Goal: Task Accomplishment & Management: Use online tool/utility

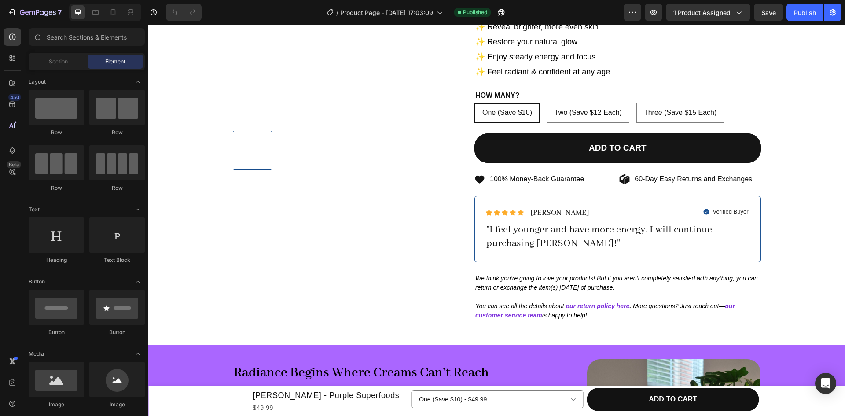
scroll to position [176, 0]
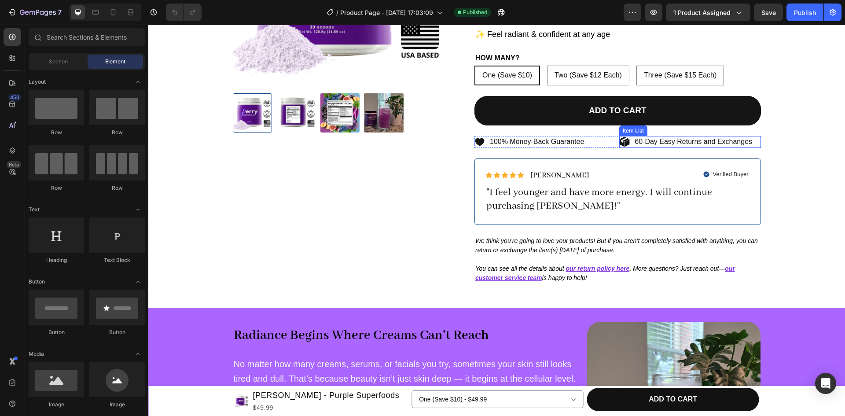
click at [643, 137] on p "60-Day Easy Returns and Exchanges" at bounding box center [694, 141] width 118 height 9
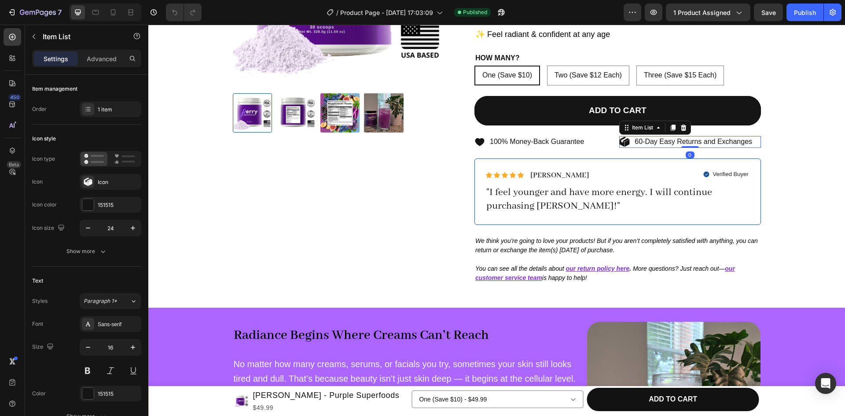
click at [635, 137] on p "60-Day Easy Returns and Exchanges" at bounding box center [694, 141] width 118 height 9
drag, startPoint x: 700, startPoint y: 119, endPoint x: 754, endPoint y: 124, distance: 54.4
click at [754, 124] on div "[PERSON_NAME] - Purple Superfoods Product Title $49.99 Product Price Product Pr…" at bounding box center [617, 83] width 287 height 420
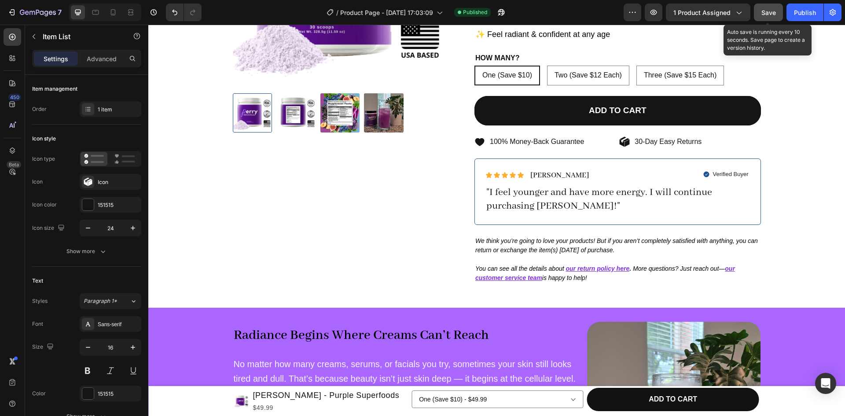
click at [774, 12] on span "Save" at bounding box center [768, 12] width 15 height 7
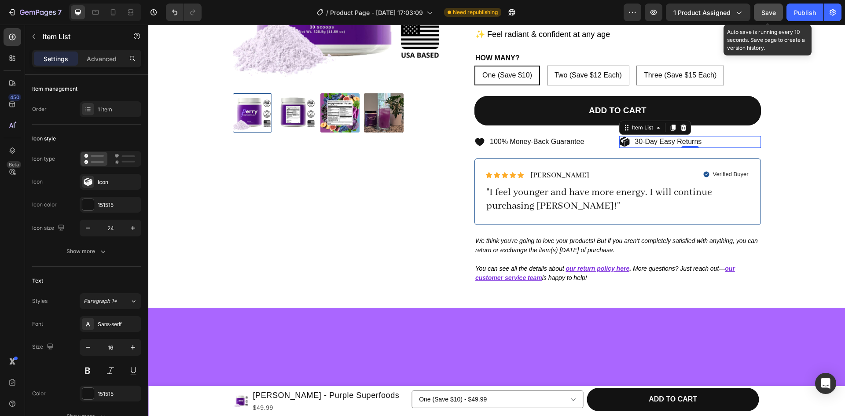
scroll to position [0, 0]
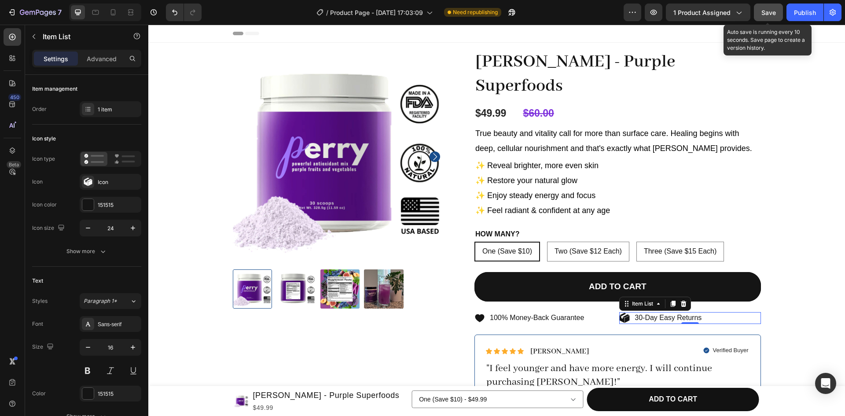
click at [774, 12] on span "Save" at bounding box center [768, 12] width 15 height 7
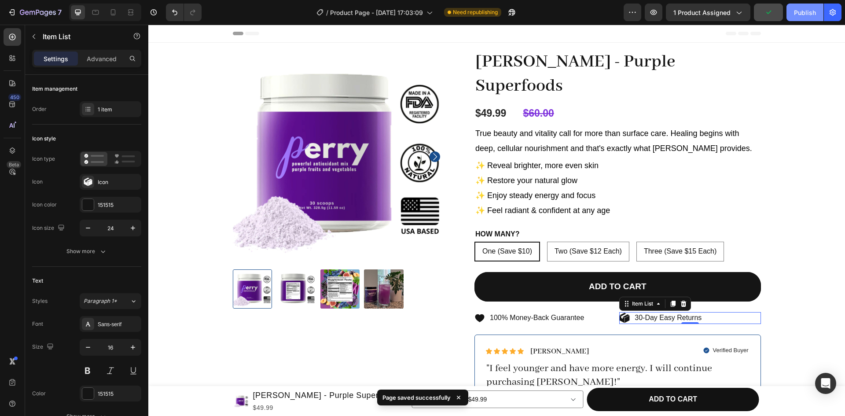
click at [798, 16] on div "Publish" at bounding box center [805, 12] width 22 height 9
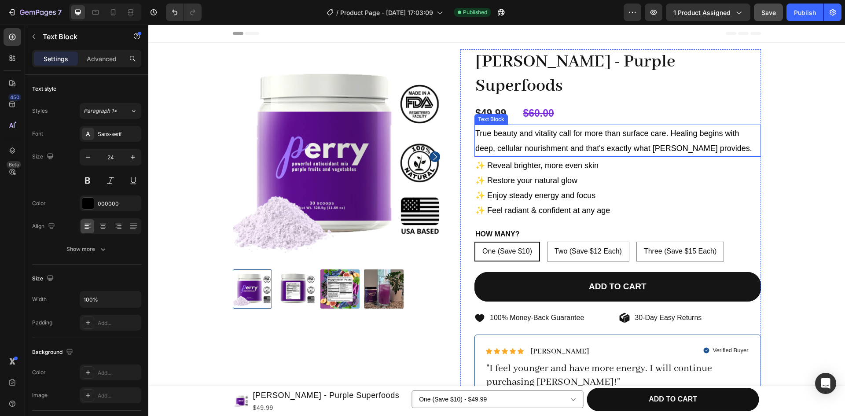
click at [585, 129] on span "True beauty and vitality call for more than surface care. Healing begins with d…" at bounding box center [613, 141] width 277 height 24
click at [574, 129] on span "True beauty and vitality call for more than surface care. Healing begins with d…" at bounding box center [613, 141] width 277 height 24
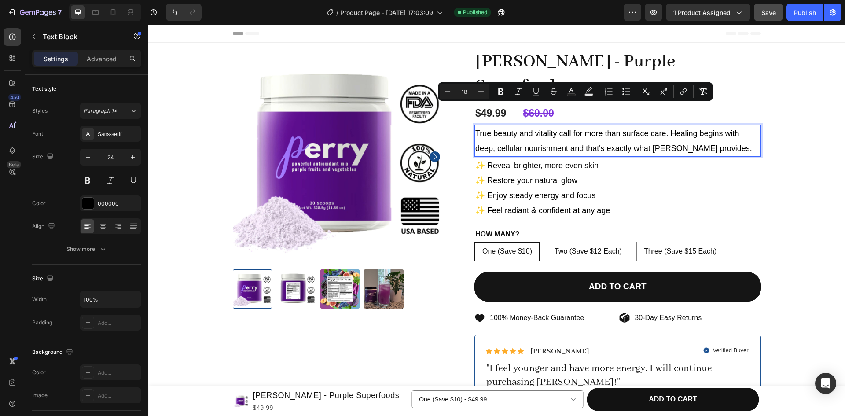
click at [599, 129] on span "True beauty and vitality call for more than surface care. Healing begins with d…" at bounding box center [613, 141] width 277 height 24
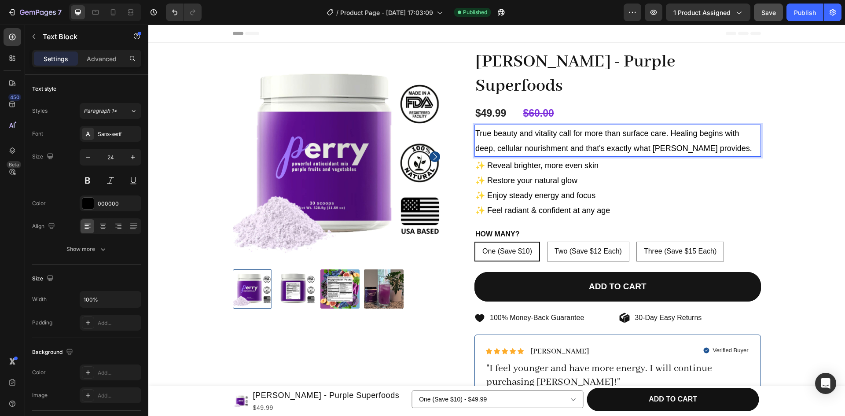
click at [563, 129] on span "True beauty and vitality call for more than surface care. Healing begins with d…" at bounding box center [613, 141] width 277 height 24
click at [621, 129] on span "True beauty and vitality require more than surface care. Healing begins with de…" at bounding box center [613, 141] width 277 height 24
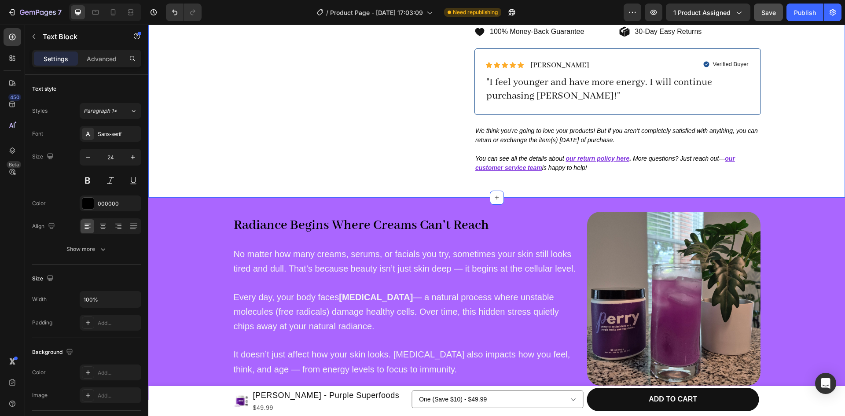
scroll to position [289, 0]
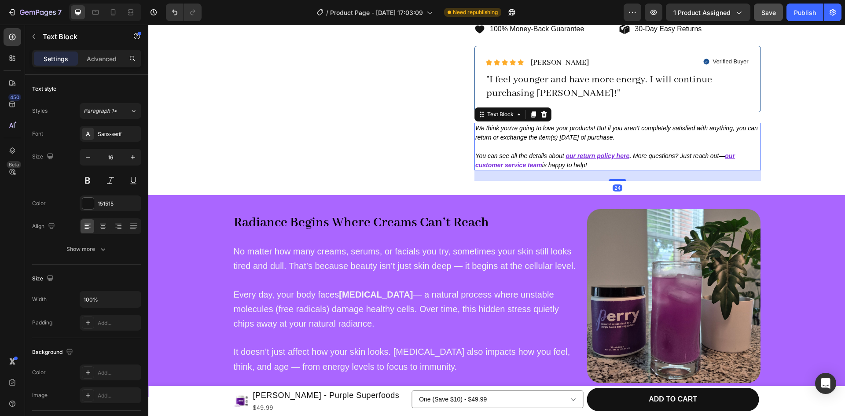
click at [631, 142] on p at bounding box center [617, 146] width 285 height 9
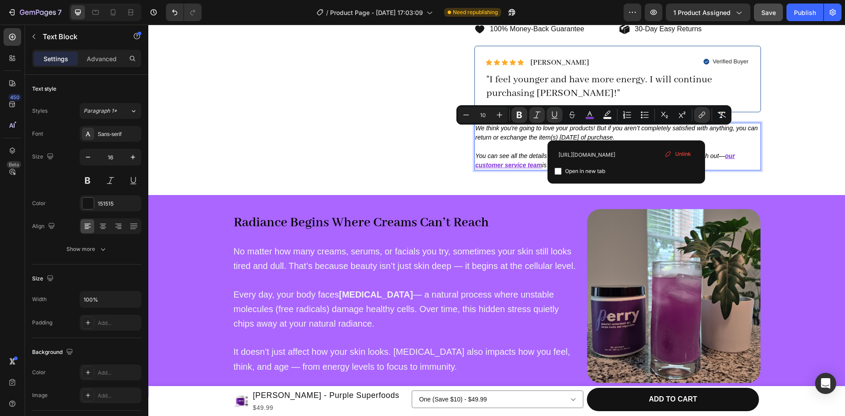
drag, startPoint x: 626, startPoint y: 132, endPoint x: 562, endPoint y: 132, distance: 63.8
click at [562, 151] on p "You can see all the details about our return policy here . More questions? Just…" at bounding box center [617, 160] width 285 height 18
click at [678, 152] on span "Unlink" at bounding box center [683, 154] width 16 height 8
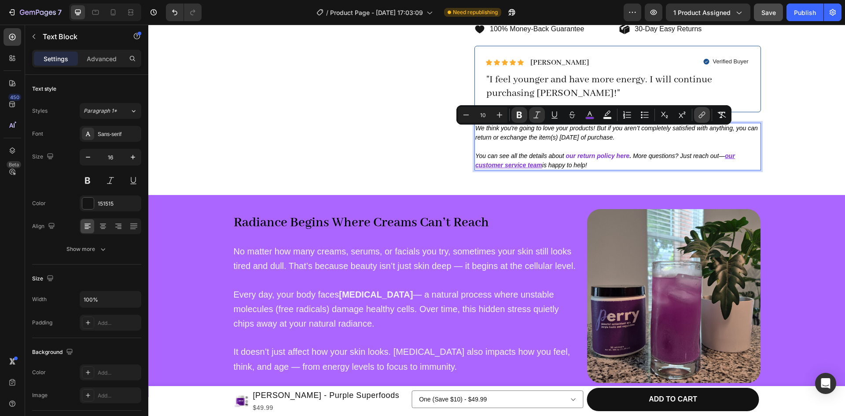
click at [703, 112] on icon "Editor contextual toolbar" at bounding box center [703, 114] width 4 height 4
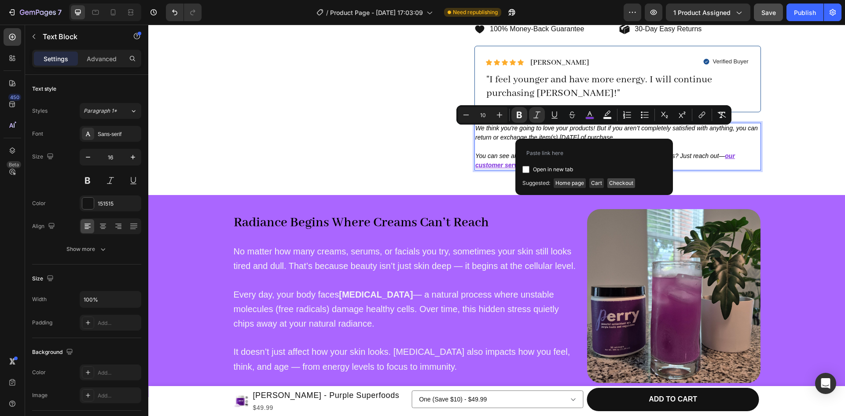
type input "[URL][DOMAIN_NAME]"
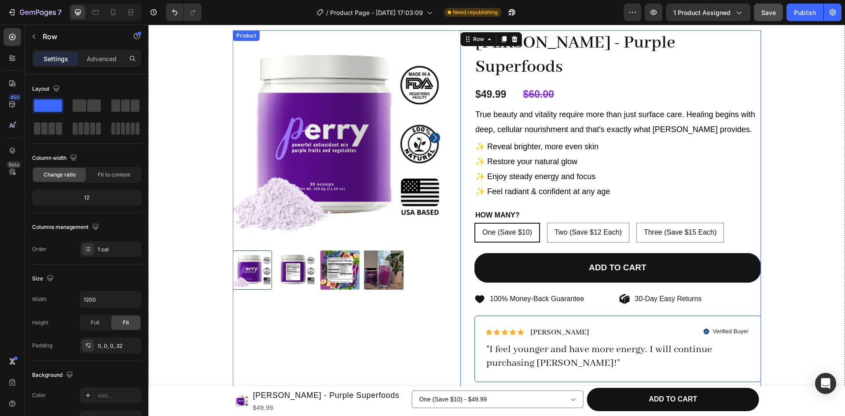
scroll to position [0, 0]
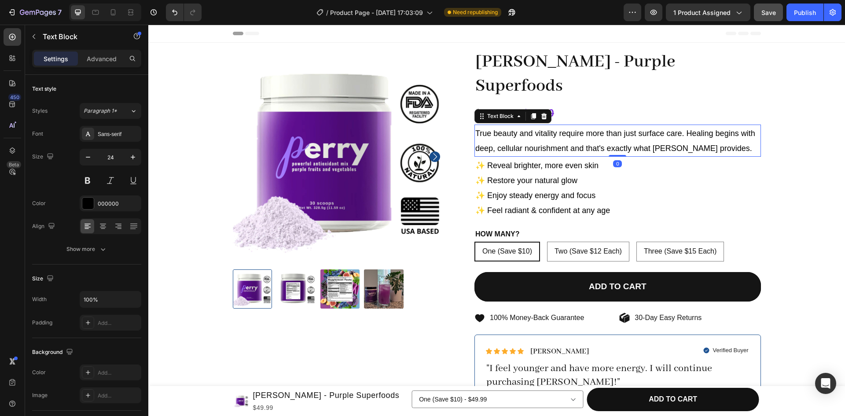
click at [598, 129] on span "True beauty and vitality require more than just surface care. Healing begins wi…" at bounding box center [615, 141] width 280 height 24
click at [554, 129] on span "True beauty and vitality require more than just surface care. Healing begins wi…" at bounding box center [615, 141] width 280 height 24
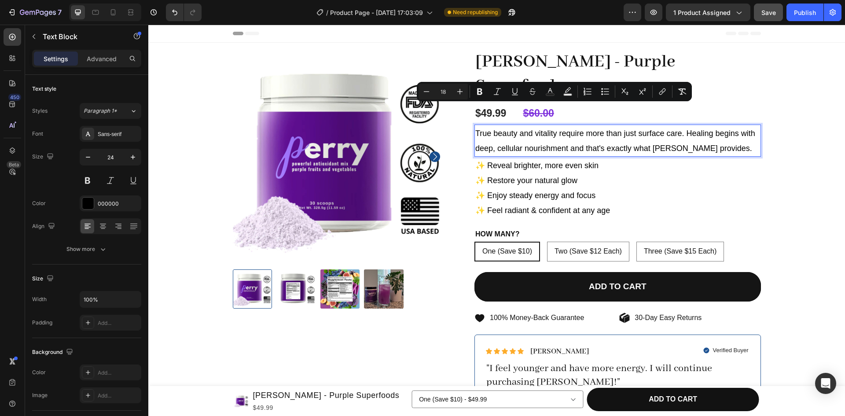
click at [565, 125] on p "True beauty and vitality require more than just surface care. Healing begins wi…" at bounding box center [617, 140] width 285 height 30
drag, startPoint x: 565, startPoint y: 114, endPoint x: 590, endPoint y: 111, distance: 25.3
click at [590, 125] on p "True beauty and vitality require more than just surface care. Healing begins wi…" at bounding box center [617, 140] width 285 height 30
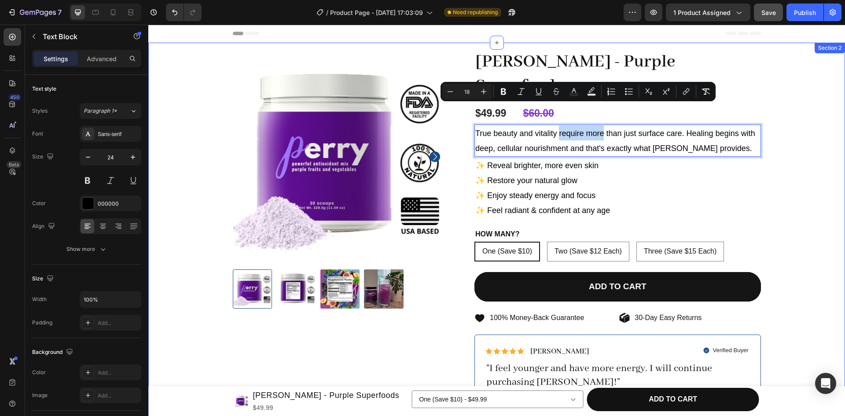
click at [769, 160] on div "Product Images [PERSON_NAME] - Purple Superfoods Product Title $49.99 Product P…" at bounding box center [497, 266] width 684 height 434
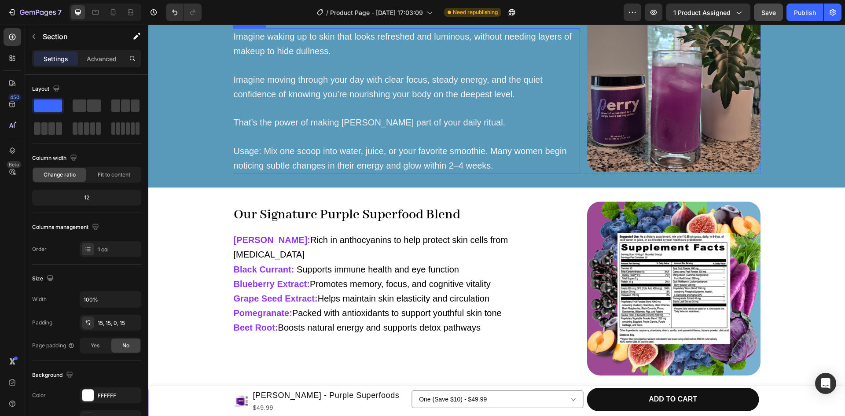
scroll to position [881, 0]
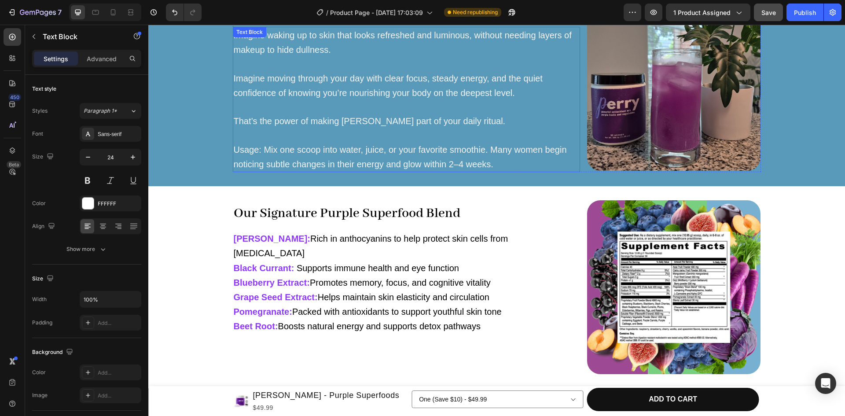
click at [314, 145] on span "Usage: Mix one scoop into water, juice, or your favorite smoothie. Many women b…" at bounding box center [400, 157] width 333 height 24
click at [270, 155] on p "Usage: Mix one scoop into water, juice, or your favorite smoothie. Many women b…" at bounding box center [406, 150] width 345 height 43
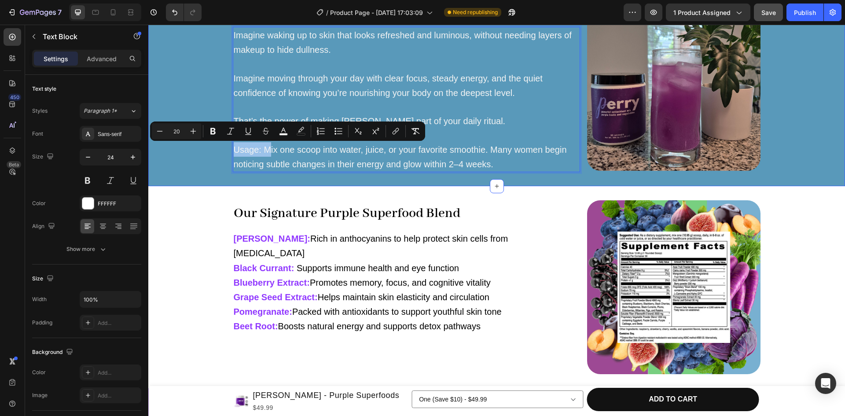
drag, startPoint x: 267, startPoint y: 150, endPoint x: 220, endPoint y: 147, distance: 46.8
click at [220, 147] on div "Cheers to the Best Version of You 🥂 Heading Imagine waking up to skin that look…" at bounding box center [496, 84] width 697 height 175
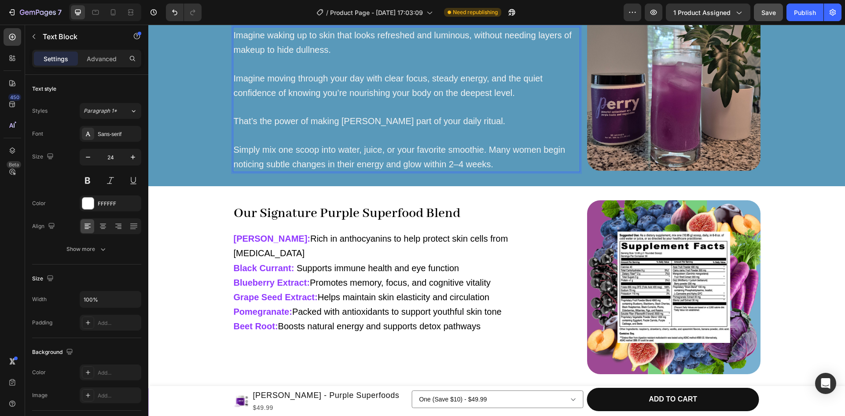
click at [277, 163] on span "Simply mix one scoop into water, juice, or your favorite smoothie. Many women b…" at bounding box center [400, 157] width 332 height 24
click at [464, 167] on p "Simply mix one scoop into water, juice, or your favorite smoothie. Many women b…" at bounding box center [406, 150] width 345 height 43
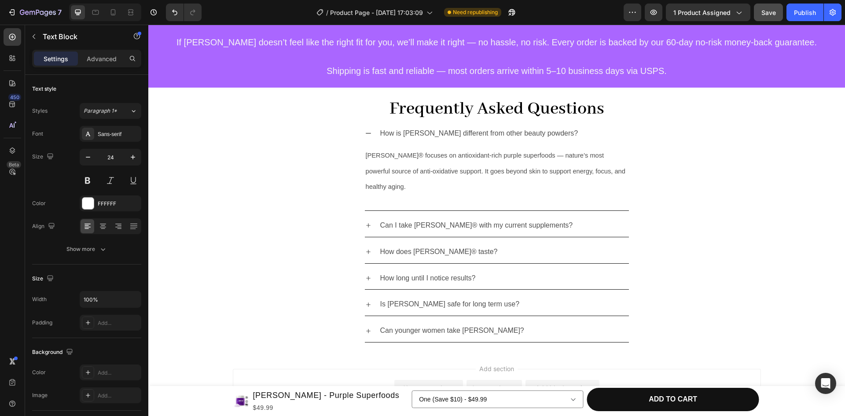
scroll to position [1143, 0]
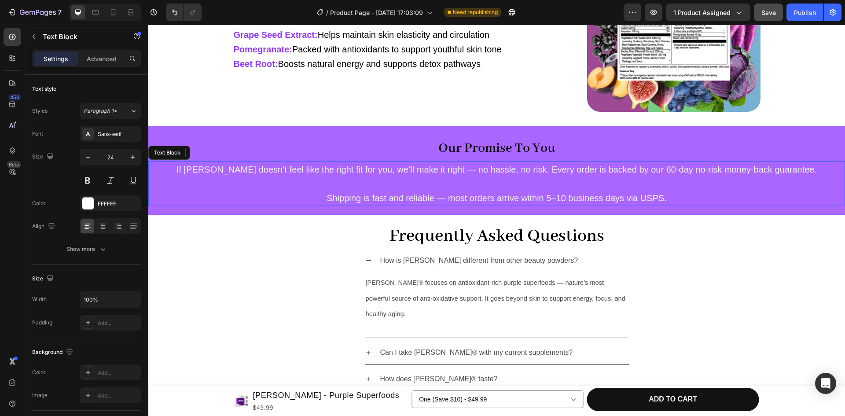
click at [588, 173] on span "If [PERSON_NAME] doesn’t feel like the right fit for you, we’ll make it right —…" at bounding box center [496, 170] width 640 height 10
click at [638, 170] on span "If [PERSON_NAME] doesn’t feel like the right fit for you, we’ll make it right —…" at bounding box center [496, 170] width 640 height 10
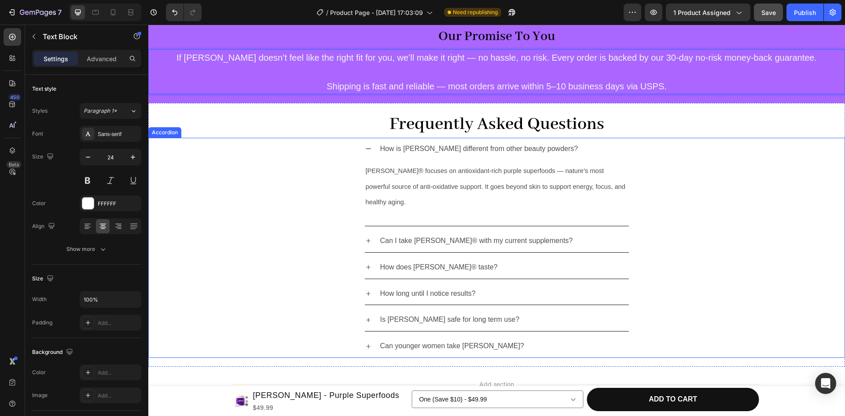
scroll to position [1265, 0]
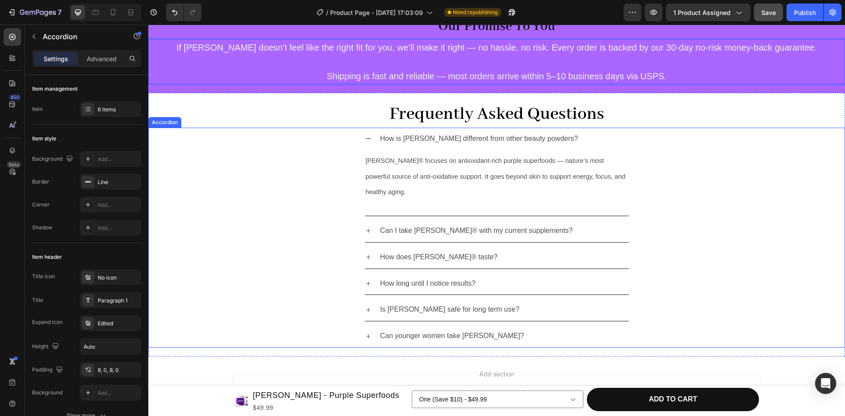
click at [365, 140] on icon at bounding box center [368, 138] width 7 height 7
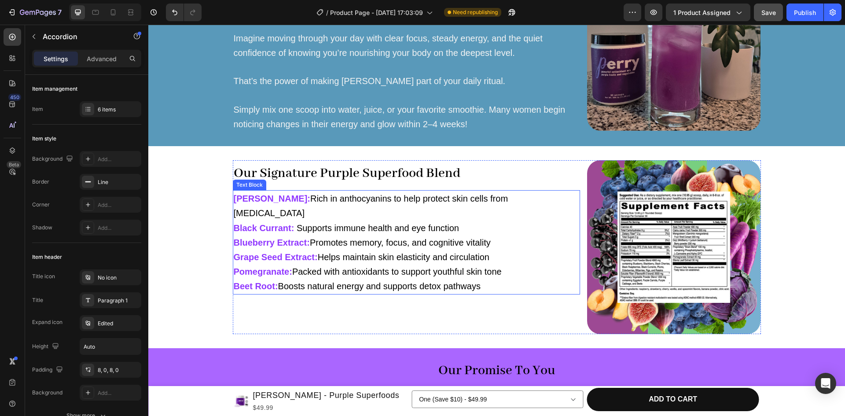
scroll to position [922, 0]
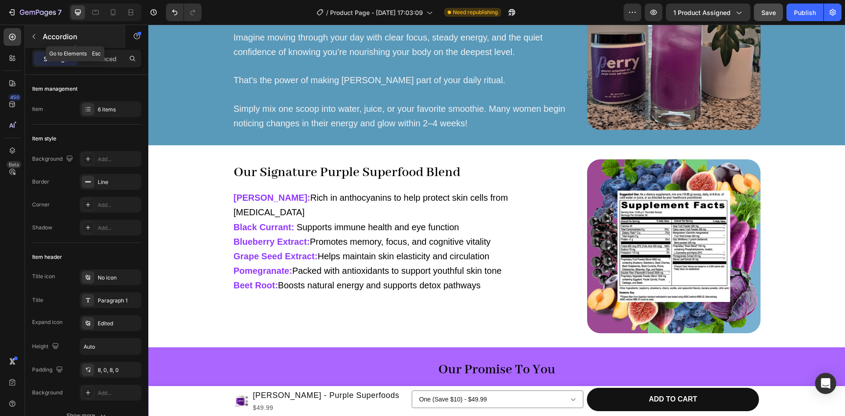
click at [29, 34] on button "button" at bounding box center [34, 36] width 14 height 14
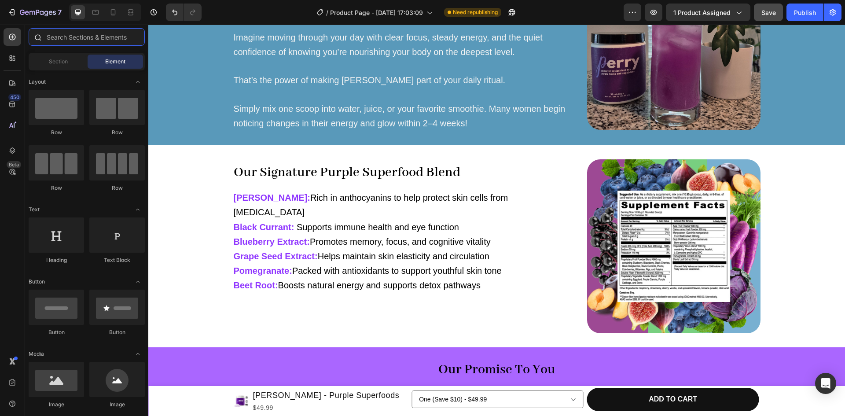
click at [61, 36] on input "text" at bounding box center [87, 37] width 116 height 18
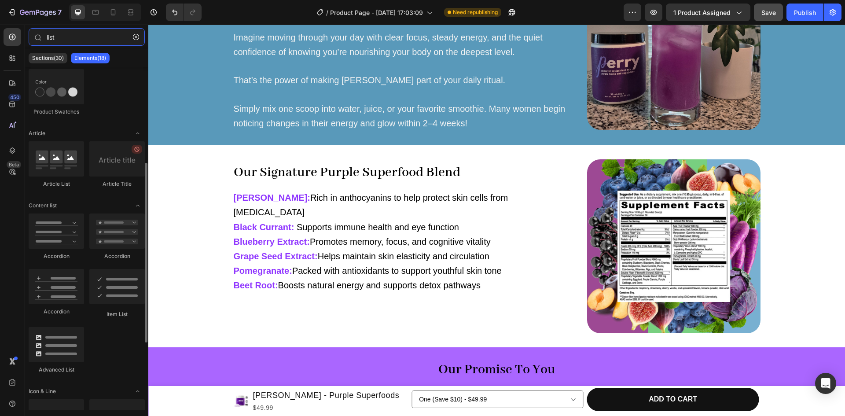
scroll to position [187, 0]
type input "list"
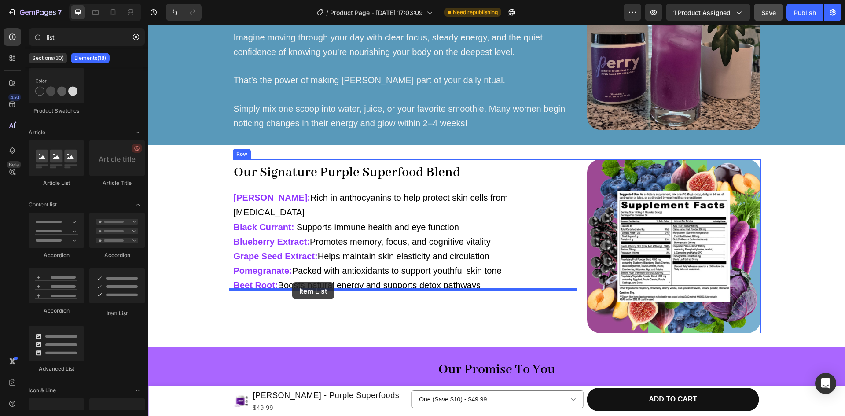
drag, startPoint x: 265, startPoint y: 312, endPoint x: 292, endPoint y: 282, distance: 40.5
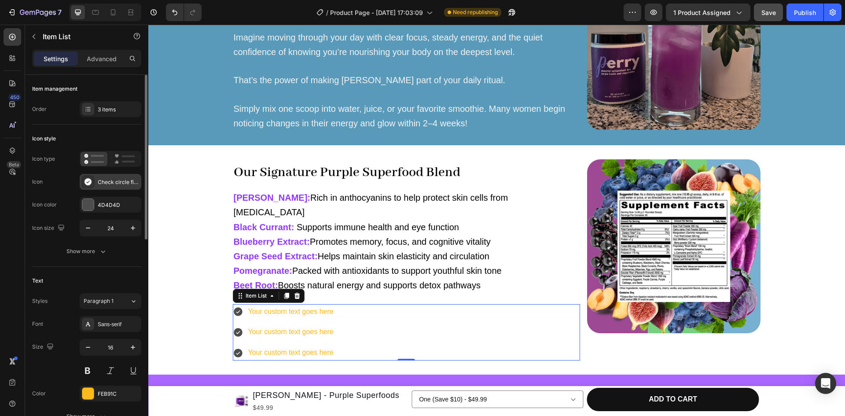
click at [94, 184] on div at bounding box center [88, 182] width 12 height 12
click at [88, 203] on div at bounding box center [87, 204] width 11 height 11
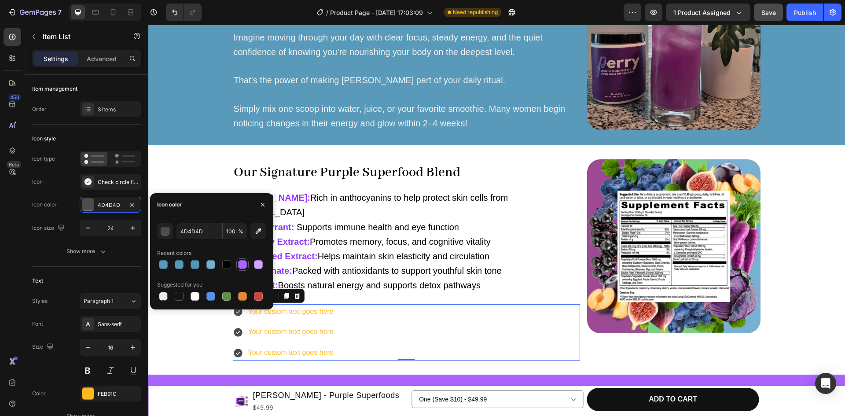
click at [242, 265] on div at bounding box center [242, 264] width 9 height 9
type input "AA66FF"
click at [85, 396] on div at bounding box center [87, 393] width 11 height 11
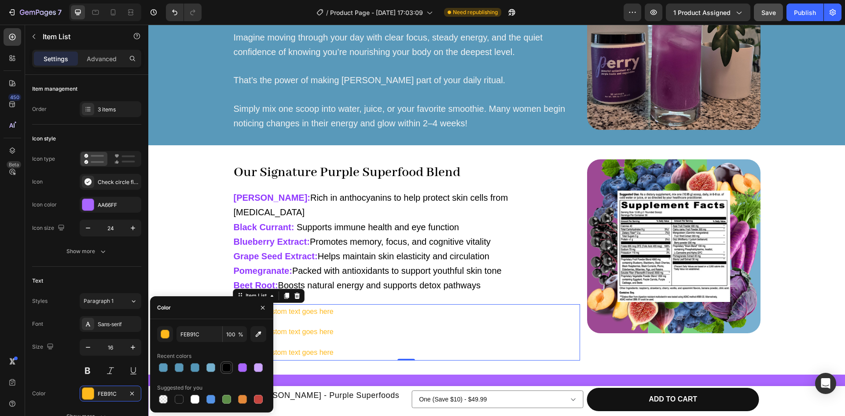
click at [227, 367] on div at bounding box center [226, 367] width 9 height 9
type input "000000"
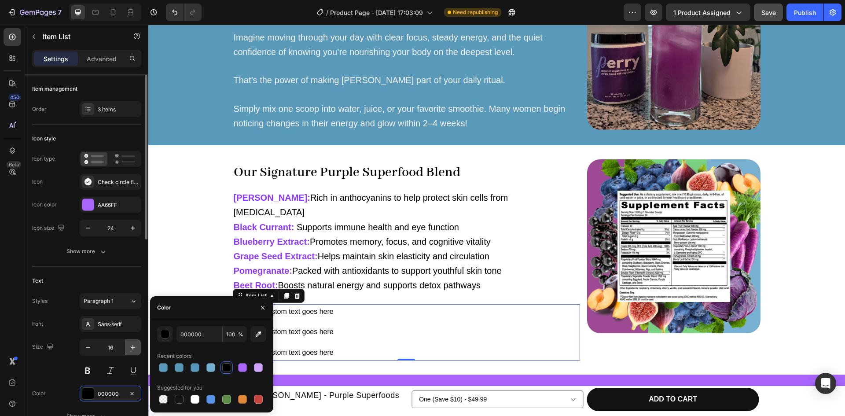
click at [130, 346] on icon "button" at bounding box center [133, 347] width 9 height 9
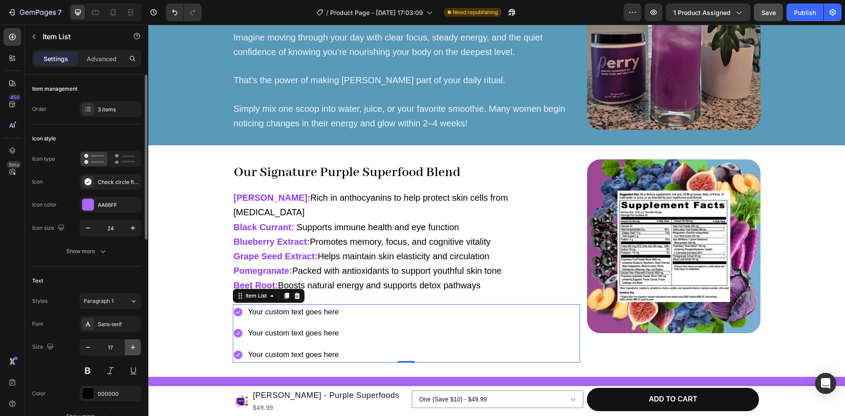
click at [130, 346] on icon "button" at bounding box center [133, 347] width 9 height 9
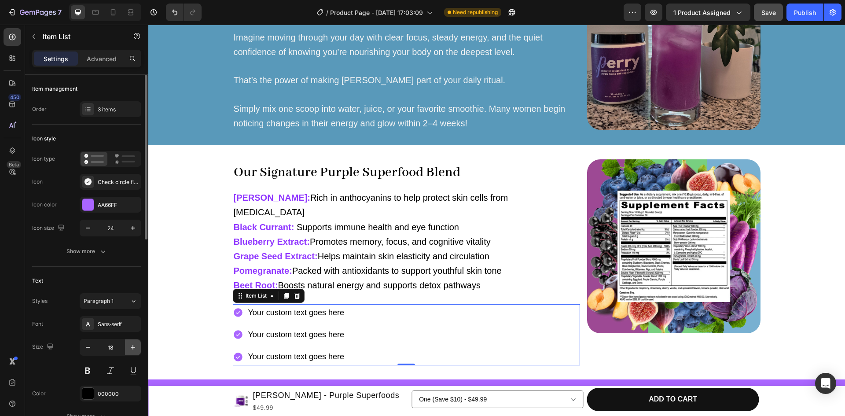
click at [130, 346] on icon "button" at bounding box center [133, 347] width 9 height 9
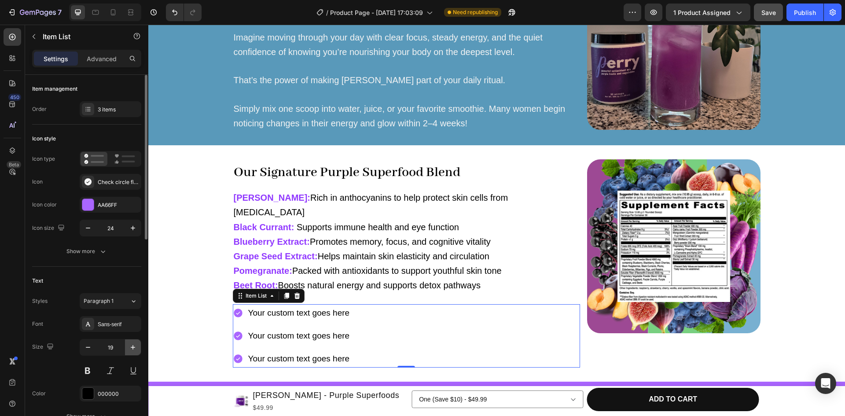
click at [130, 346] on icon "button" at bounding box center [133, 347] width 9 height 9
type input "20"
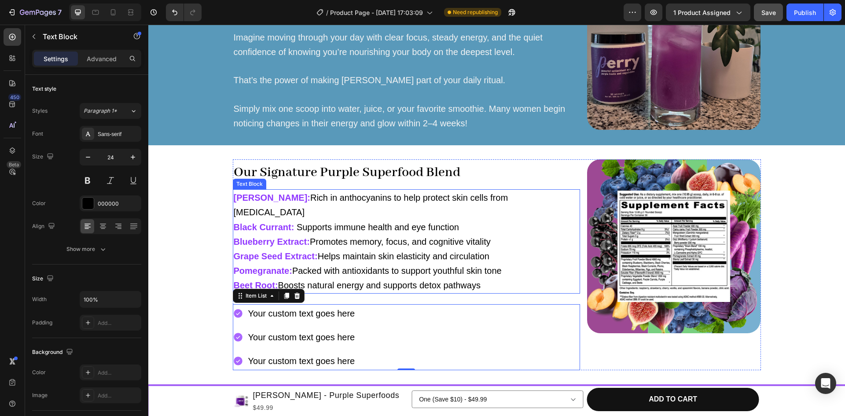
click at [428, 237] on span "Promotes memory, focus, and cognitive vitality" at bounding box center [400, 242] width 181 height 10
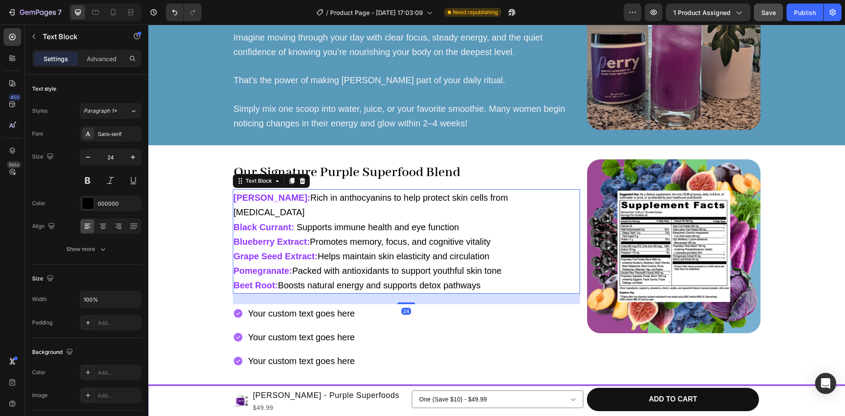
click at [428, 237] on span "Promotes memory, focus, and cognitive vitality" at bounding box center [400, 242] width 181 height 10
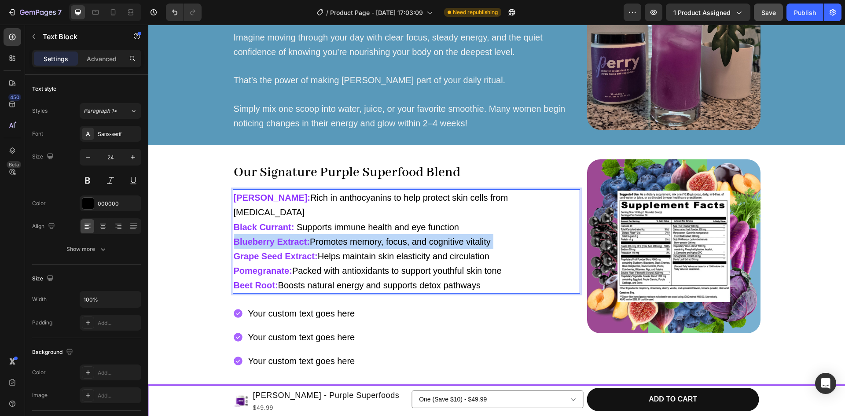
click at [428, 237] on span "Promotes memory, focus, and cognitive vitality" at bounding box center [400, 242] width 181 height 10
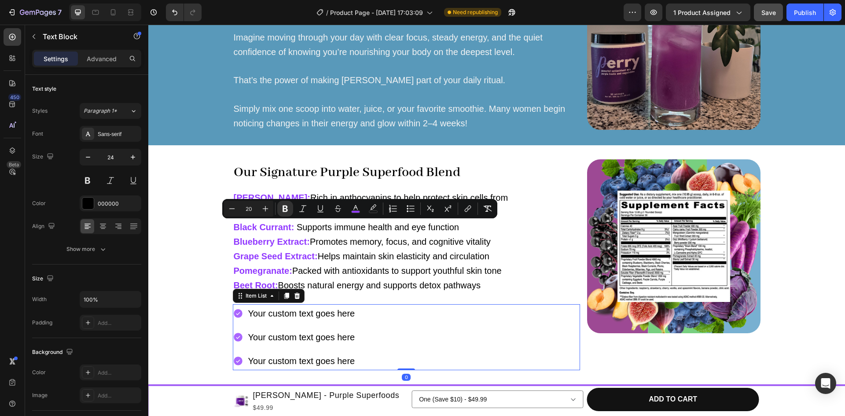
click at [287, 328] on div "Your custom text goes here" at bounding box center [302, 337] width 110 height 18
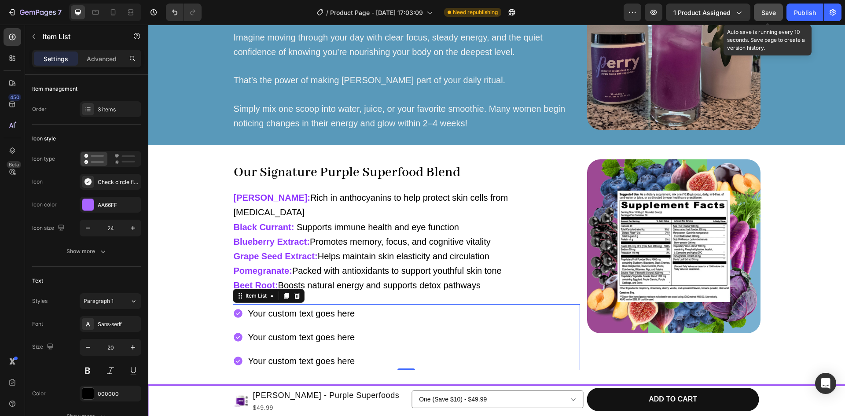
click at [770, 15] on span "Save" at bounding box center [768, 12] width 15 height 7
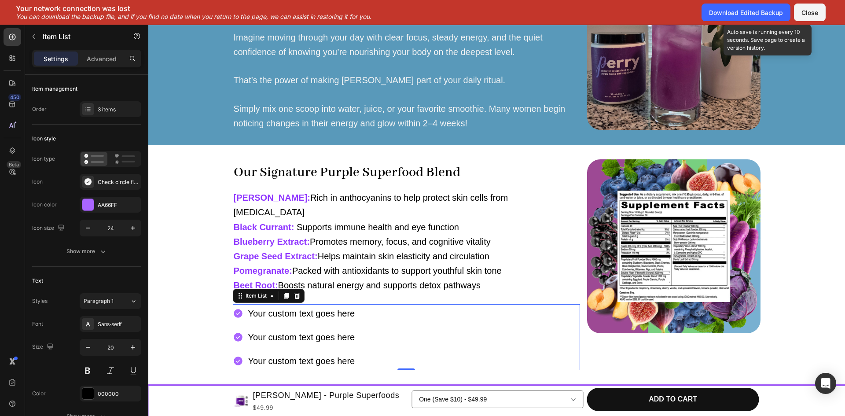
click at [754, 4] on button "Save" at bounding box center [768, 13] width 29 height 18
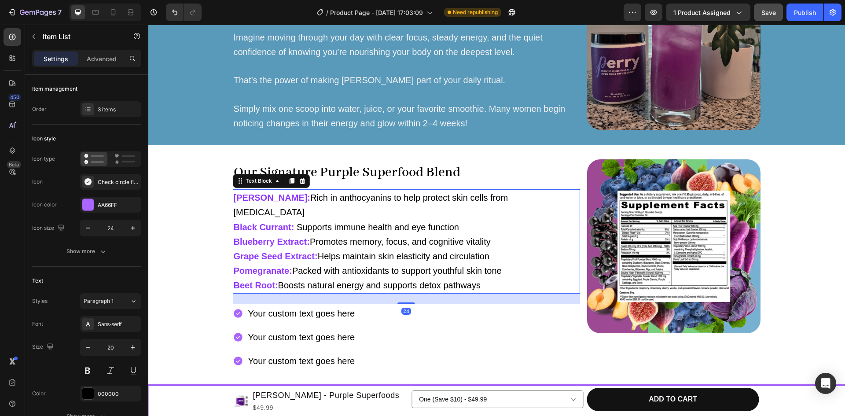
click at [333, 222] on span "Supports immune health and eye function" at bounding box center [376, 227] width 165 height 10
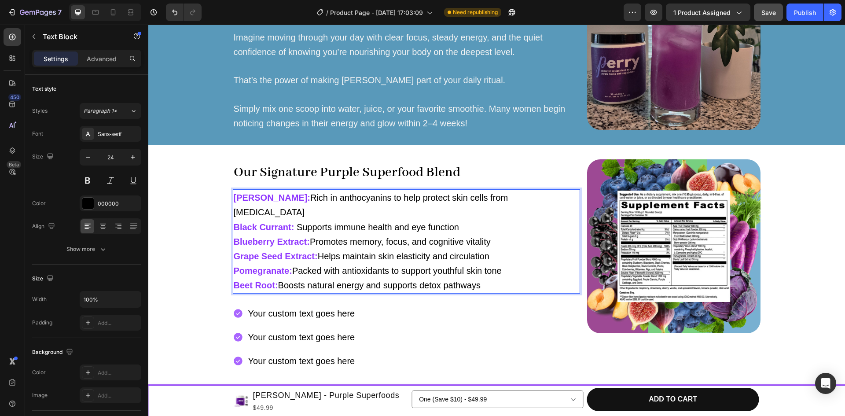
click at [241, 197] on strong "[PERSON_NAME]:" at bounding box center [272, 198] width 77 height 10
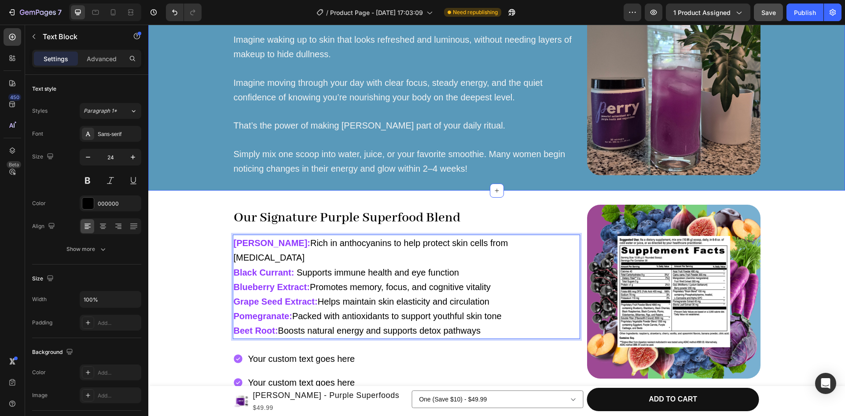
scroll to position [911, 0]
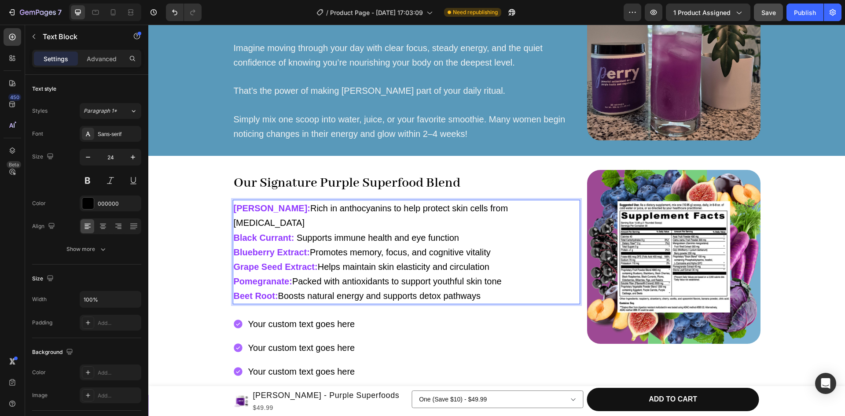
click at [348, 262] on span "Helps maintain skin elasticity and circulation" at bounding box center [404, 267] width 172 height 10
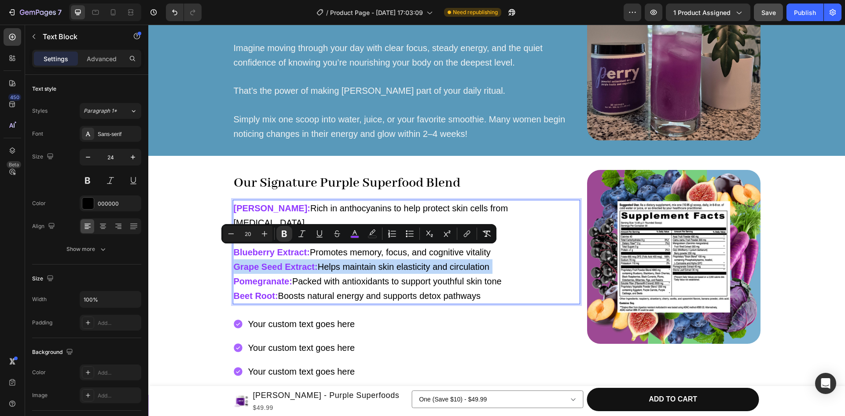
copy p "Grape Seed Extract: Helps maintain skin elasticity and circulation"
drag, startPoint x: 504, startPoint y: 260, endPoint x: 356, endPoint y: 258, distance: 148.3
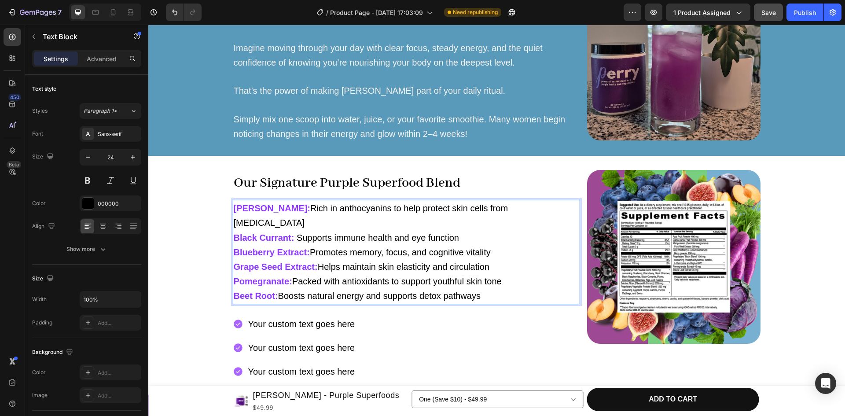
click at [349, 261] on p "Acai [PERSON_NAME]: Rich in anthocyanins to help protect skin cells from [MEDIC…" at bounding box center [406, 252] width 345 height 102
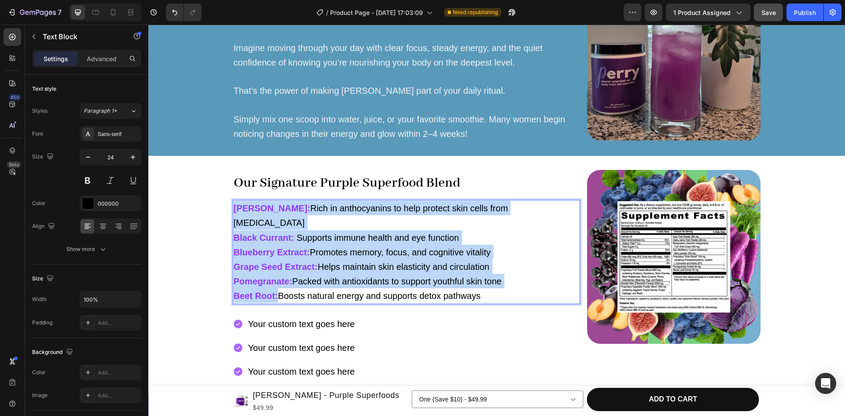
copy p "Acai [PERSON_NAME]: Rich in anthocyanins to help protect skin cells from [MEDIC…"
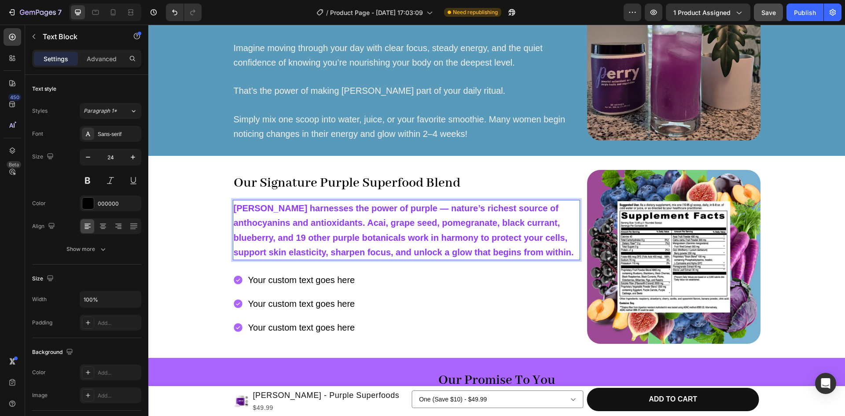
click at [322, 230] on p "[PERSON_NAME] harnesses the power of purple — nature’s richest source of anthoc…" at bounding box center [406, 230] width 345 height 59
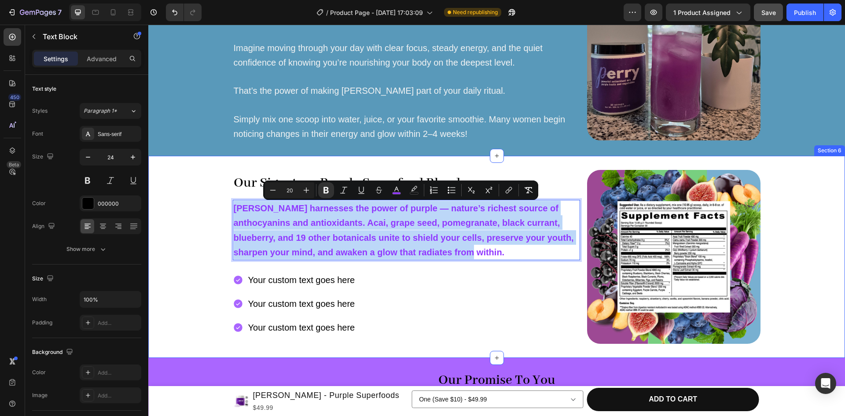
drag, startPoint x: 449, startPoint y: 254, endPoint x: 187, endPoint y: 185, distance: 271.4
click at [187, 185] on div "Our Signature Purple Superfood Blend Heading [PERSON_NAME] harnesses the power …" at bounding box center [496, 257] width 697 height 174
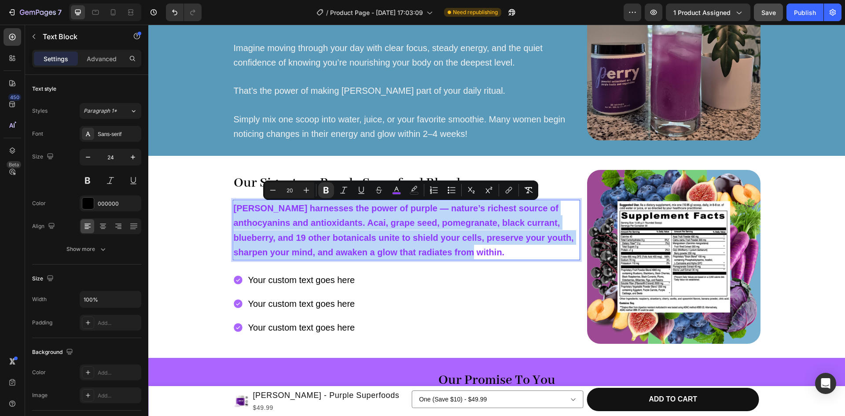
click at [379, 220] on strong "[PERSON_NAME] harnesses the power of purple — nature’s richest source of anthoc…" at bounding box center [404, 230] width 340 height 54
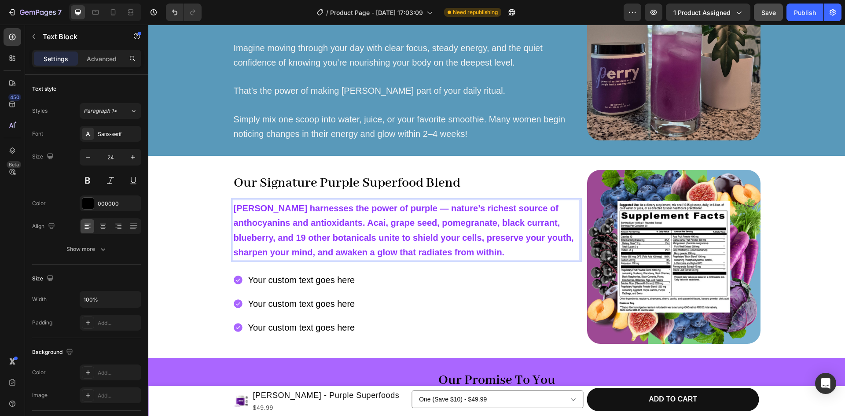
click at [429, 249] on strong "[PERSON_NAME] harnesses the power of purple — nature’s richest source of anthoc…" at bounding box center [404, 230] width 340 height 54
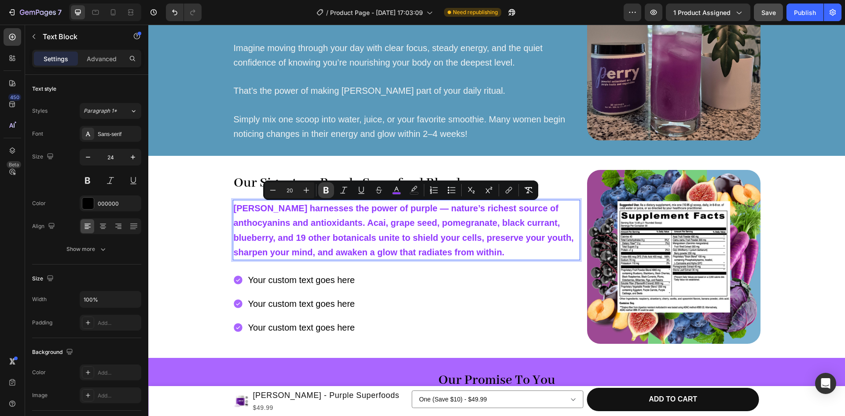
click at [323, 189] on icon "Editor contextual toolbar" at bounding box center [326, 190] width 9 height 9
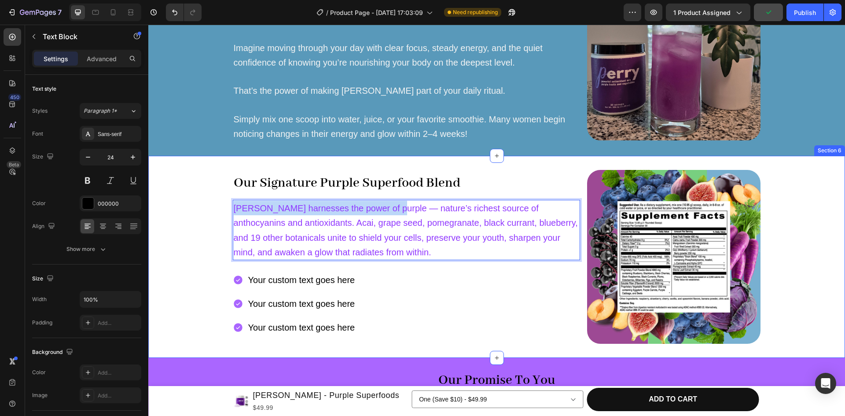
drag, startPoint x: 388, startPoint y: 209, endPoint x: 204, endPoint y: 195, distance: 184.5
click at [204, 195] on div "Our Signature Purple Superfood Blend Heading [PERSON_NAME] harnesses the power …" at bounding box center [496, 257] width 697 height 174
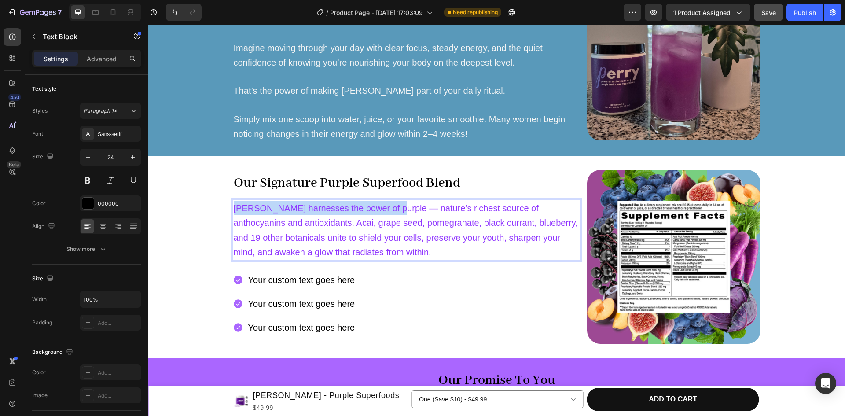
click at [371, 210] on span "[PERSON_NAME] harnesses the power of purple — nature’s richest source of anthoc…" at bounding box center [406, 230] width 344 height 54
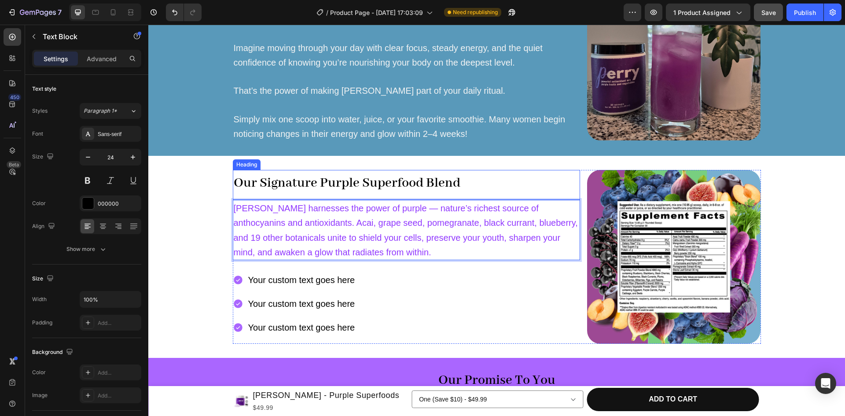
click at [373, 175] on strong "Our Signature Purple Superfood Blend" at bounding box center [347, 183] width 227 height 17
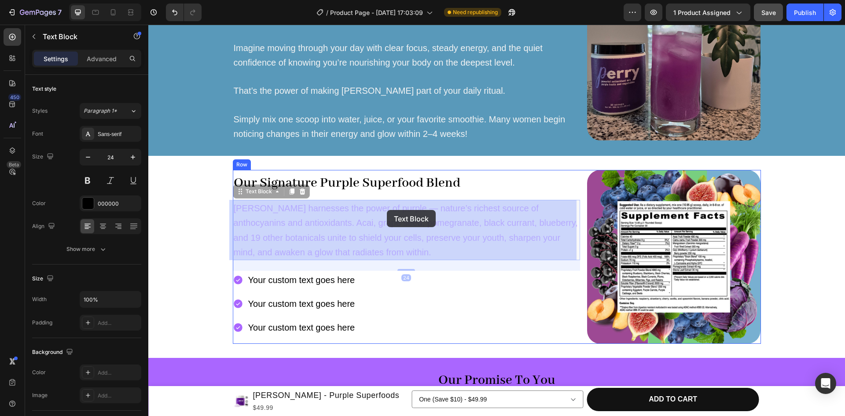
drag, startPoint x: 364, startPoint y: 217, endPoint x: 386, endPoint y: 211, distance: 22.7
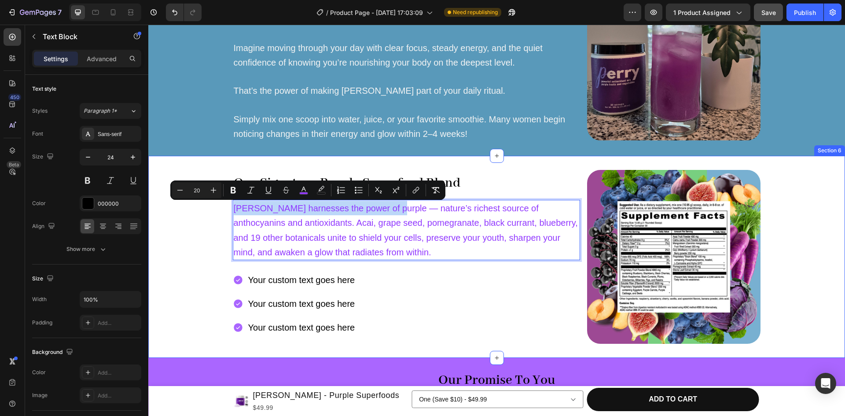
drag, startPoint x: 386, startPoint y: 208, endPoint x: 217, endPoint y: 192, distance: 168.8
click at [217, 192] on div "Our Signature Purple Superfood Blend Heading [PERSON_NAME] harnesses the power …" at bounding box center [496, 257] width 697 height 174
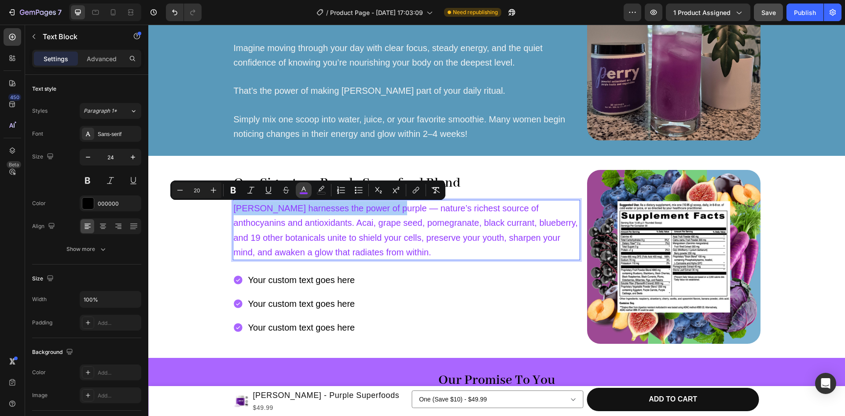
click at [306, 191] on icon "Editor contextual toolbar" at bounding box center [303, 190] width 9 height 9
type input "9138FF"
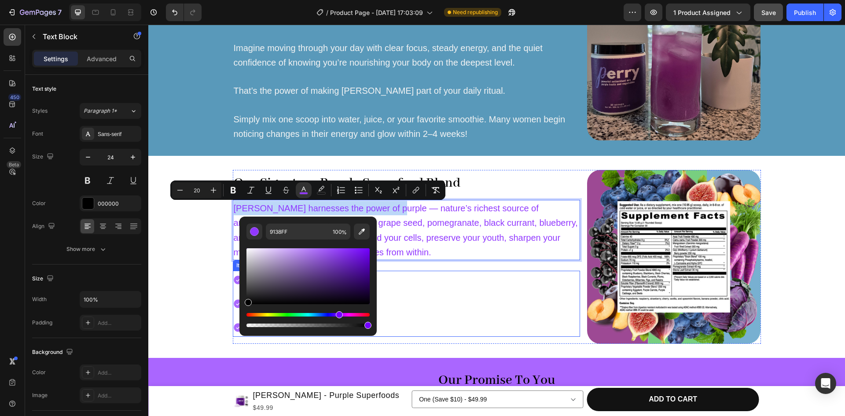
type input "000000"
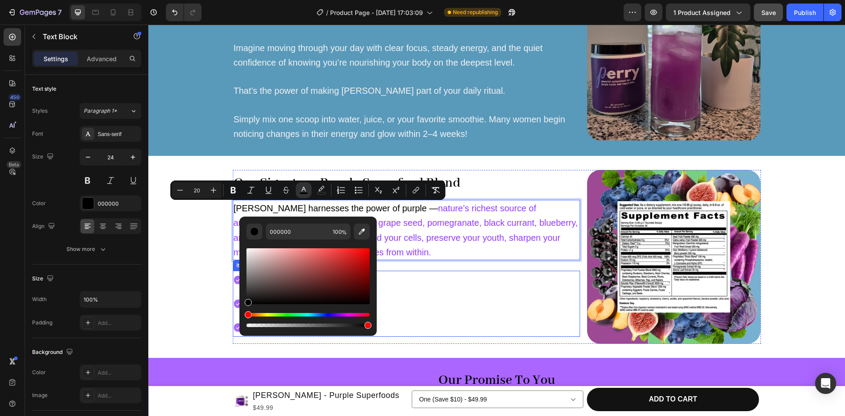
drag, startPoint x: 434, startPoint y: 287, endPoint x: 229, endPoint y: 326, distance: 208.4
click at [401, 245] on p "[PERSON_NAME] harnesses the power of purple — nature’s richest source of anthoc…" at bounding box center [406, 230] width 345 height 59
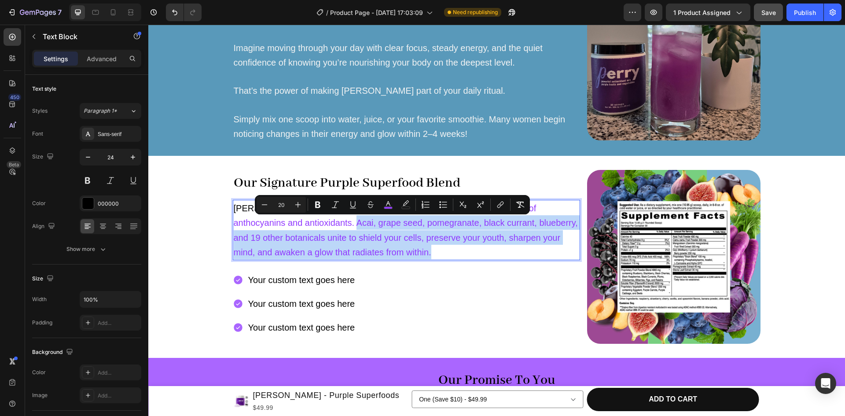
drag, startPoint x: 404, startPoint y: 253, endPoint x: 281, endPoint y: 224, distance: 126.6
click at [281, 224] on p "[PERSON_NAME] harnesses the power of purple — nature’s richest source of anthoc…" at bounding box center [406, 230] width 345 height 59
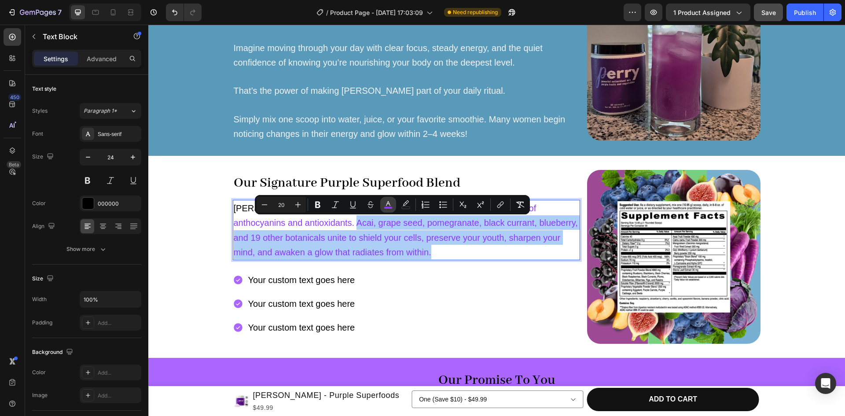
click at [390, 202] on icon "Editor contextual toolbar" at bounding box center [388, 204] width 9 height 9
type input "9138FF"
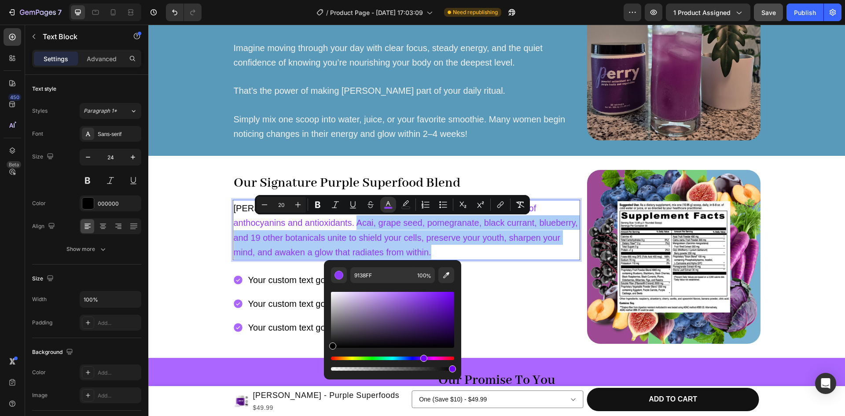
drag, startPoint x: 349, startPoint y: 319, endPoint x: 325, endPoint y: 363, distance: 50.4
click at [325, 363] on div "9138FF 100 %" at bounding box center [392, 316] width 137 height 112
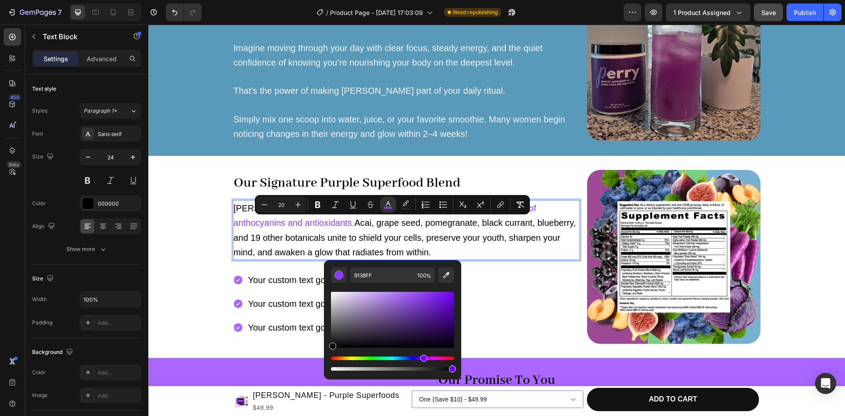
type input "000000"
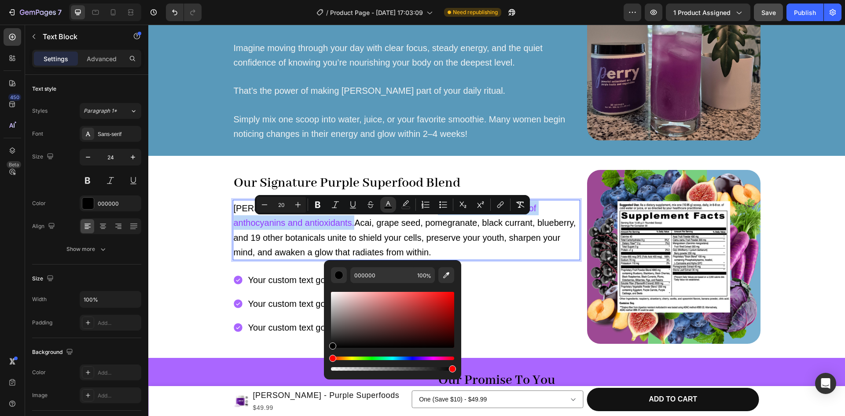
click at [396, 230] on p "[PERSON_NAME] harnesses the power of purple — nature’s richest source of anthoc…" at bounding box center [406, 230] width 345 height 59
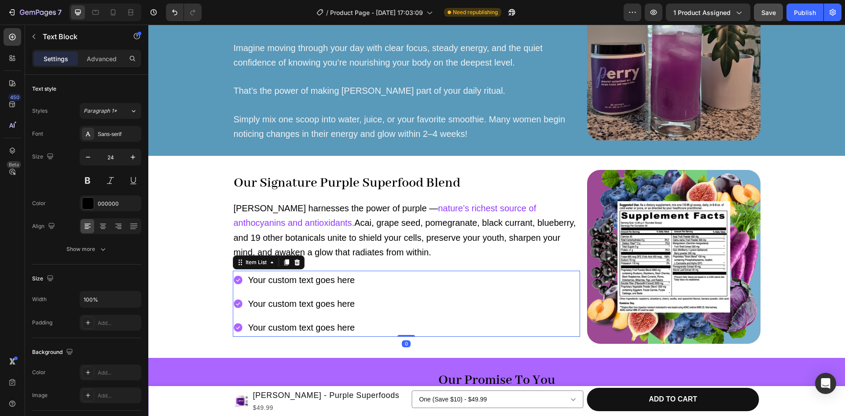
click at [300, 303] on div "Your custom text goes here" at bounding box center [302, 303] width 110 height 18
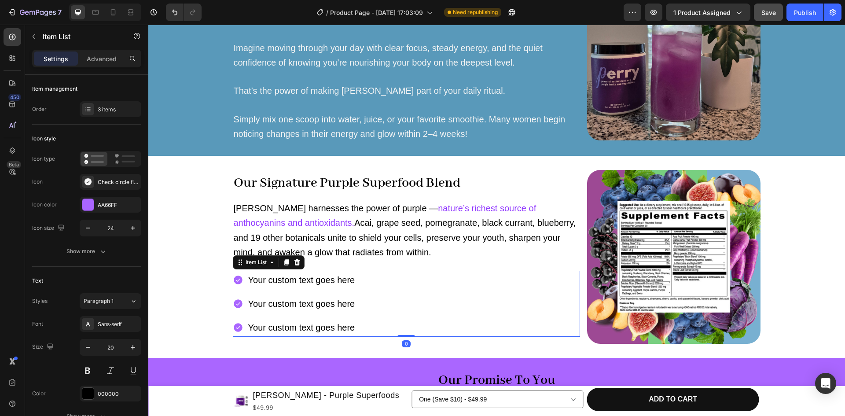
click at [372, 297] on div "Your custom text goes here Your custom text goes here Your custom text goes here" at bounding box center [406, 304] width 347 height 66
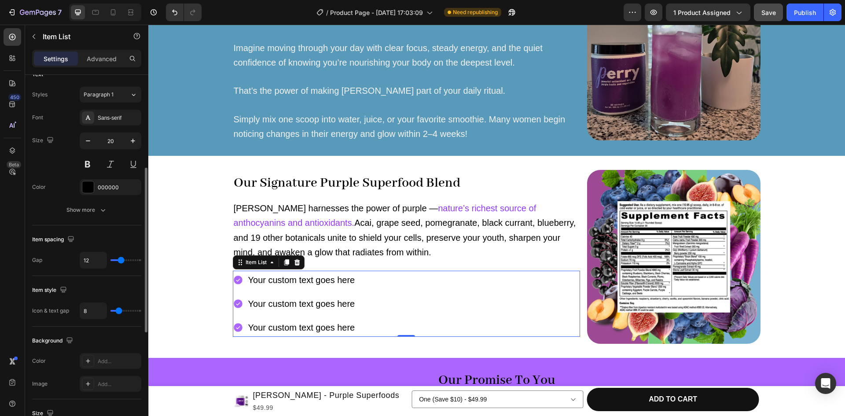
scroll to position [207, 0]
type input "11"
type input "10"
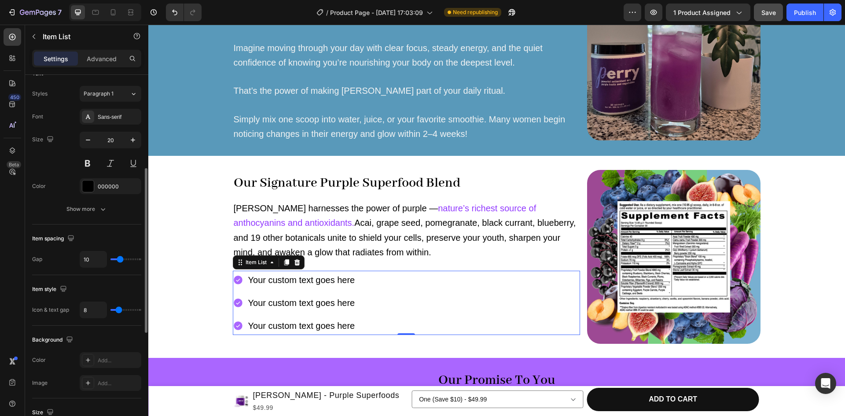
type input "9"
type input "8"
type input "7"
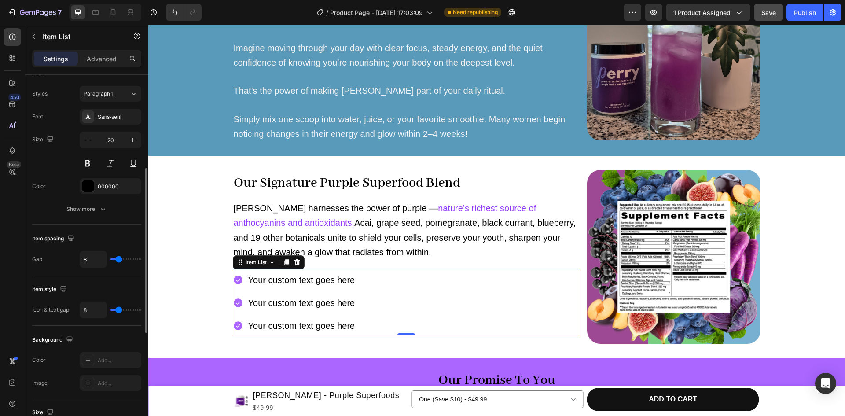
type input "7"
type input "6"
type input "5"
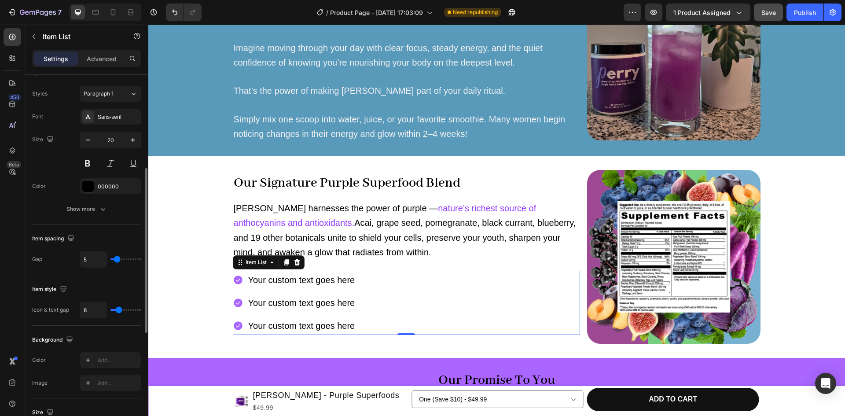
type input "4"
type input "3"
type input "2"
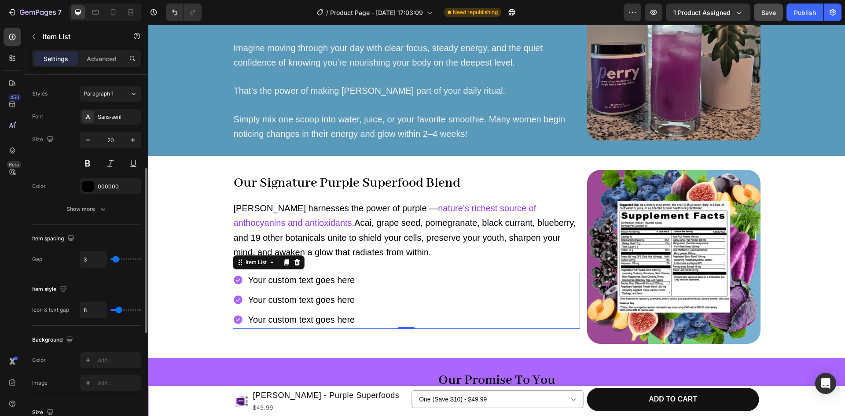
type input "2"
type input "1"
type input "0"
drag, startPoint x: 121, startPoint y: 258, endPoint x: 113, endPoint y: 263, distance: 10.0
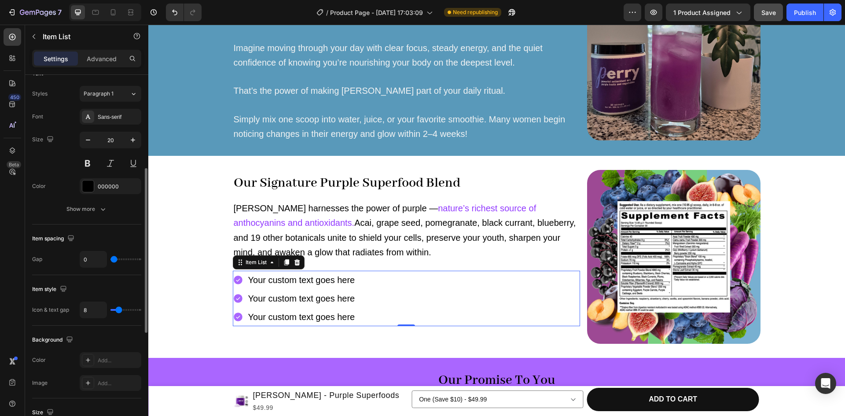
type input "0"
click at [113, 260] on input "range" at bounding box center [125, 259] width 31 height 2
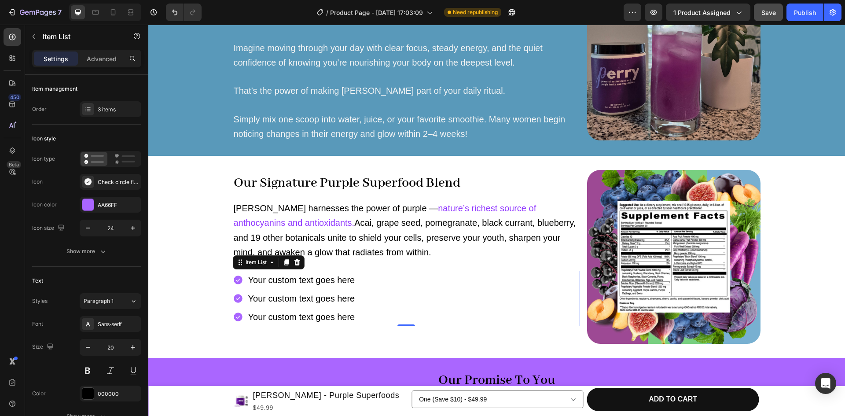
click at [264, 278] on div "Your custom text goes here" at bounding box center [302, 280] width 110 height 18
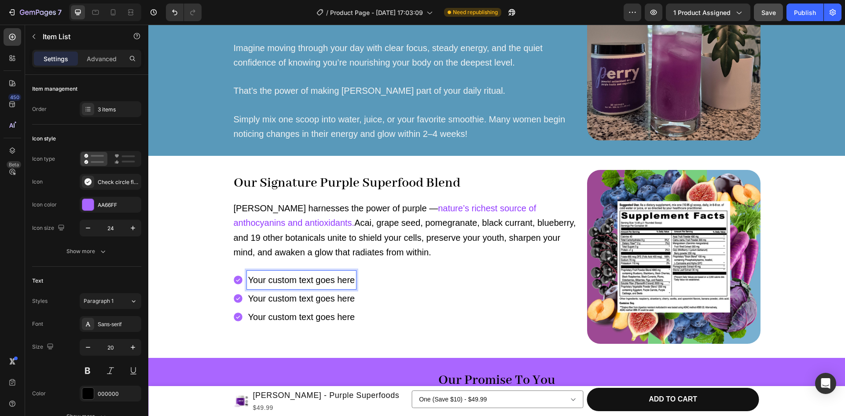
click at [264, 278] on p "Your custom text goes here" at bounding box center [301, 280] width 107 height 16
click at [265, 297] on p "Your custom text goes here" at bounding box center [301, 298] width 107 height 16
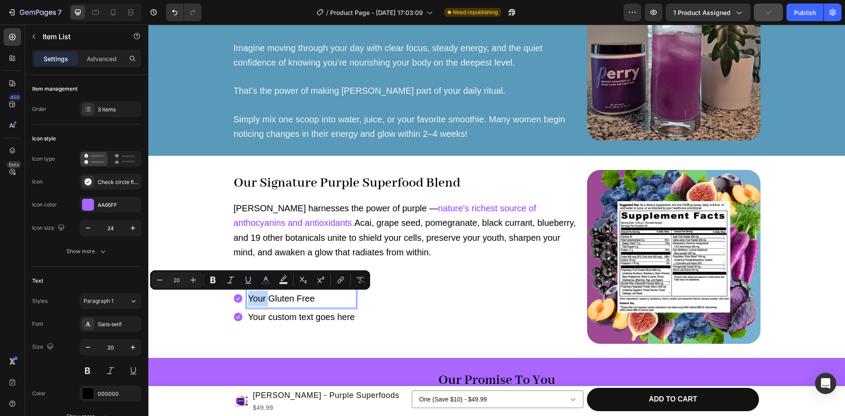
drag, startPoint x: 265, startPoint y: 299, endPoint x: 237, endPoint y: 295, distance: 28.9
click at [237, 295] on div "Your Gluten Free" at bounding box center [295, 298] width 124 height 18
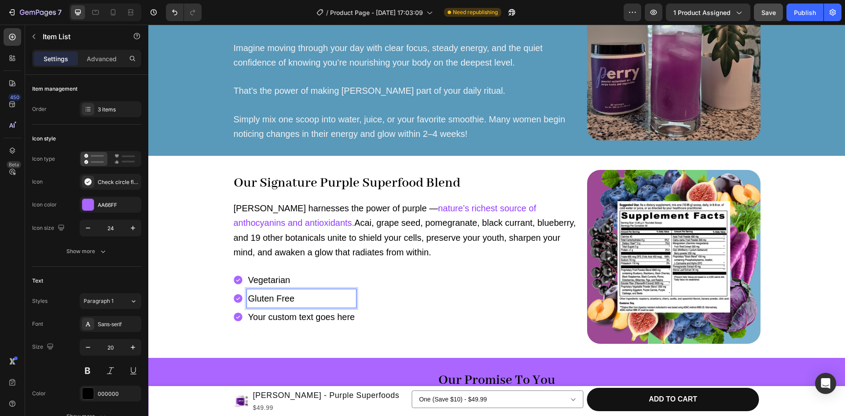
click at [280, 316] on p "Your custom text goes here" at bounding box center [301, 317] width 107 height 16
click at [279, 318] on p "Low Carb" at bounding box center [271, 317] width 47 height 16
drag, startPoint x: 288, startPoint y: 317, endPoint x: 233, endPoint y: 318, distance: 55.0
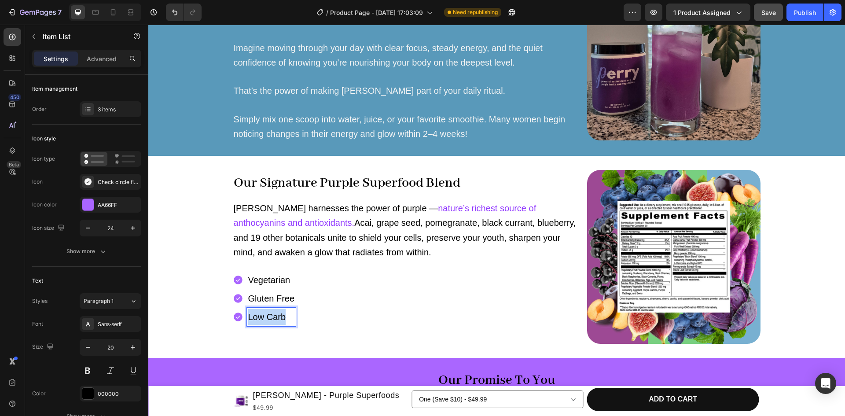
click at [233, 318] on div "Low Carb" at bounding box center [264, 317] width 63 height 18
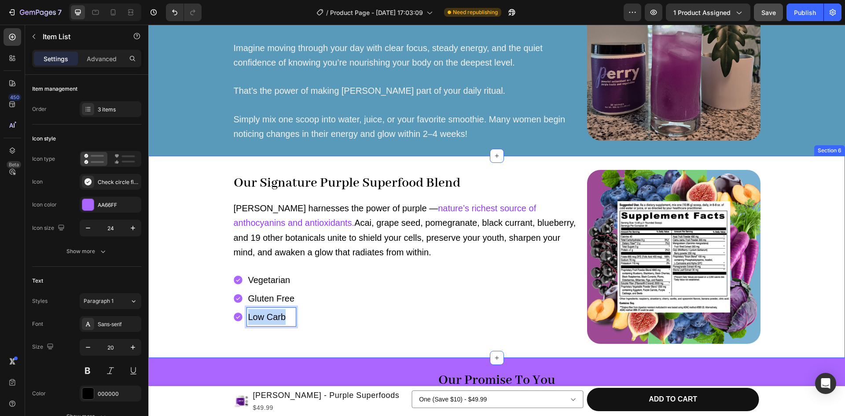
drag, startPoint x: 283, startPoint y: 317, endPoint x: 171, endPoint y: 284, distance: 117.0
click at [171, 284] on div "Our Signature Purple Superfood Blend Heading [PERSON_NAME] harnesses the power …" at bounding box center [496, 257] width 697 height 174
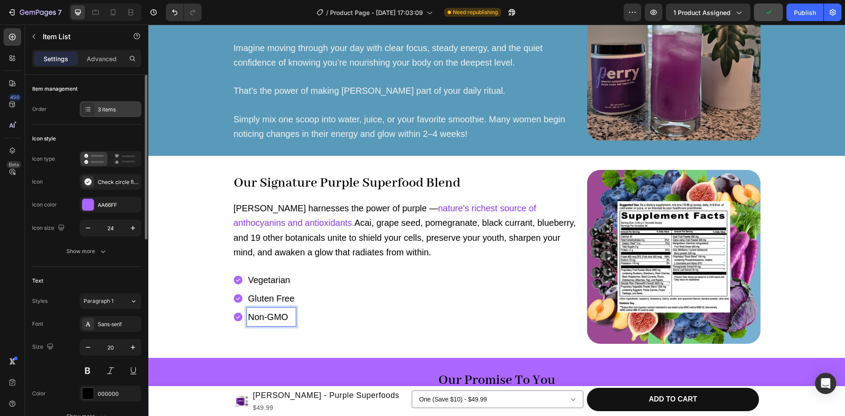
click at [101, 110] on div "3 items" at bounding box center [118, 110] width 41 height 8
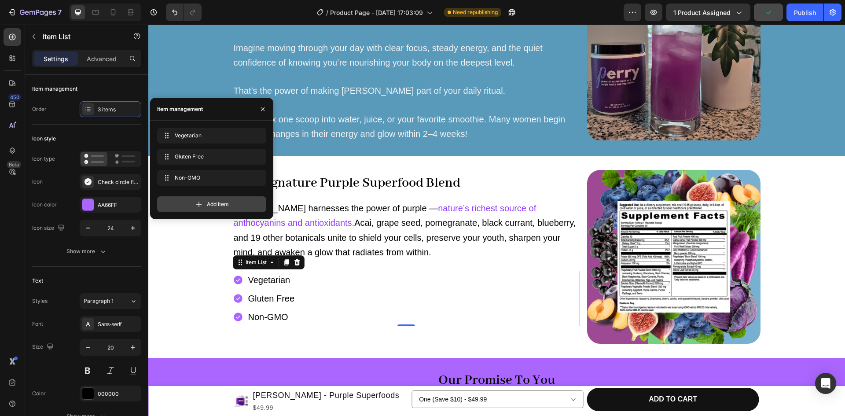
click at [206, 208] on div "Add item" at bounding box center [211, 204] width 109 height 16
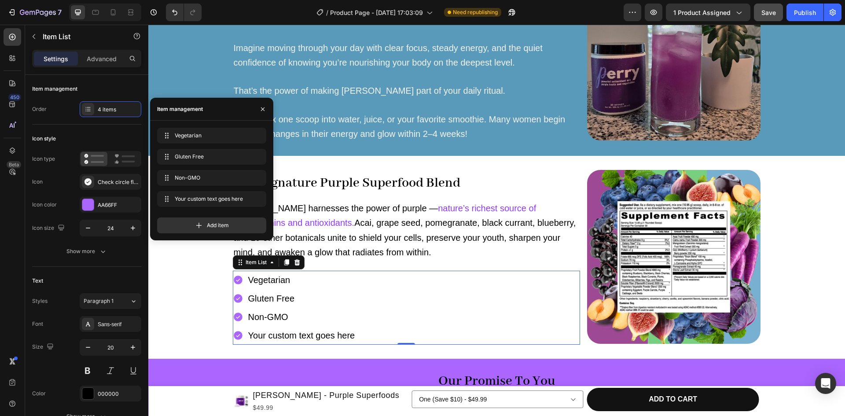
click at [275, 335] on div "Your custom text goes here" at bounding box center [302, 335] width 110 height 18
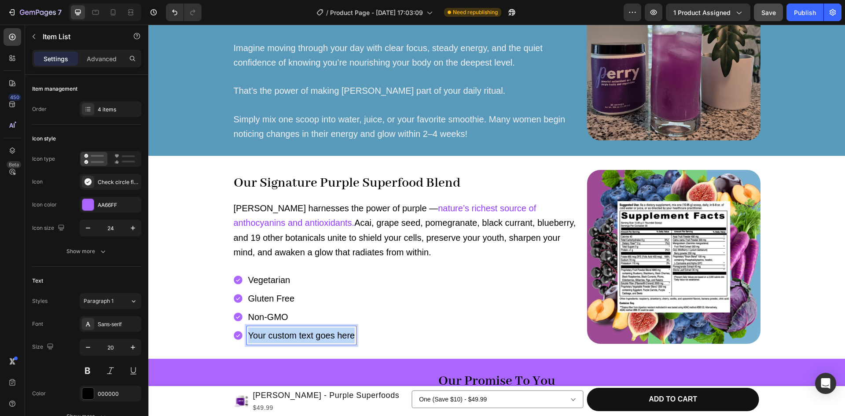
click at [275, 335] on p "Your custom text goes here" at bounding box center [301, 335] width 107 height 16
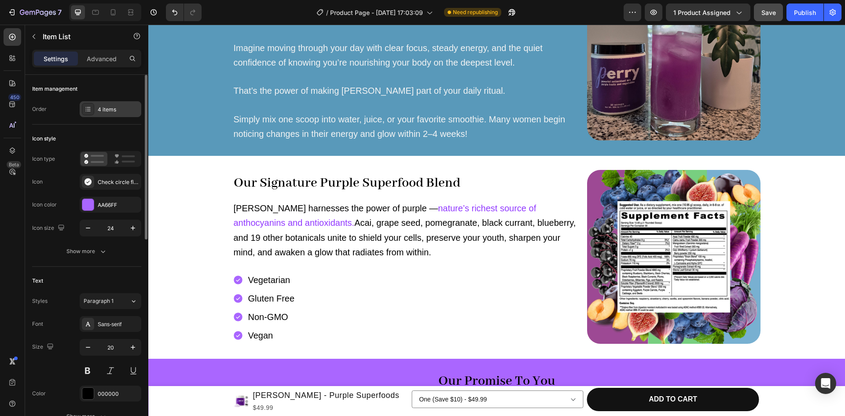
click at [97, 110] on div "4 items" at bounding box center [111, 109] width 62 height 16
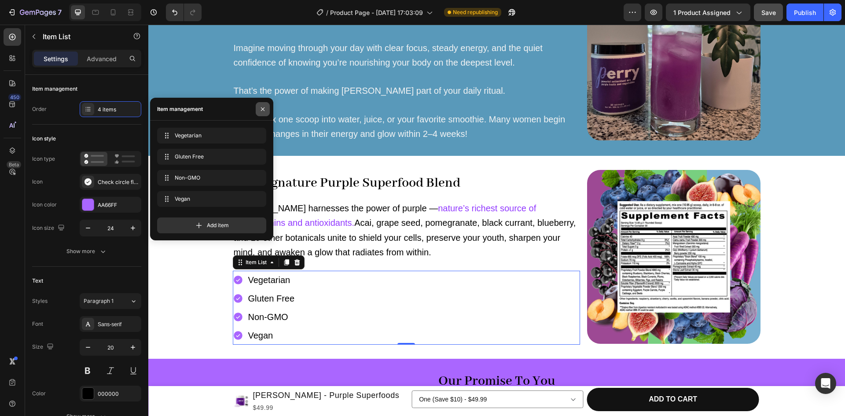
click at [261, 109] on icon "button" at bounding box center [262, 109] width 7 height 7
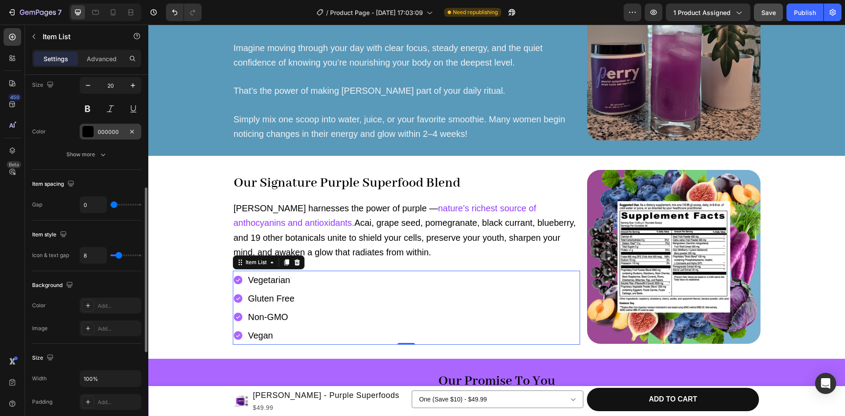
scroll to position [264, 0]
click at [124, 250] on div "8" at bounding box center [111, 253] width 62 height 17
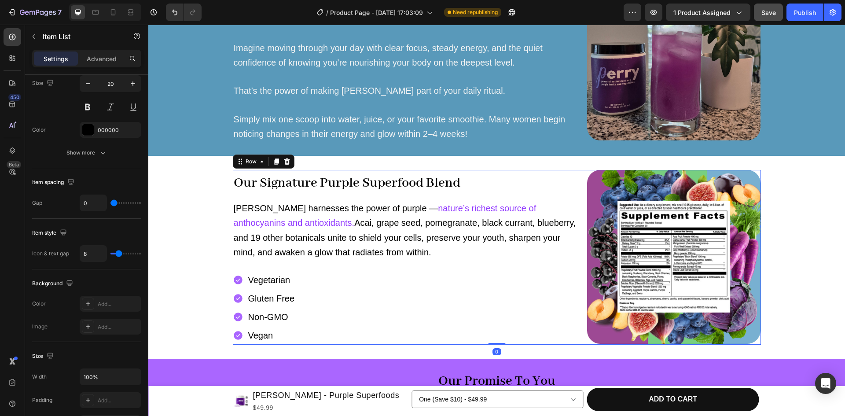
click at [579, 220] on div "Our Signature Purple Superfood Blend Heading [PERSON_NAME] harnesses the power …" at bounding box center [497, 257] width 528 height 175
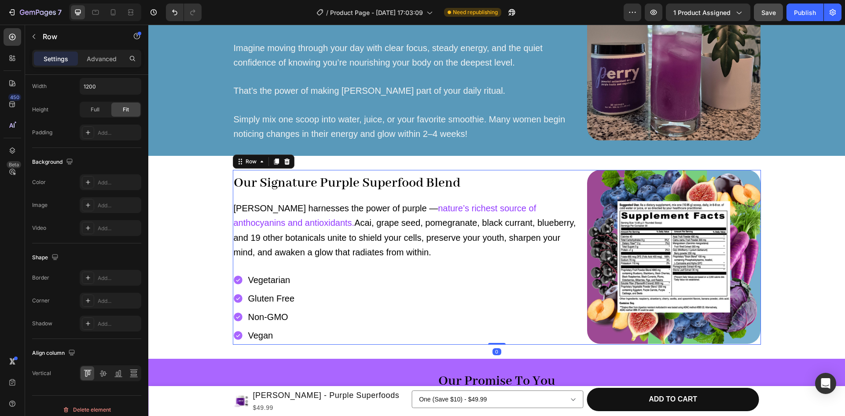
scroll to position [0, 0]
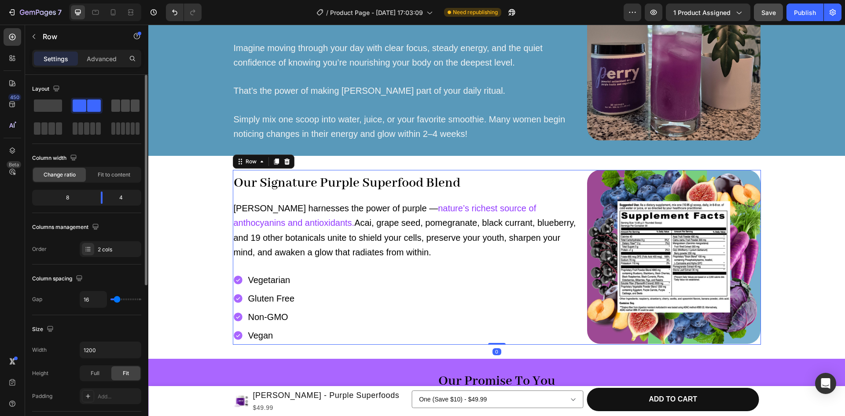
click at [124, 107] on span at bounding box center [125, 105] width 9 height 12
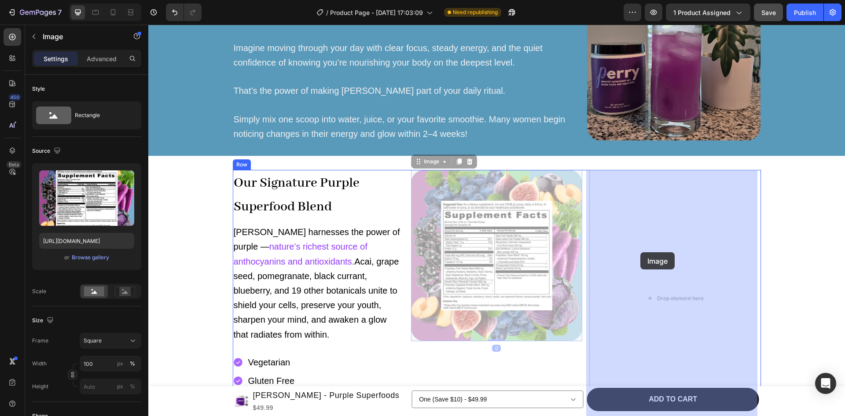
drag, startPoint x: 492, startPoint y: 230, endPoint x: 642, endPoint y: 252, distance: 151.6
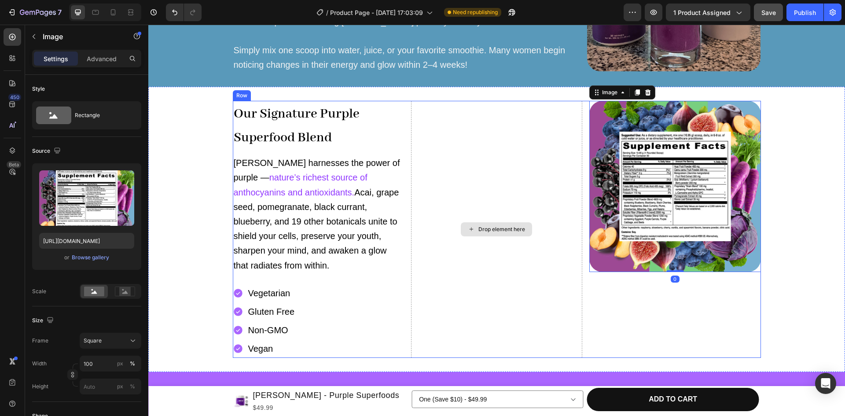
scroll to position [981, 0]
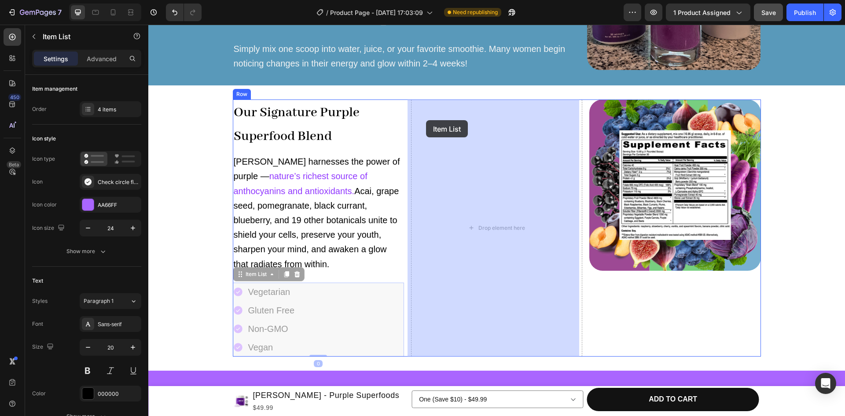
drag, startPoint x: 240, startPoint y: 278, endPoint x: 428, endPoint y: 116, distance: 248.1
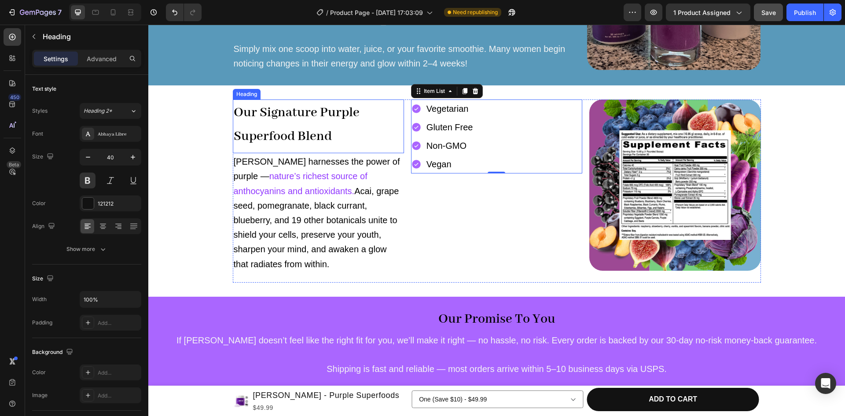
click at [270, 107] on strong "Our Signature Purple Superfood Blend" at bounding box center [297, 124] width 126 height 40
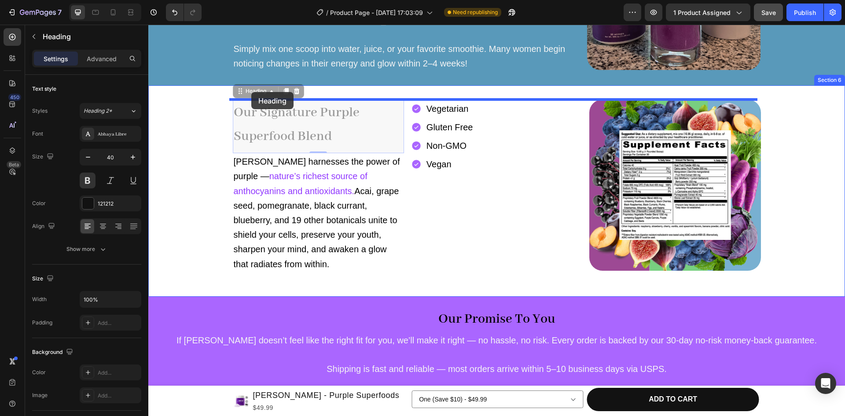
drag, startPoint x: 247, startPoint y: 94, endPoint x: 251, endPoint y: 92, distance: 4.9
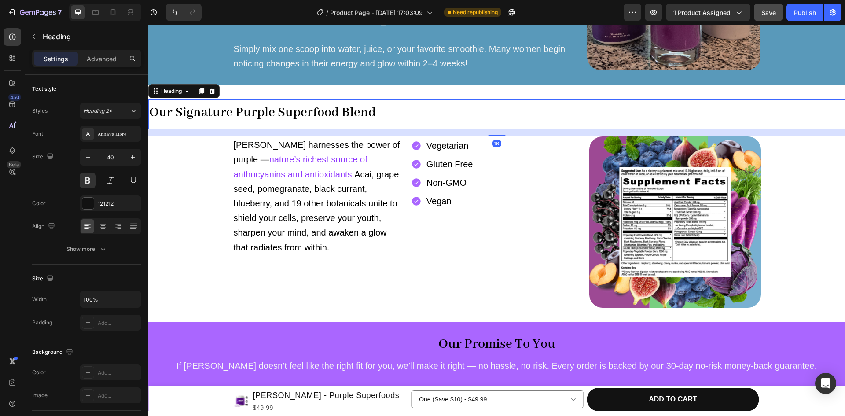
click at [292, 129] on div "16" at bounding box center [496, 132] width 697 height 7
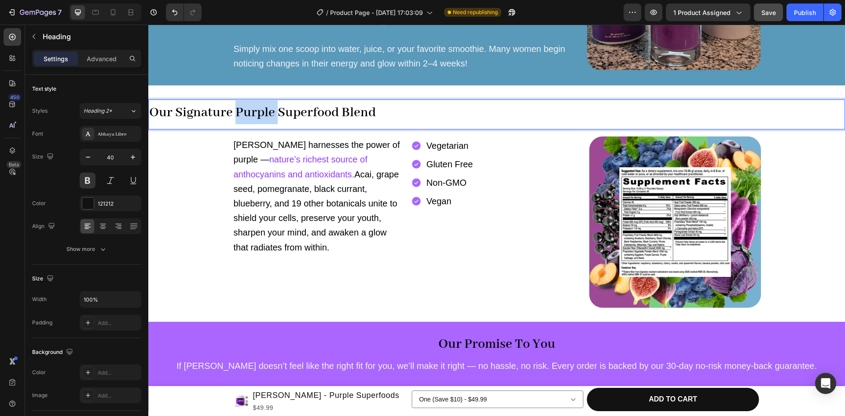
click at [267, 117] on strong "Our Signature Purple Superfood Blend" at bounding box center [262, 112] width 227 height 17
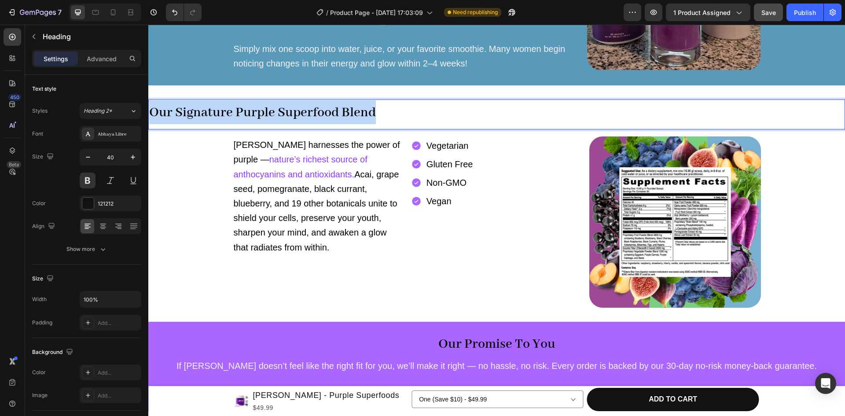
click at [267, 117] on strong "Our Signature Purple Superfood Blend" at bounding box center [262, 112] width 227 height 17
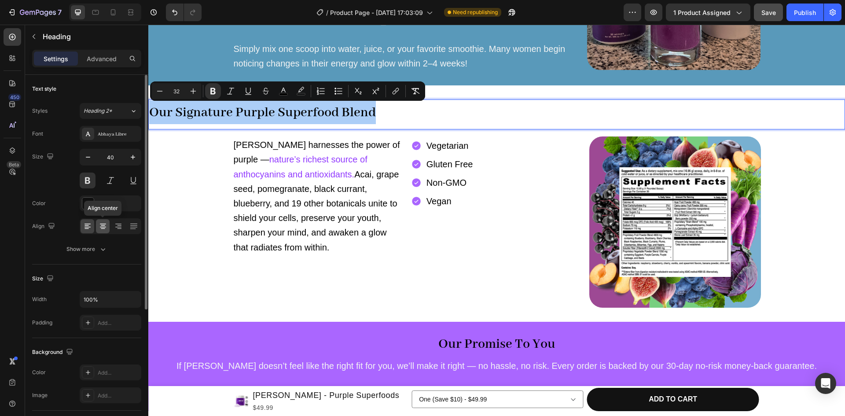
click at [100, 225] on icon at bounding box center [103, 226] width 9 height 9
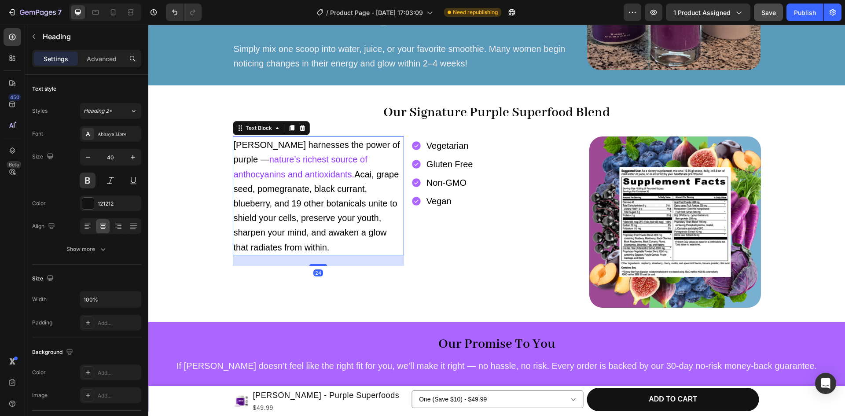
click at [367, 159] on span "nature’s richest source of anthocyanins and antioxidants." at bounding box center [301, 166] width 134 height 24
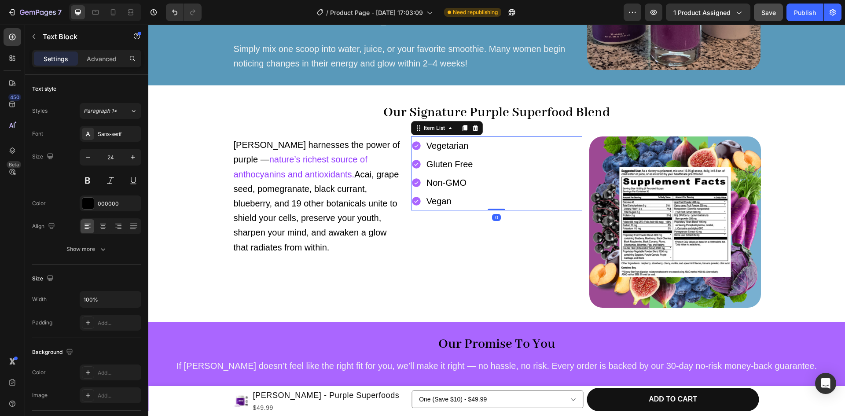
click at [498, 185] on div "Vegetarian Gluten Free Non-GMO Vegan" at bounding box center [496, 173] width 171 height 74
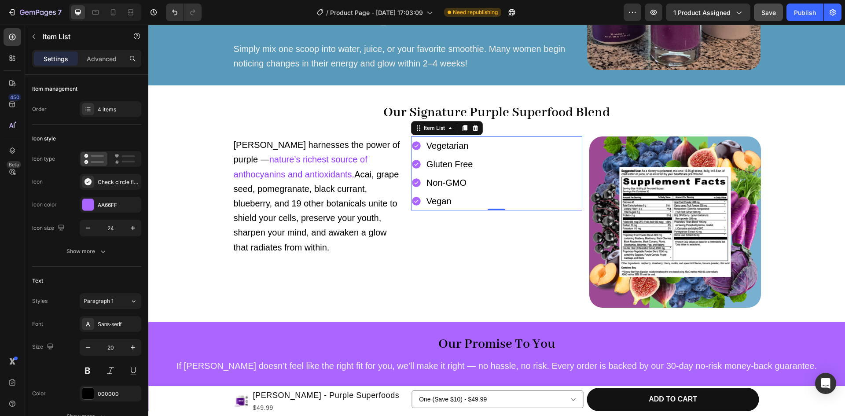
click at [445, 196] on p "Vegan" at bounding box center [449, 201] width 47 height 16
click at [470, 168] on div "Gluten Free" at bounding box center [449, 164] width 49 height 18
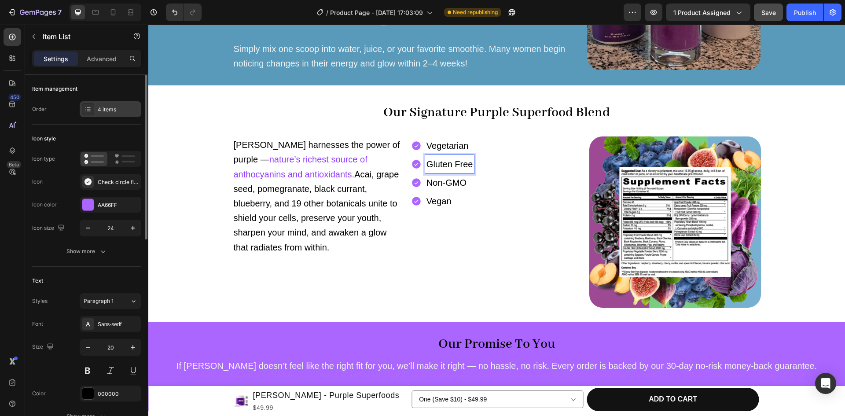
click at [102, 112] on div "4 items" at bounding box center [118, 110] width 41 height 8
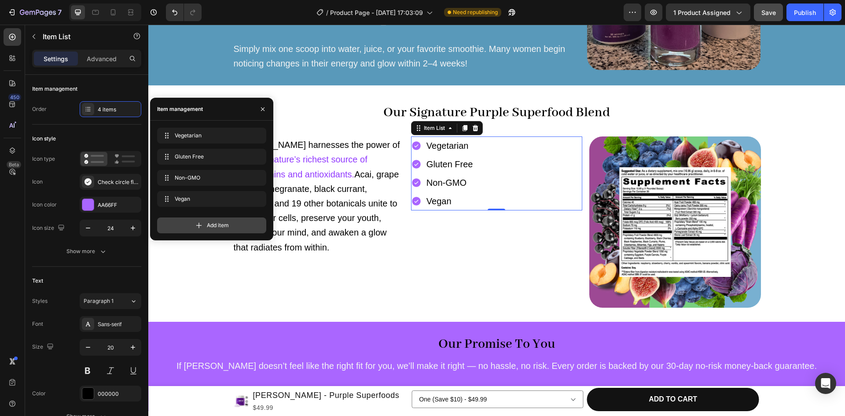
click at [202, 230] on div "Add item" at bounding box center [211, 225] width 109 height 16
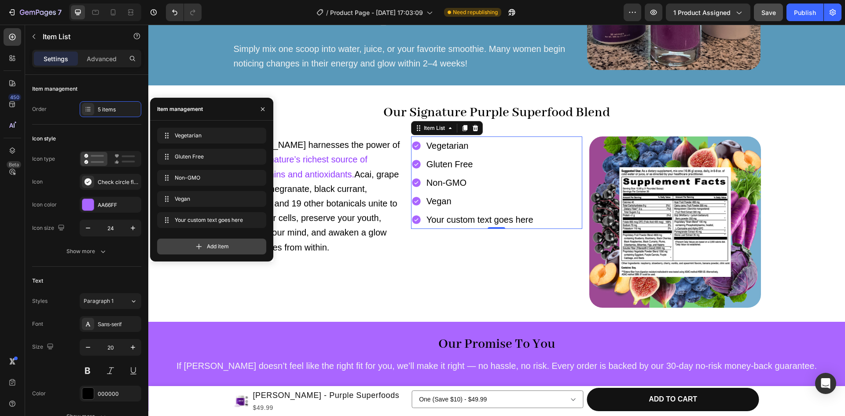
click at [202, 230] on div "Your custom text goes here Your custom text goes here" at bounding box center [211, 221] width 109 height 19
click at [195, 249] on icon at bounding box center [199, 246] width 9 height 9
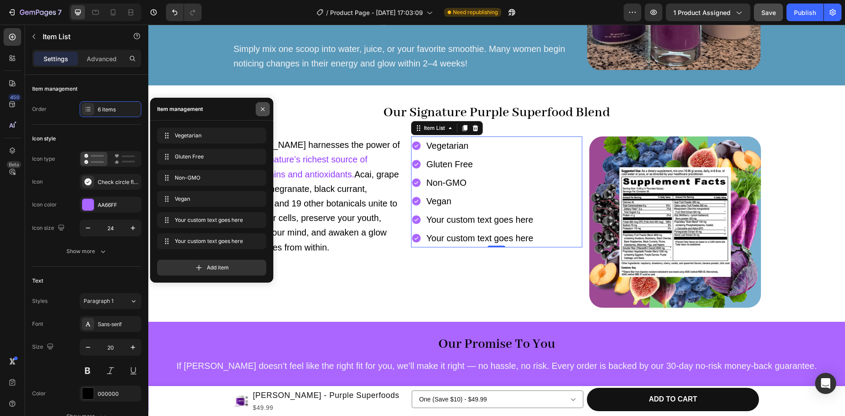
click at [265, 110] on icon "button" at bounding box center [262, 109] width 7 height 7
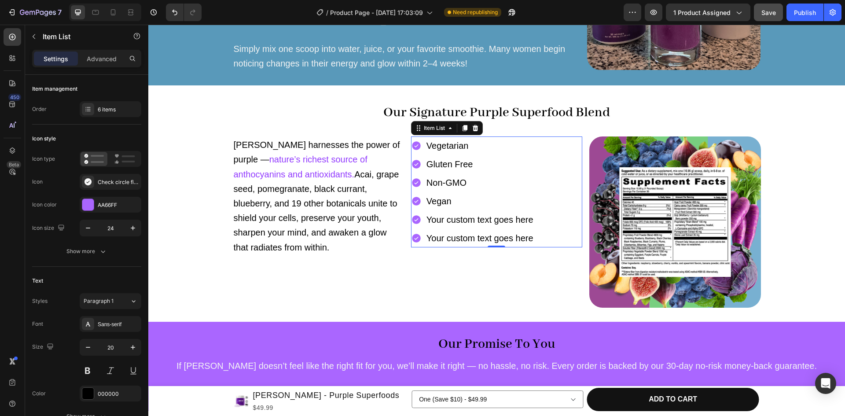
click at [443, 218] on div "Your custom text goes here" at bounding box center [480, 219] width 110 height 18
click at [443, 218] on p "Your custom text goes here" at bounding box center [479, 220] width 107 height 16
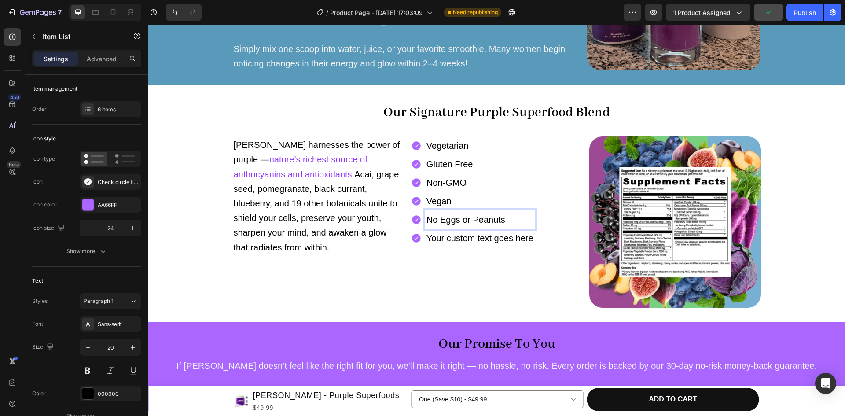
click at [453, 237] on p "Your custom text goes here" at bounding box center [479, 238] width 107 height 16
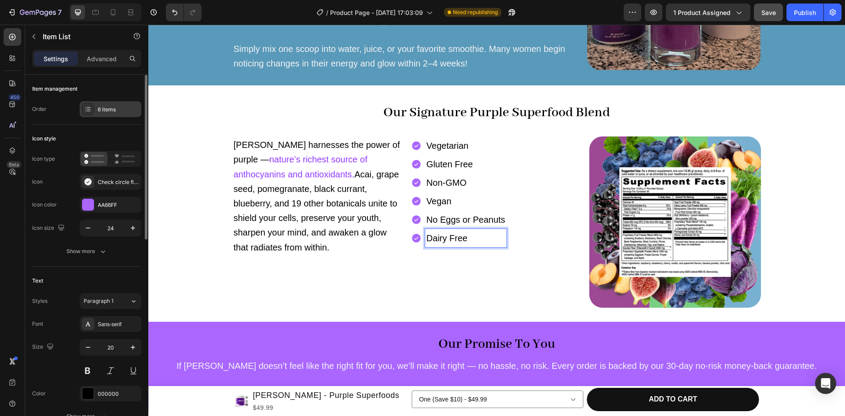
click at [110, 113] on div "6 items" at bounding box center [118, 110] width 41 height 8
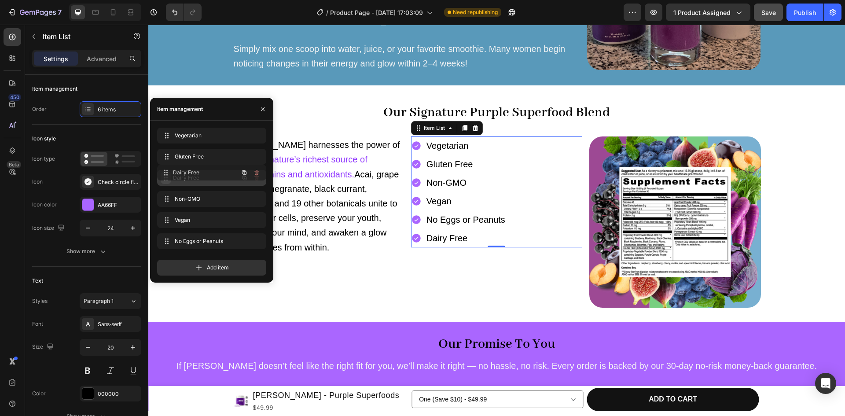
drag, startPoint x: 165, startPoint y: 242, endPoint x: 165, endPoint y: 173, distance: 69.5
drag, startPoint x: 165, startPoint y: 241, endPoint x: 165, endPoint y: 159, distance: 81.9
drag, startPoint x: 163, startPoint y: 220, endPoint x: 164, endPoint y: 134, distance: 86.3
drag, startPoint x: 165, startPoint y: 197, endPoint x: 169, endPoint y: 152, distance: 44.7
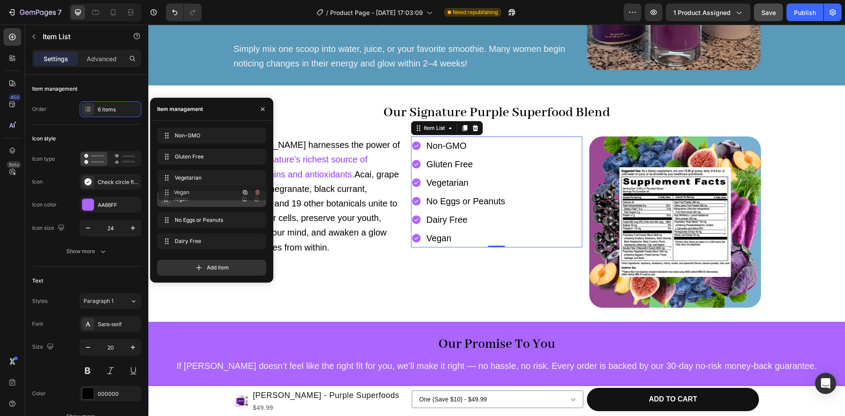
drag, startPoint x: 164, startPoint y: 243, endPoint x: 165, endPoint y: 194, distance: 48.9
drag, startPoint x: 167, startPoint y: 242, endPoint x: 170, endPoint y: 220, distance: 22.6
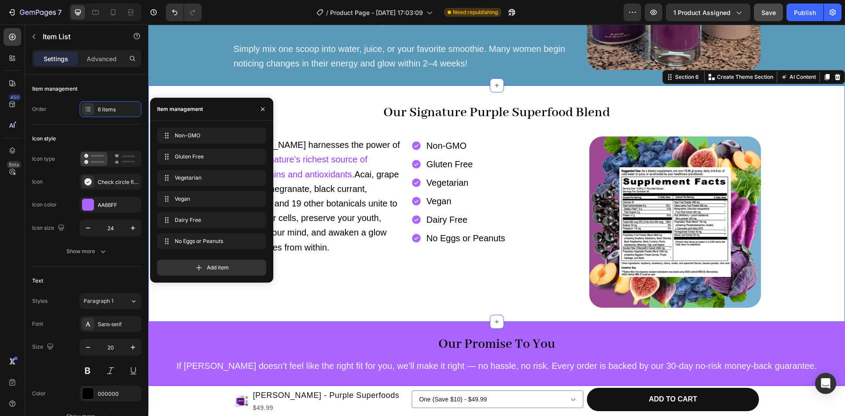
click at [290, 312] on div "⁠⁠⁠⁠⁠⁠⁠ Our Signature Purple Superfood Blend Heading [PERSON_NAME] harnesses th…" at bounding box center [496, 203] width 697 height 236
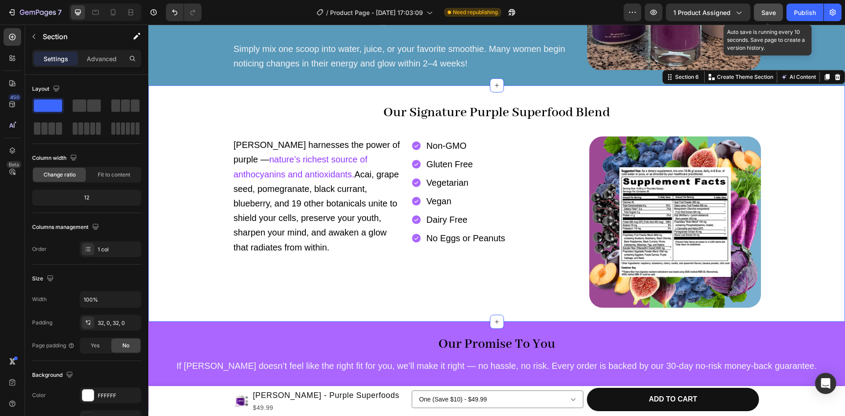
click at [769, 14] on span "Save" at bounding box center [768, 12] width 15 height 7
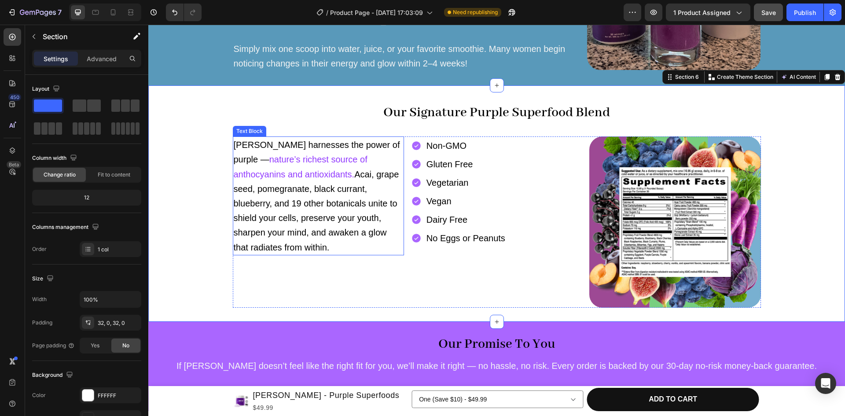
click at [304, 176] on span "Acai, grape seed, pomegranate, black currant, blueberry, and 19 other botanical…" at bounding box center [316, 210] width 165 height 83
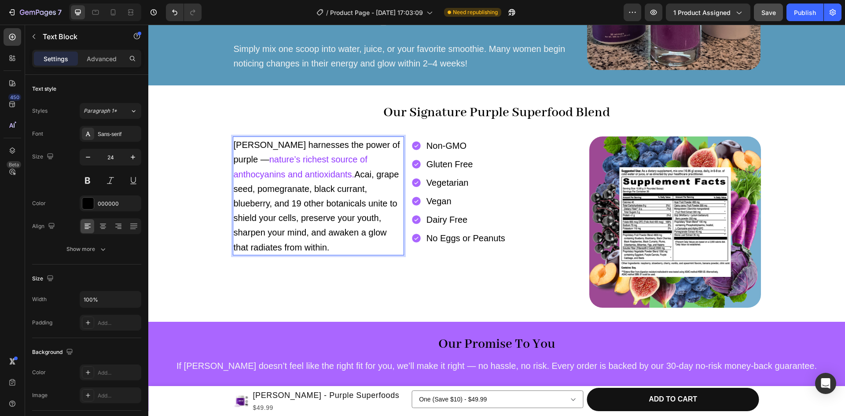
click at [295, 174] on span "nature’s richest source of anthocyanins and antioxidants." at bounding box center [301, 166] width 134 height 24
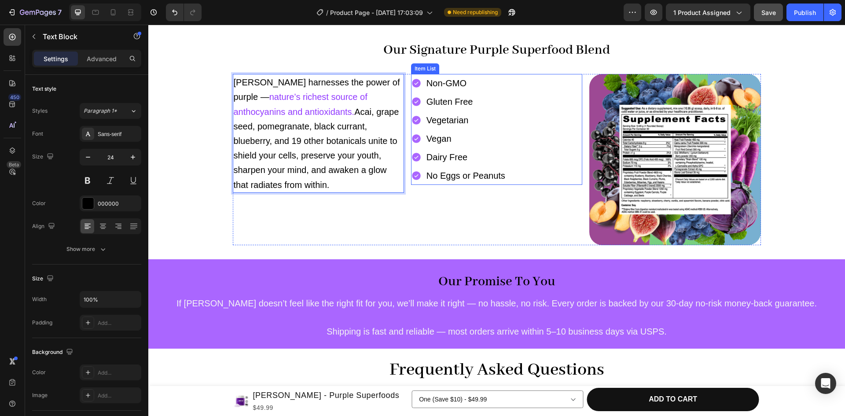
scroll to position [1044, 0]
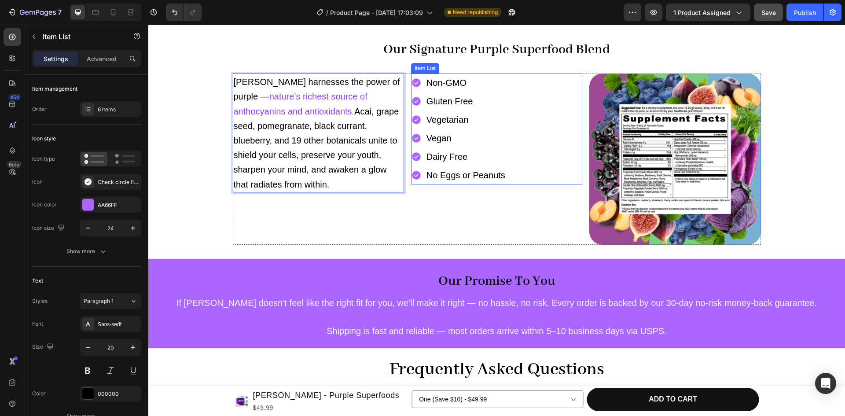
click at [563, 122] on div "Non-GMO Gluten Free Vegetarian Vegan Dairy Free No Eggs or Peanuts" at bounding box center [496, 128] width 171 height 111
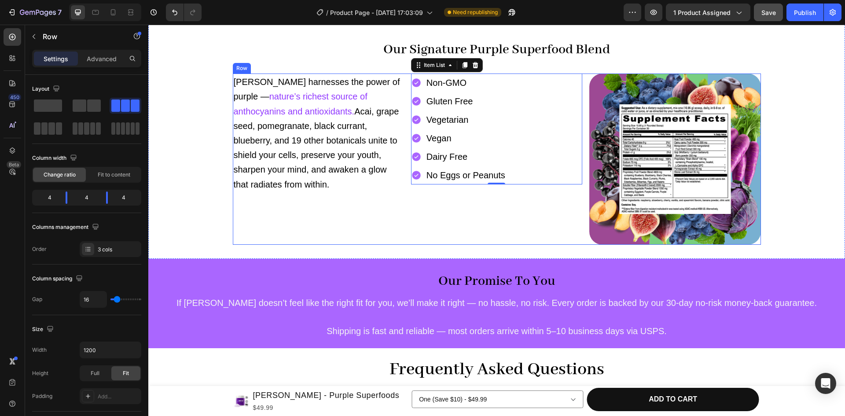
click at [290, 217] on div "[PERSON_NAME] harnesses the power of purple — nature’s richest source of anthoc…" at bounding box center [318, 158] width 171 height 171
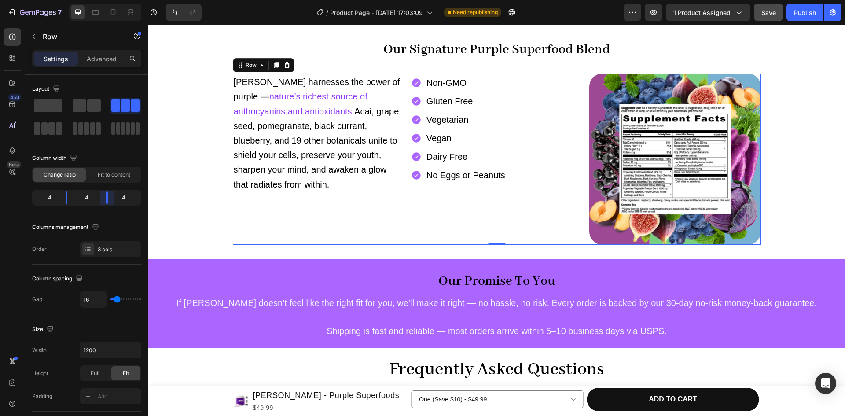
click at [106, 0] on body "7 / Product Page - [DATE] 17:03:09 Need republishing Preview 1 product assigned…" at bounding box center [422, 0] width 845 height 0
click at [110, 176] on span "Fit to content" at bounding box center [114, 175] width 33 height 8
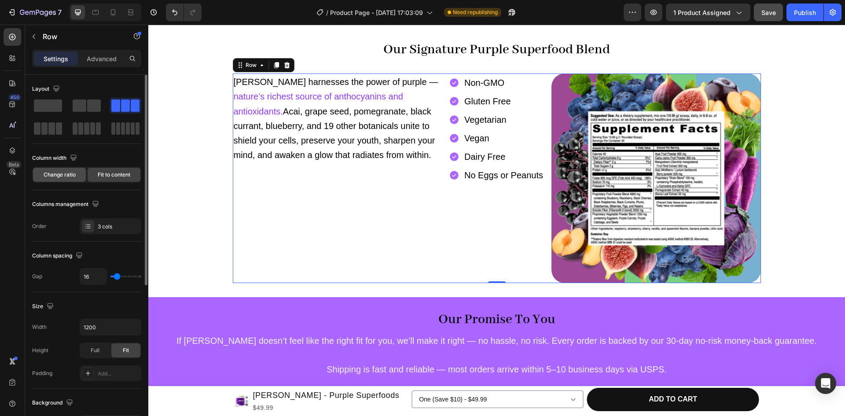
click at [74, 174] on span "Change ratio" at bounding box center [60, 175] width 32 height 8
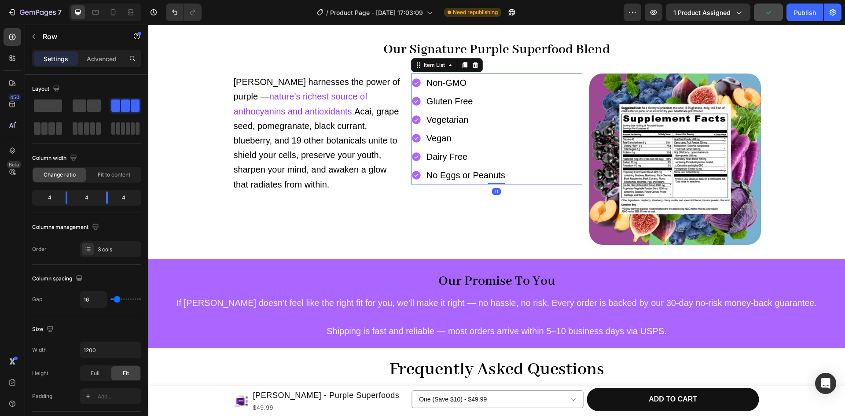
click at [530, 166] on div "Non-GMO Gluten Free Vegetarian Vegan Dairy Free No Eggs or Peanuts" at bounding box center [496, 128] width 171 height 111
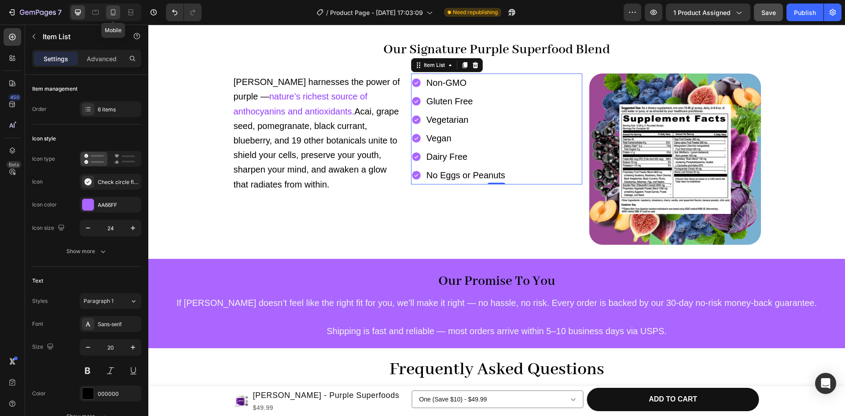
click at [112, 15] on icon at bounding box center [113, 12] width 9 height 9
type input "14"
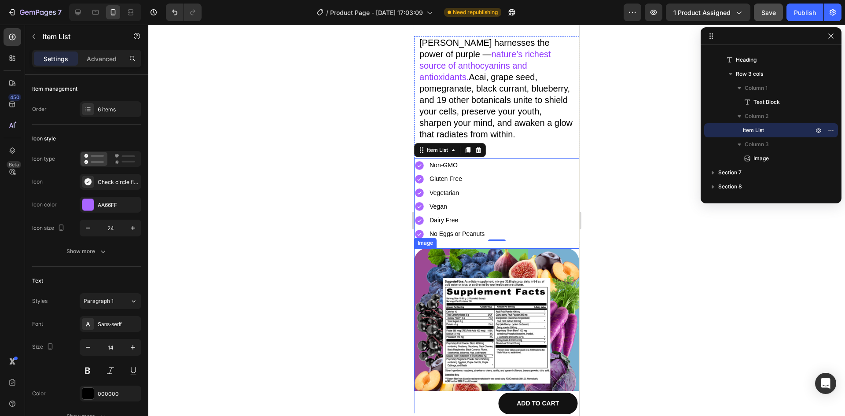
scroll to position [1097, 0]
click at [107, 64] on div "Advanced" at bounding box center [102, 58] width 44 height 14
type input "100%"
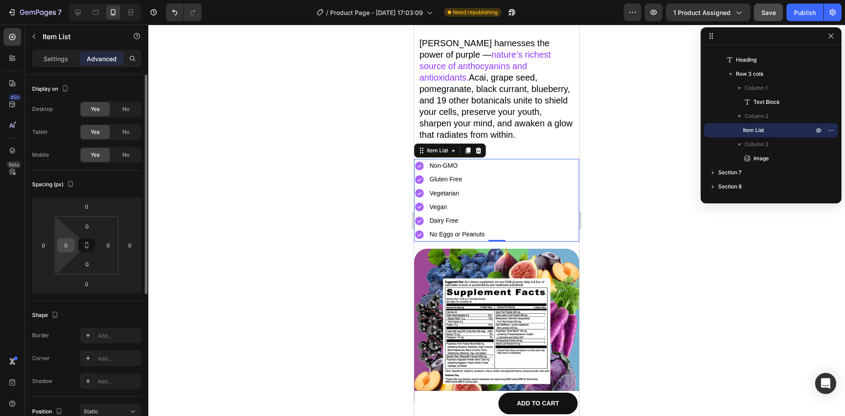
click at [71, 246] on input "0" at bounding box center [65, 245] width 13 height 13
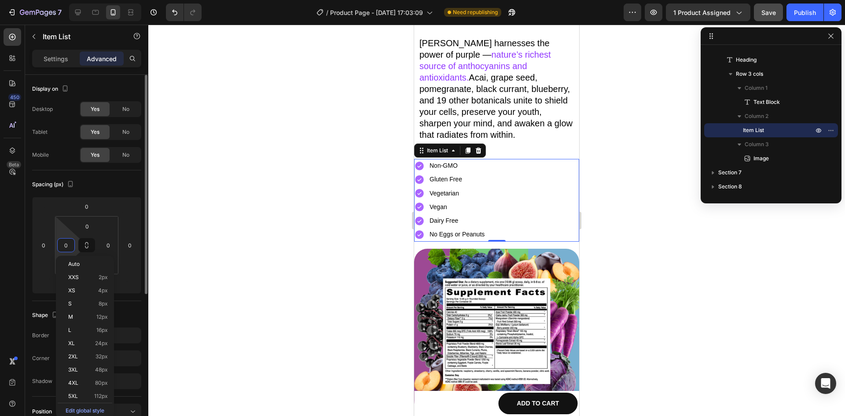
click at [71, 246] on input "0" at bounding box center [65, 245] width 13 height 13
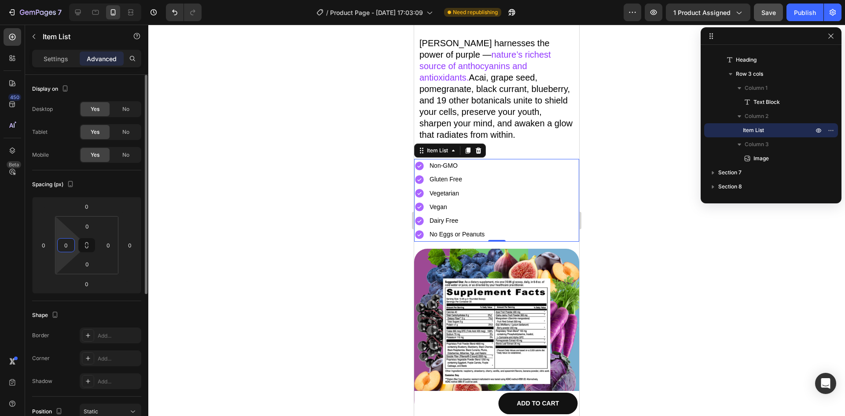
click at [71, 246] on input "0" at bounding box center [65, 245] width 13 height 13
type input "20"
click at [111, 244] on input "0" at bounding box center [108, 245] width 13 height 13
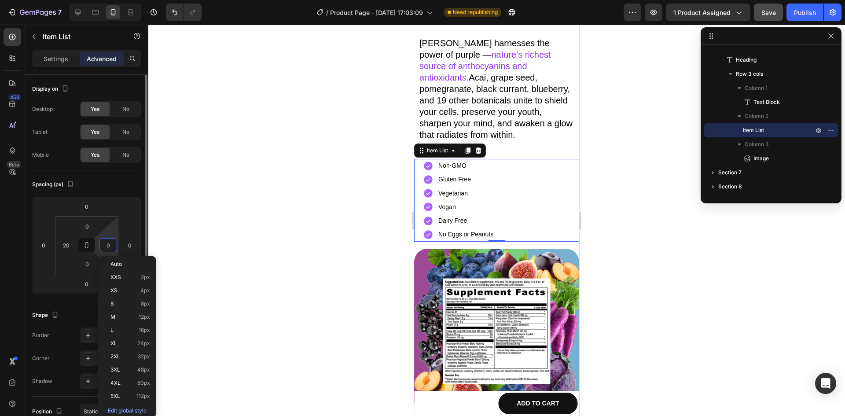
click at [111, 244] on input "0" at bounding box center [108, 245] width 13 height 13
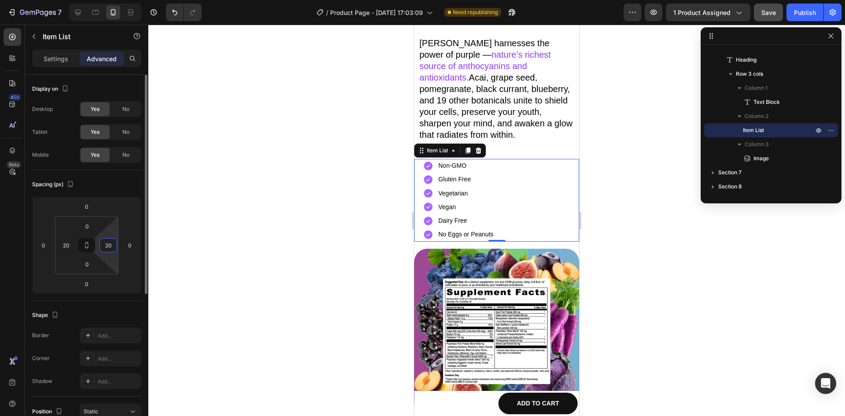
type input "20"
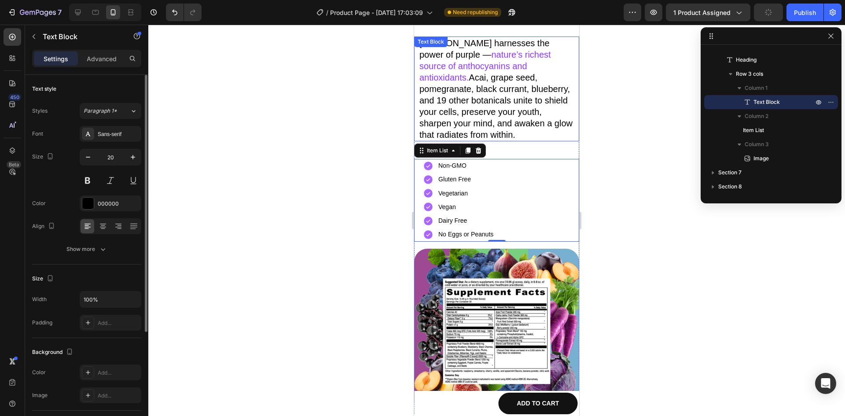
click at [471, 117] on p "[PERSON_NAME] harnesses the power of purple — nature’s richest source of anthoc…" at bounding box center [496, 88] width 154 height 103
click at [448, 178] on p "Gluten Free" at bounding box center [465, 179] width 55 height 11
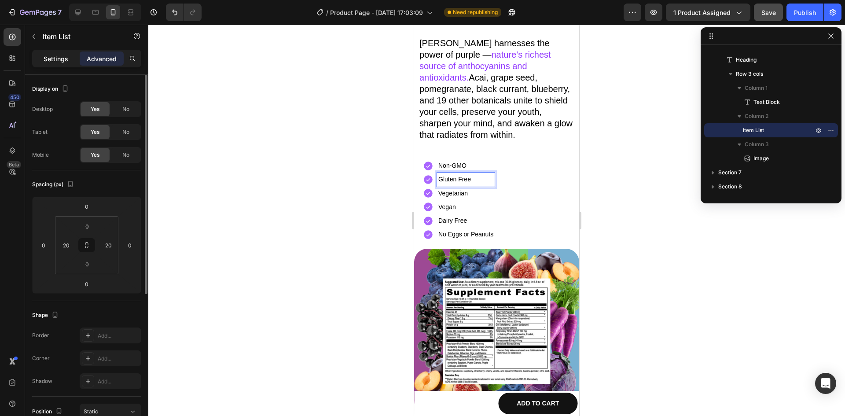
click at [62, 62] on p "Settings" at bounding box center [56, 58] width 25 height 9
type input "8"
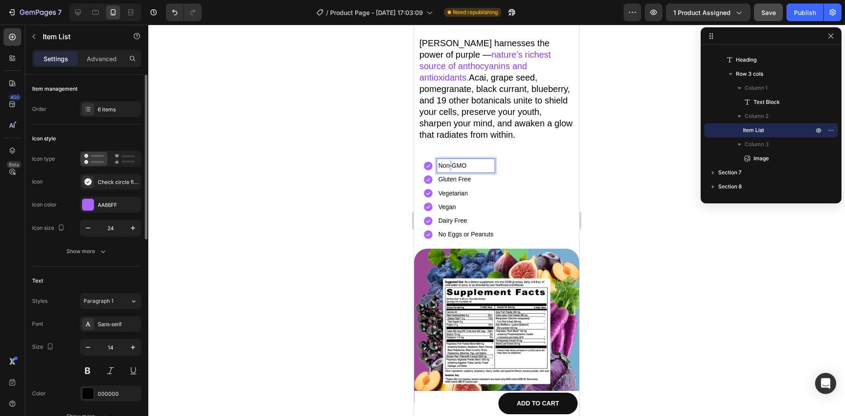
click at [449, 161] on p "Non-GMO" at bounding box center [465, 165] width 55 height 11
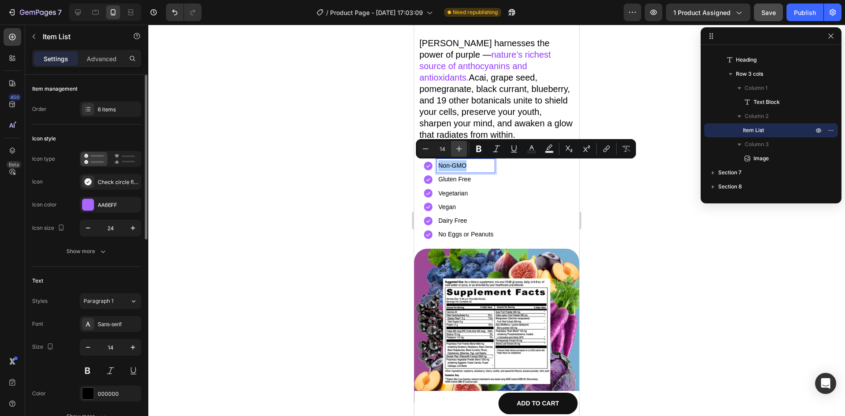
click at [456, 150] on icon "Editor contextual toolbar" at bounding box center [459, 148] width 9 height 9
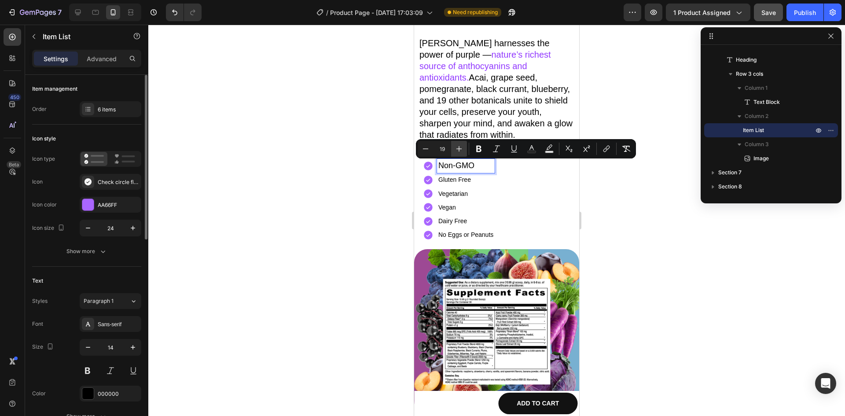
click at [456, 150] on icon "Editor contextual toolbar" at bounding box center [459, 148] width 9 height 9
type input "20"
click at [457, 183] on p "Gluten Free" at bounding box center [465, 180] width 55 height 11
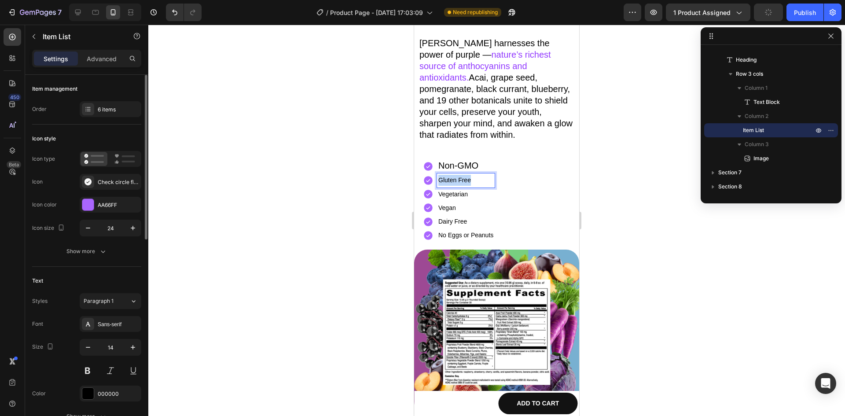
click at [457, 183] on p "Gluten Free" at bounding box center [465, 180] width 55 height 11
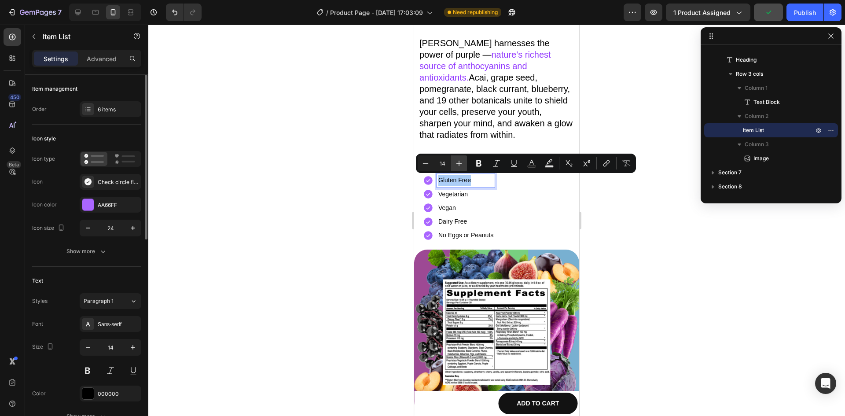
click at [457, 158] on button "Plus" at bounding box center [459, 163] width 16 height 16
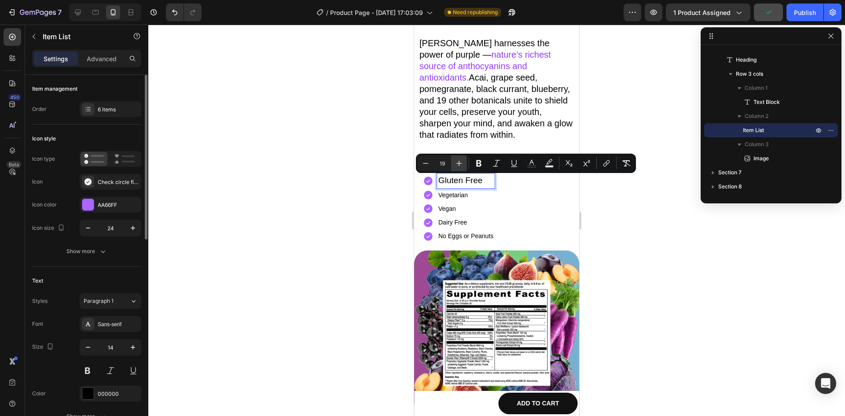
click at [457, 158] on button "Plus" at bounding box center [459, 163] width 16 height 16
type input "20"
click at [453, 197] on p "Vegetarian" at bounding box center [465, 195] width 55 height 11
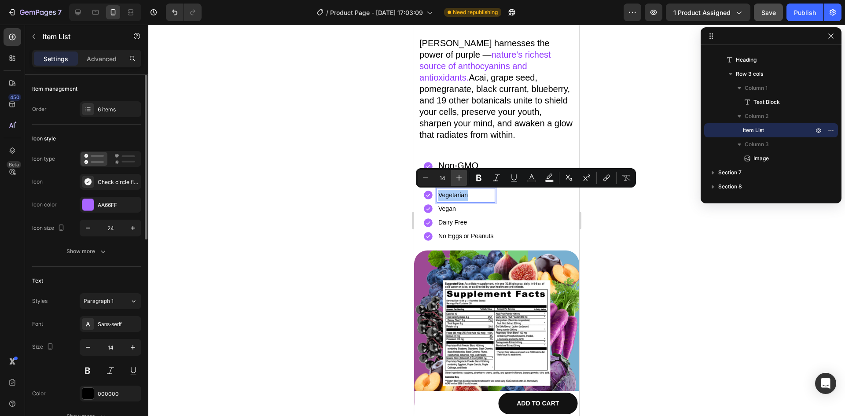
click at [456, 174] on icon "Editor contextual toolbar" at bounding box center [459, 177] width 9 height 9
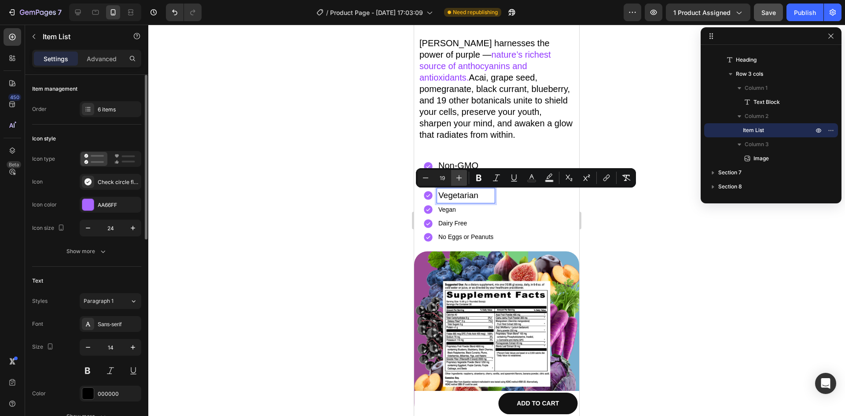
click at [456, 174] on icon "Editor contextual toolbar" at bounding box center [459, 177] width 9 height 9
type input "20"
click at [450, 210] on p "Vegan" at bounding box center [465, 209] width 55 height 11
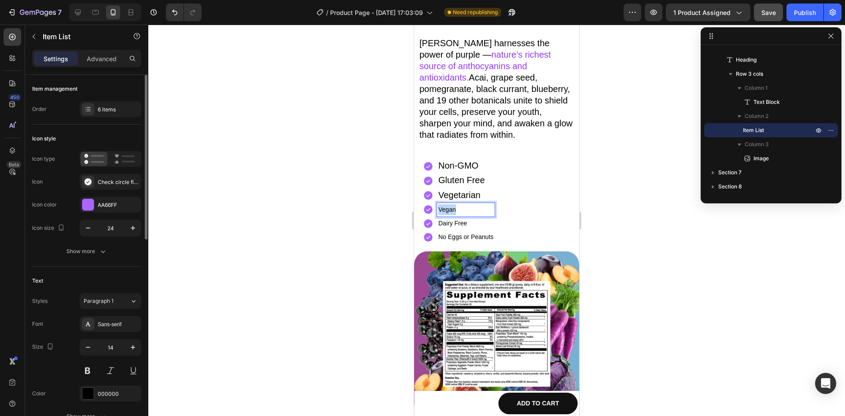
click at [450, 210] on p "Vegan" at bounding box center [465, 209] width 55 height 11
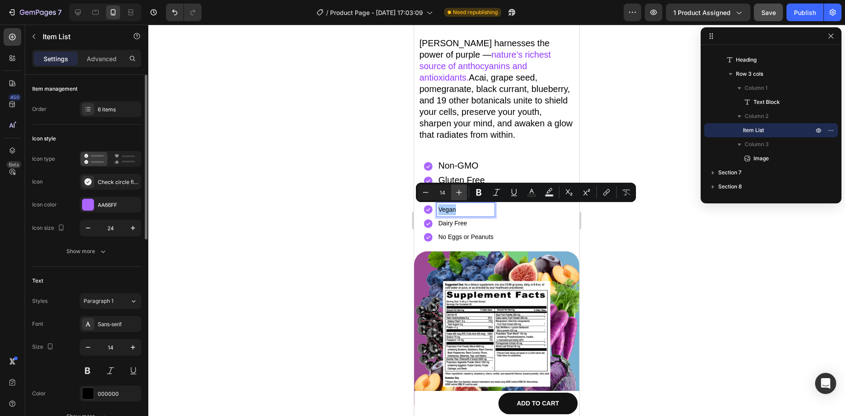
click at [455, 190] on icon "Editor contextual toolbar" at bounding box center [459, 192] width 9 height 9
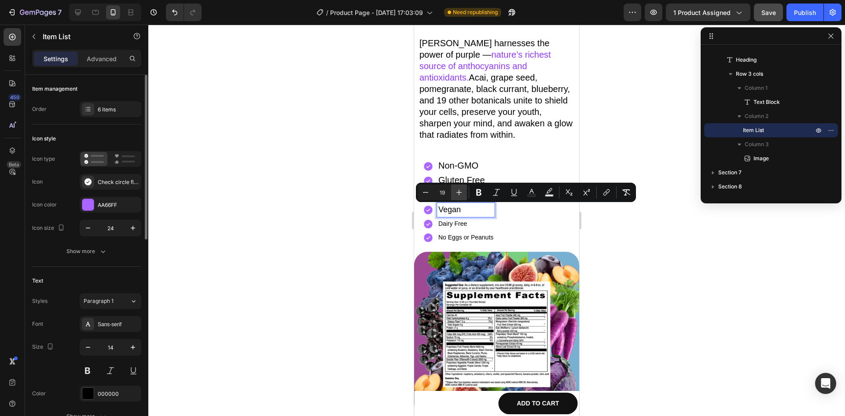
click at [455, 190] on icon "Editor contextual toolbar" at bounding box center [459, 192] width 9 height 9
type input "20"
click at [448, 226] on p "Dairy Free" at bounding box center [465, 224] width 55 height 11
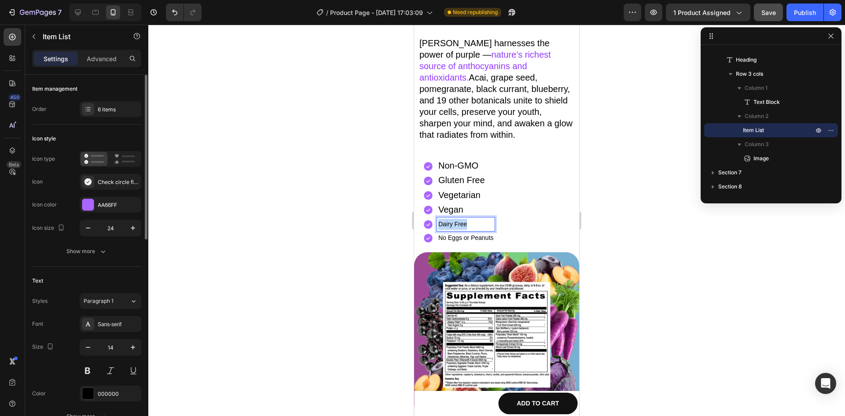
click at [448, 226] on p "Dairy Free" at bounding box center [465, 224] width 55 height 11
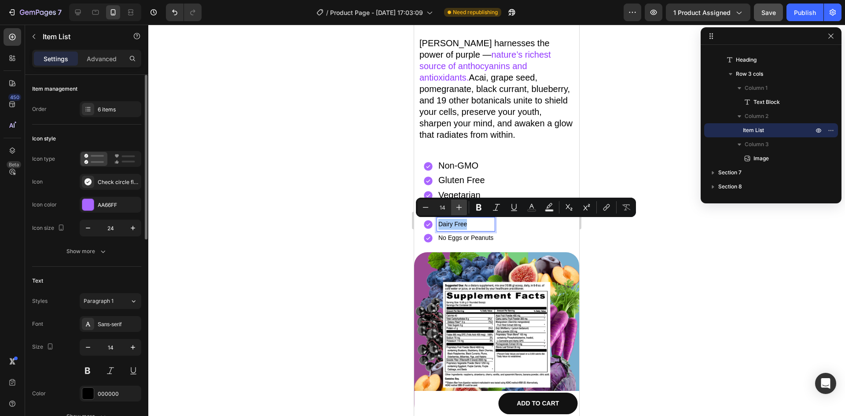
click at [460, 205] on icon "Editor contextual toolbar" at bounding box center [459, 207] width 9 height 9
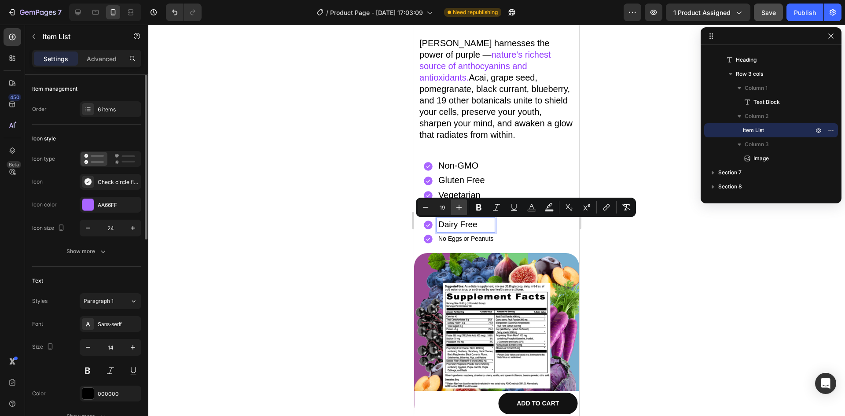
click at [460, 205] on icon "Editor contextual toolbar" at bounding box center [459, 207] width 9 height 9
type input "20"
click at [456, 239] on p "No Eggs or Peanuts" at bounding box center [465, 238] width 55 height 11
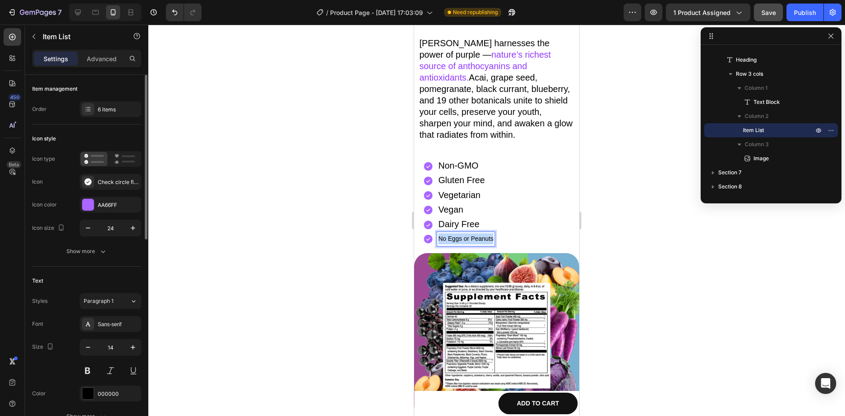
click at [456, 239] on p "No Eggs or Peanuts" at bounding box center [465, 238] width 55 height 11
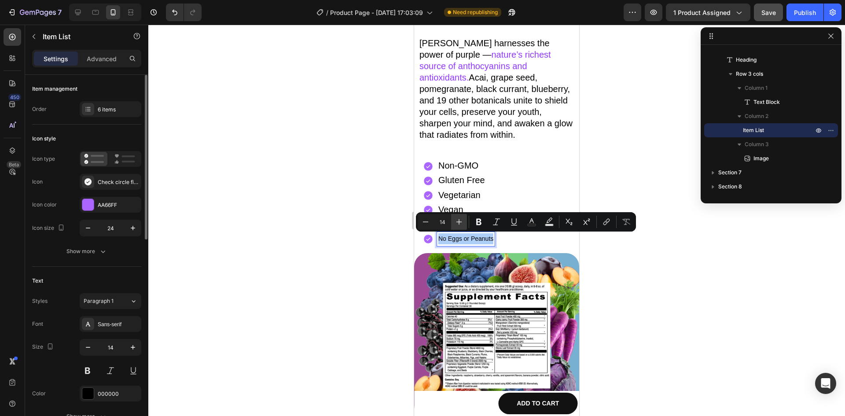
click at [457, 217] on button "Plus" at bounding box center [459, 222] width 16 height 16
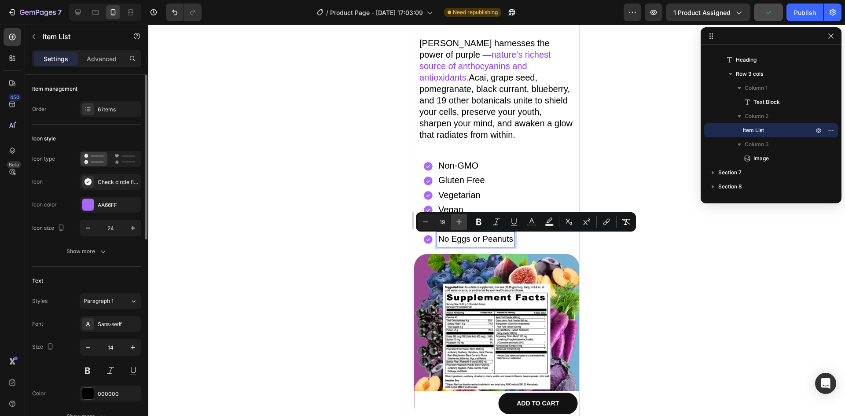
click at [457, 217] on button "Plus" at bounding box center [459, 222] width 16 height 16
type input "20"
click at [452, 172] on p "Non-GMO" at bounding box center [477, 166] width 79 height 12
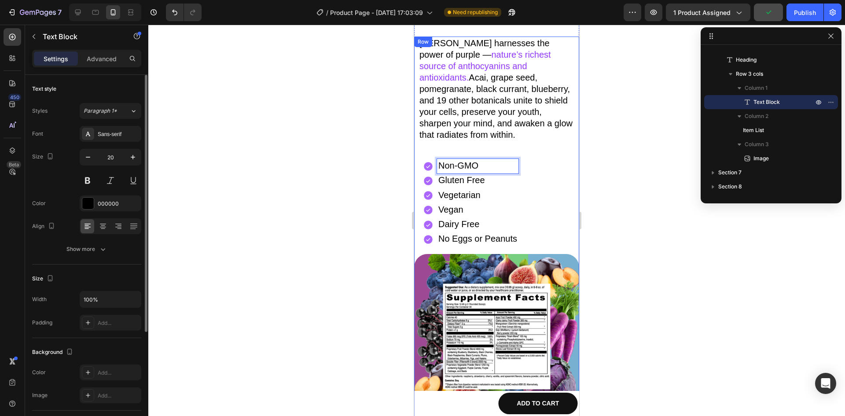
click at [481, 140] on p "[PERSON_NAME] harnesses the power of purple — nature’s richest source of anthoc…" at bounding box center [496, 88] width 154 height 103
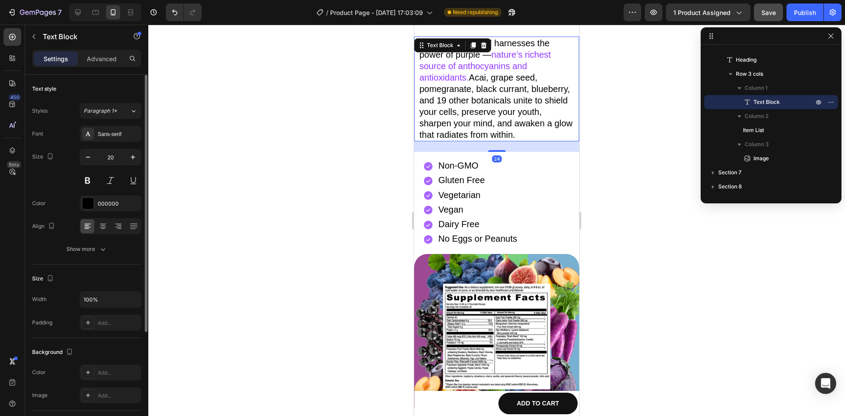
click at [460, 151] on div "24" at bounding box center [496, 146] width 165 height 11
click at [90, 56] on p "Advanced" at bounding box center [102, 58] width 30 height 9
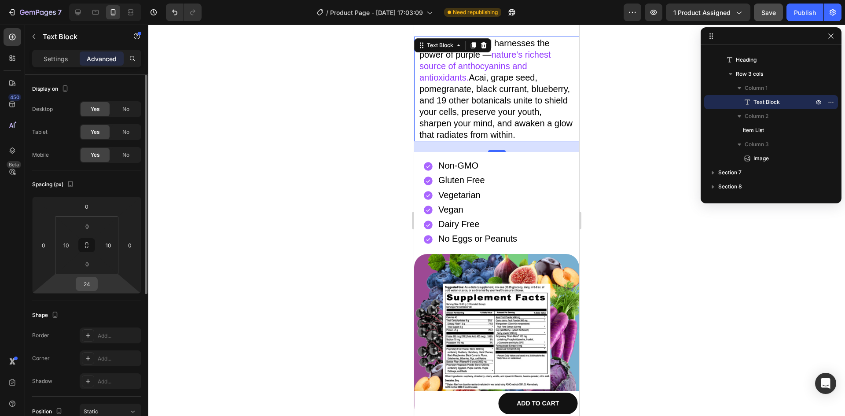
click at [88, 283] on input "24" at bounding box center [87, 283] width 18 height 13
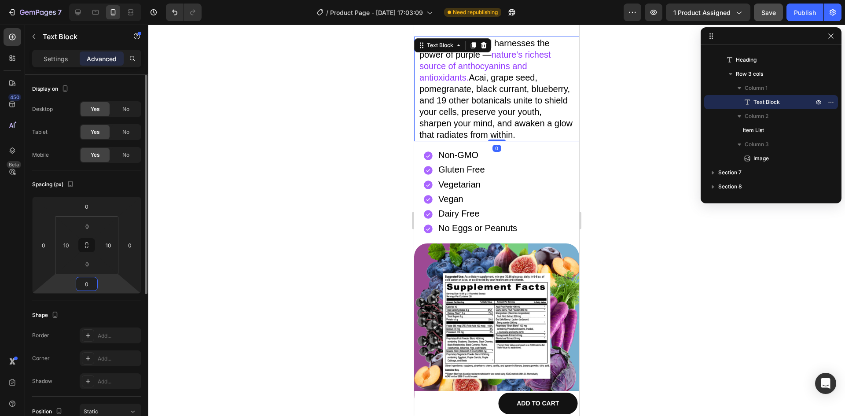
type input "0"
click at [113, 183] on div "Spacing (px)" at bounding box center [86, 184] width 109 height 14
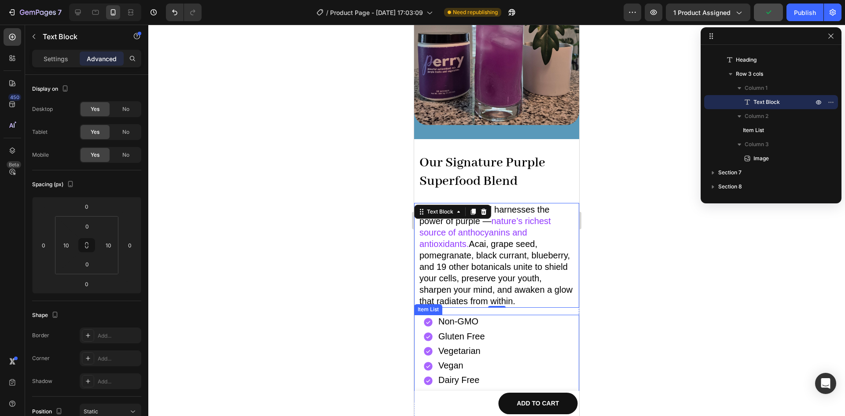
scroll to position [1273, 0]
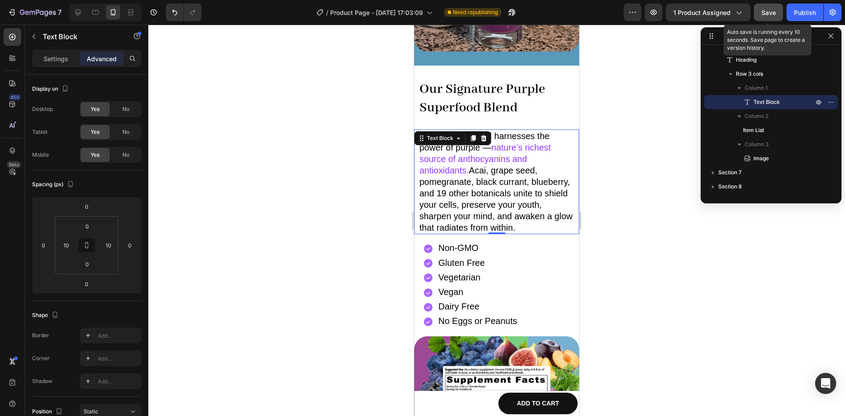
click at [769, 12] on span "Save" at bounding box center [768, 12] width 15 height 7
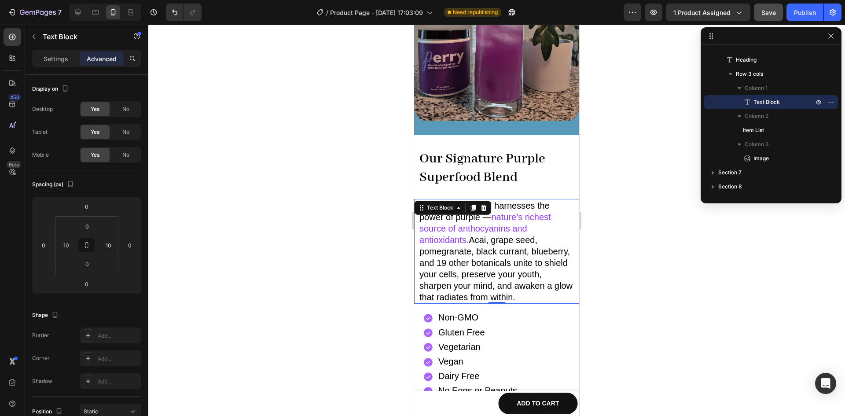
scroll to position [1203, 0]
click at [481, 236] on span "Acai, grape seed, pomegranate, black currant, blueberry, and 19 other botanical…" at bounding box center [495, 268] width 153 height 67
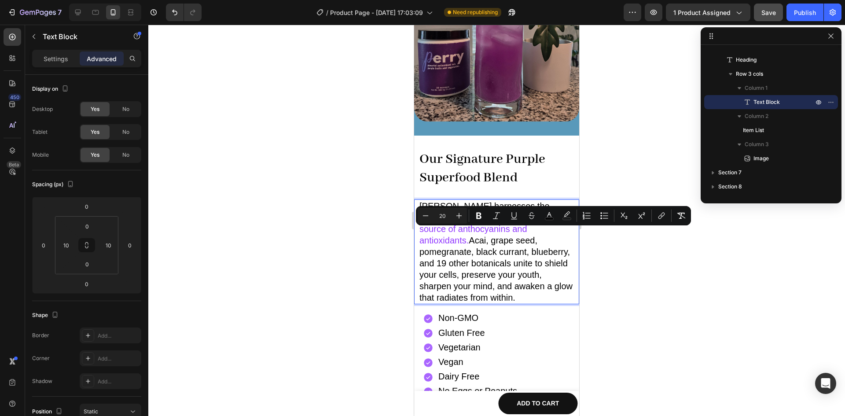
click at [453, 235] on span "Acai, grape seed, pomegranate, black currant, blueberry, and 19 other botanical…" at bounding box center [495, 268] width 153 height 67
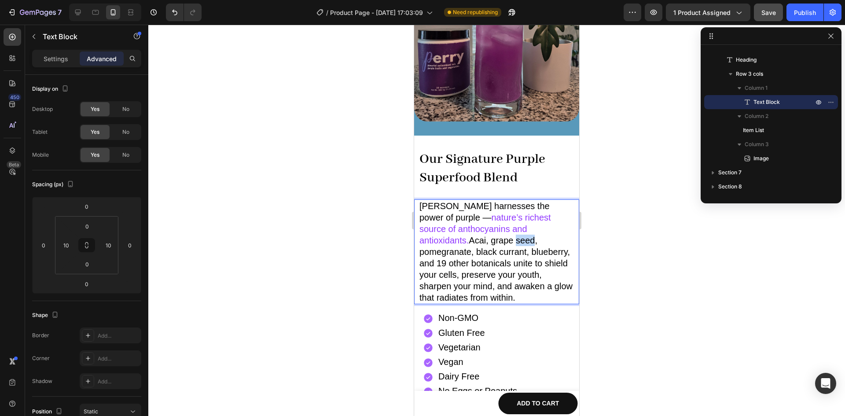
click at [453, 235] on span "Acai, grape seed, pomegranate, black currant, blueberry, and 19 other botanical…" at bounding box center [495, 268] width 153 height 67
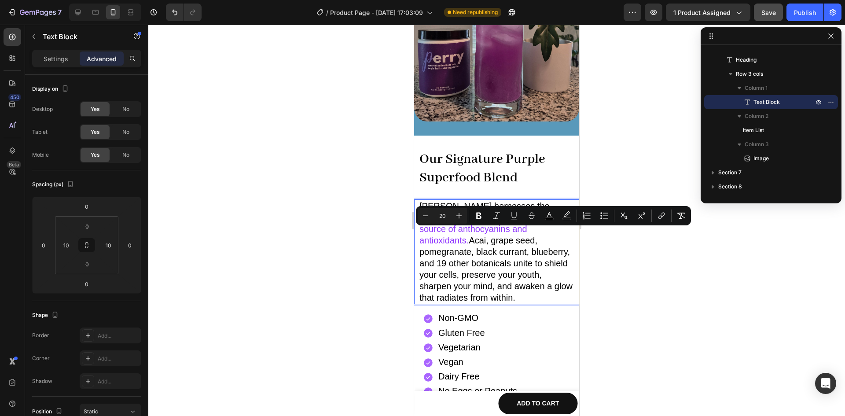
click at [434, 235] on span "Acai, grape seed, pomegranate, black currant, blueberry, and 19 other botanical…" at bounding box center [495, 268] width 153 height 67
drag, startPoint x: 434, startPoint y: 234, endPoint x: 452, endPoint y: 232, distance: 18.6
click at [452, 235] on span "Acai, grape seed, pomegranate, black currant, blueberry, and 19 other botanical…" at bounding box center [495, 268] width 153 height 67
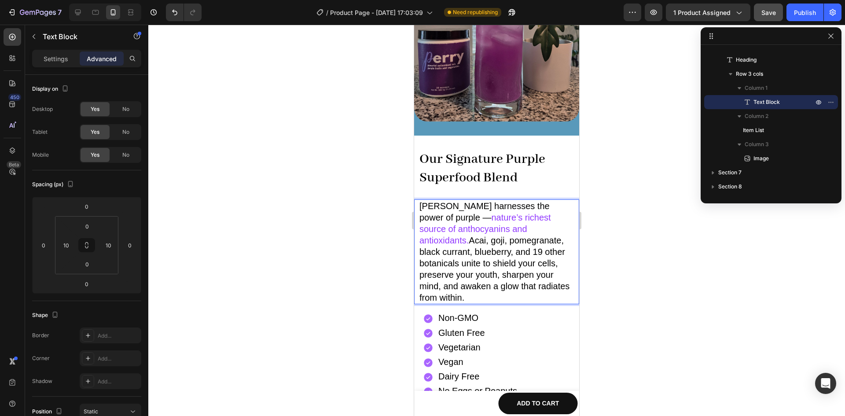
click at [427, 235] on span "Acai, goji, pomegranate, black currant, blueberry, and 19 other botanicals unit…" at bounding box center [494, 268] width 150 height 67
click at [476, 235] on span "Acai, pomegranate, black currant, blueberry, and 19 other botanicals unite to s…" at bounding box center [494, 268] width 150 height 67
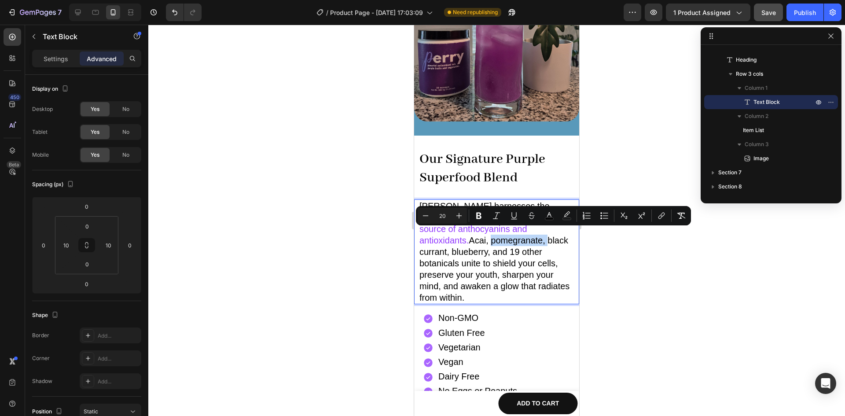
drag, startPoint x: 476, startPoint y: 235, endPoint x: 421, endPoint y: 232, distance: 55.1
click at [421, 235] on span "Acai, pomegranate, black currant, blueberry, and 19 other botanicals unite to s…" at bounding box center [494, 268] width 150 height 67
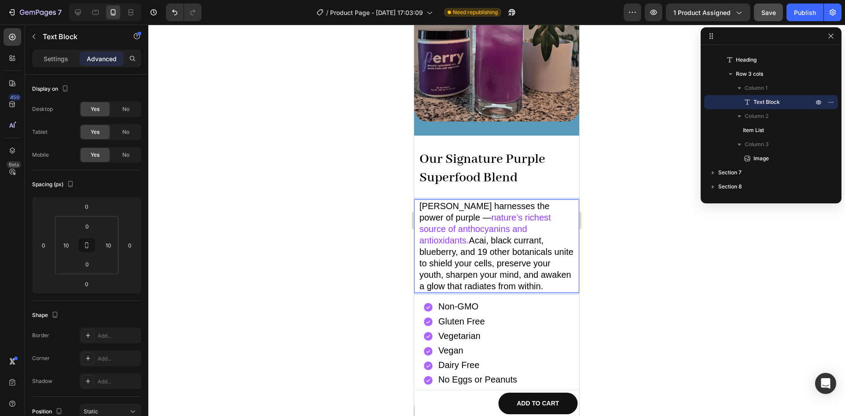
click at [482, 236] on span "Acai, black currant, blueberry, and 19 other botanicals unite to shield your ce…" at bounding box center [496, 262] width 154 height 55
click at [474, 235] on span "Acai, black currant, elderberry, and 19 other botanicals unite to shield your c…" at bounding box center [495, 262] width 153 height 55
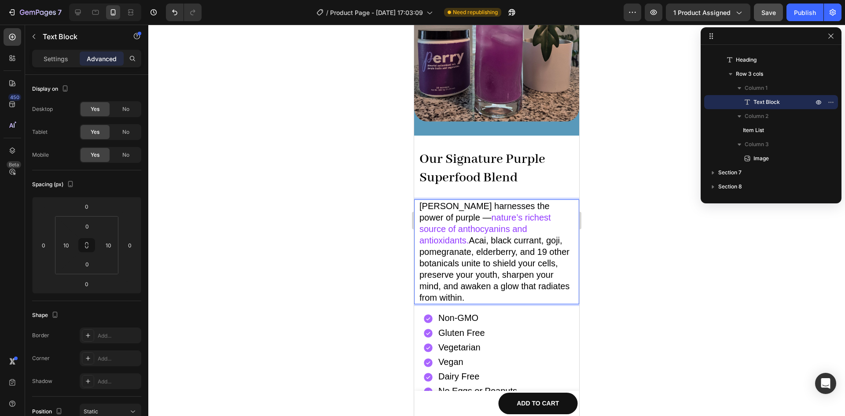
click at [490, 244] on span "Acai, black currant, goji, pomegranate, elderberry, and 19 other botanicals uni…" at bounding box center [494, 268] width 150 height 67
click at [515, 276] on span "Acai, black currant, goji, pomegranate, elderberry, and 14 other botanicals uni…" at bounding box center [494, 268] width 150 height 67
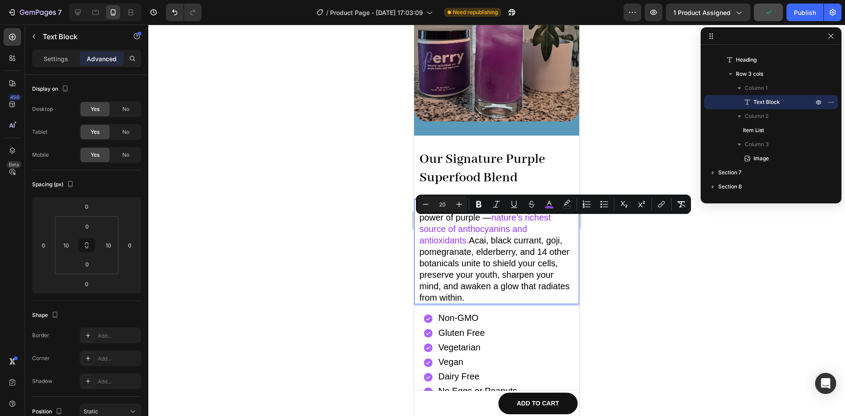
drag, startPoint x: 544, startPoint y: 224, endPoint x: 537, endPoint y: 228, distance: 7.9
click at [537, 228] on p "[PERSON_NAME] harnesses the power of purple — nature’s richest source of anthoc…" at bounding box center [496, 251] width 154 height 103
click at [545, 205] on icon "Editor contextual toolbar" at bounding box center [549, 204] width 9 height 9
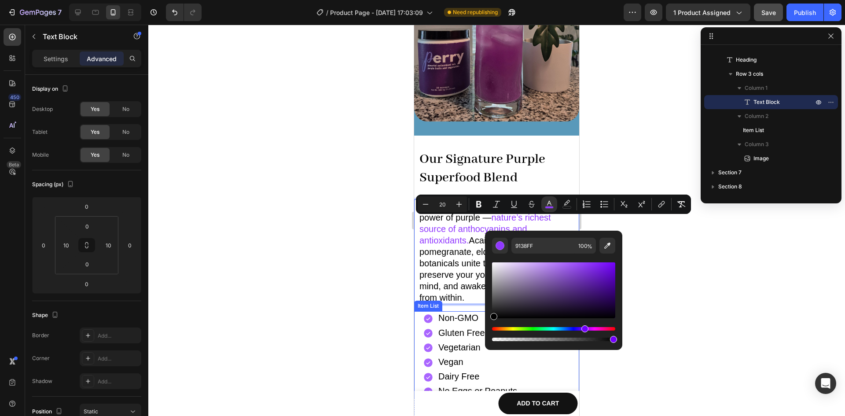
type input "000000"
drag, startPoint x: 940, startPoint y: 303, endPoint x: 482, endPoint y: 326, distance: 458.7
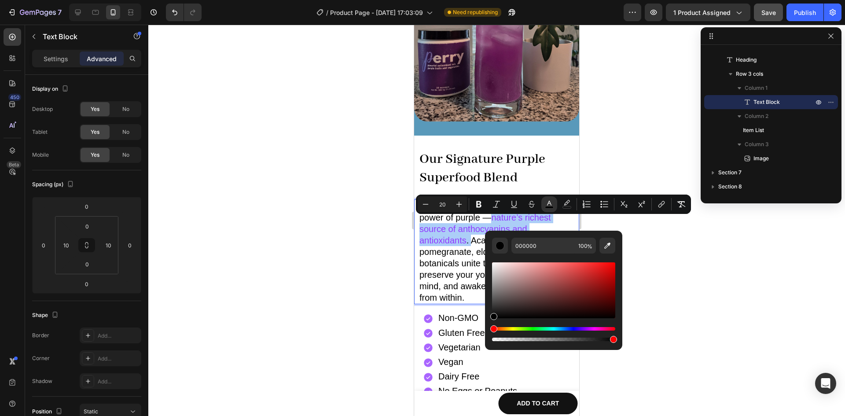
click at [356, 297] on div at bounding box center [496, 220] width 697 height 391
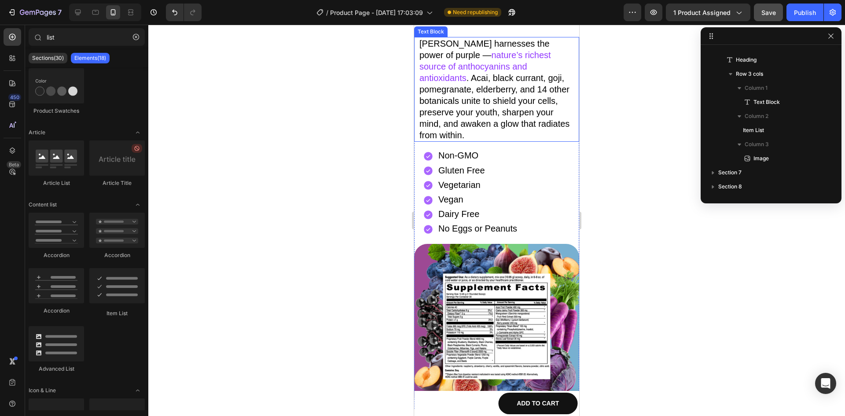
scroll to position [1510, 0]
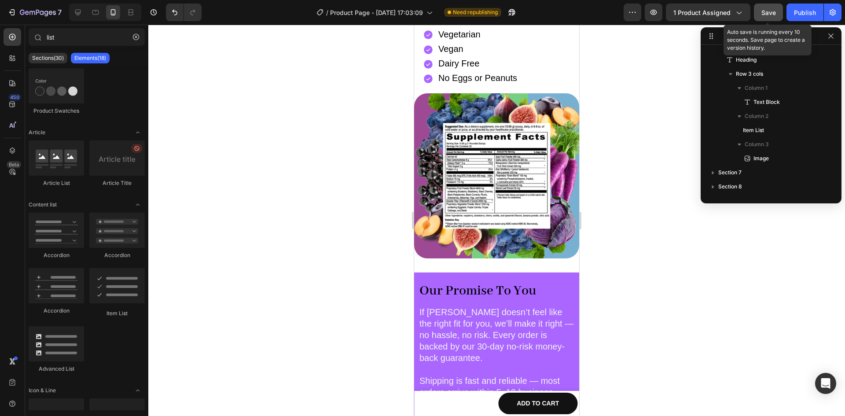
click at [764, 11] on span "Save" at bounding box center [768, 12] width 15 height 7
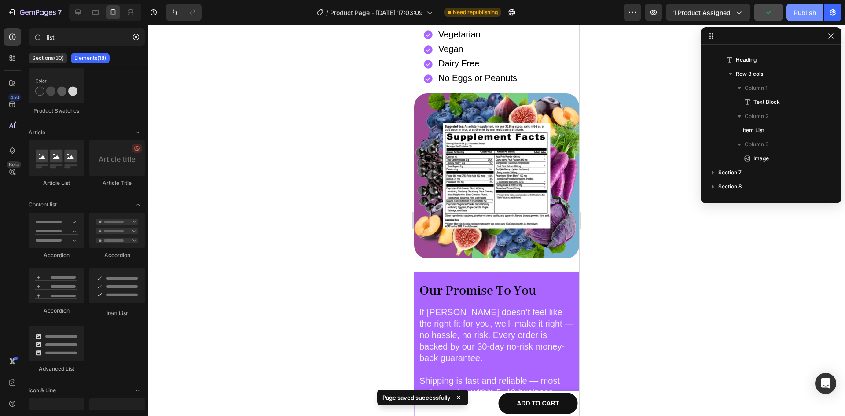
click at [808, 15] on div "Publish" at bounding box center [805, 12] width 22 height 9
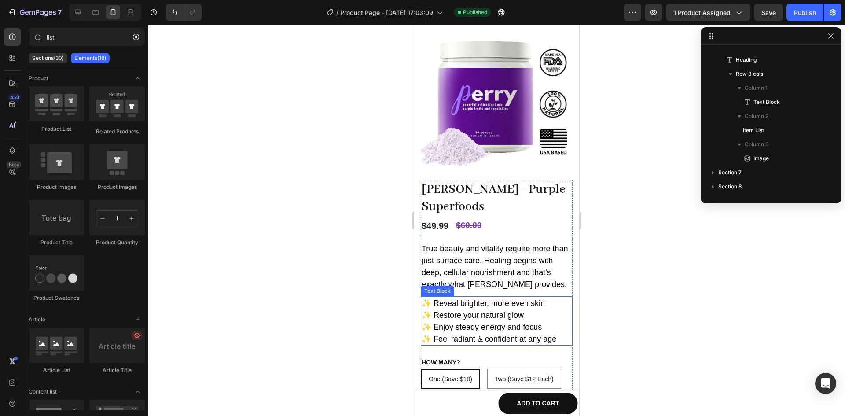
scroll to position [26, 0]
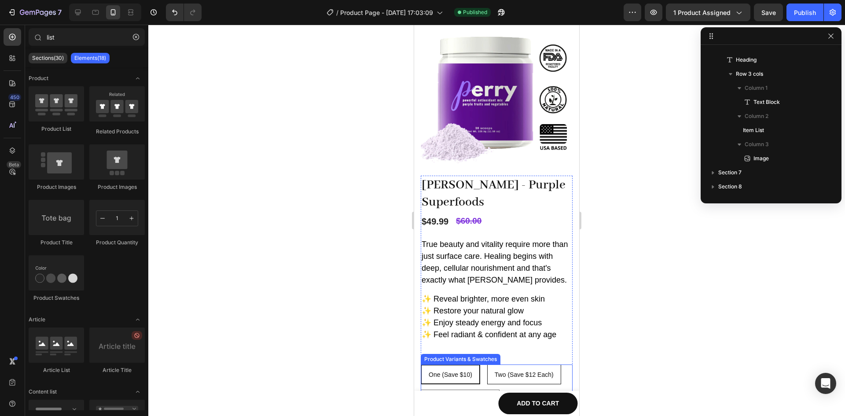
click at [512, 367] on div "Two (Save $12 Each)" at bounding box center [524, 374] width 73 height 15
click at [487, 364] on input "Two (Save $12 Each) Two (Save $12 Each) Two (Save $12 Each)" at bounding box center [487, 364] width 0 height 0
radio input "true"
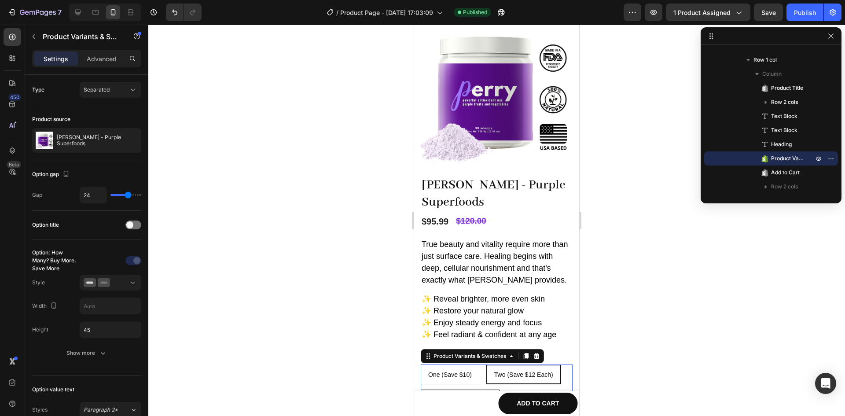
click at [459, 396] on span "Three (Save $15 Each)" at bounding box center [460, 399] width 64 height 7
click at [421, 389] on input "Three (Save $15 Each) Three (Save $15 Each) Three (Save $15 Each)" at bounding box center [420, 389] width 0 height 0
radio input "true"
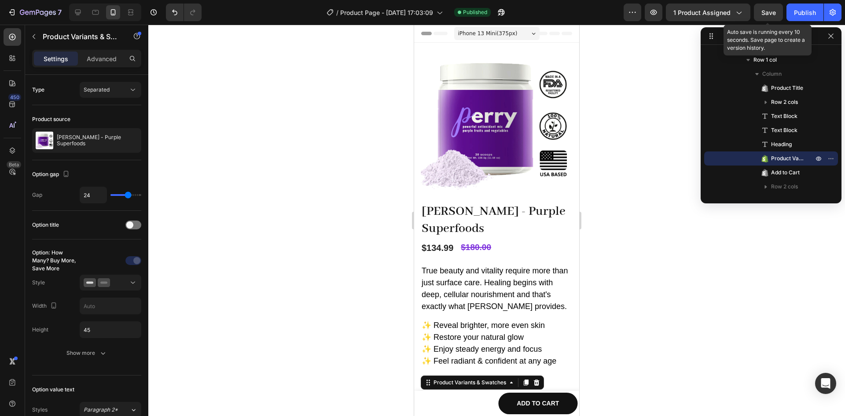
click at [768, 15] on span "Save" at bounding box center [768, 12] width 15 height 7
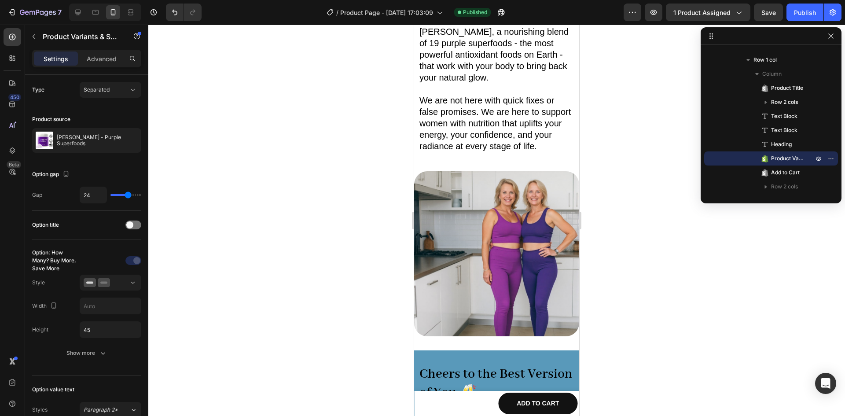
scroll to position [1066, 0]
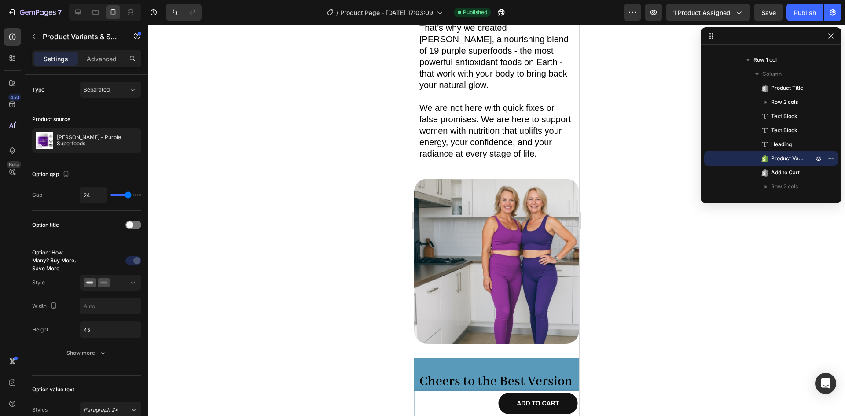
click at [657, 165] on div at bounding box center [496, 220] width 697 height 391
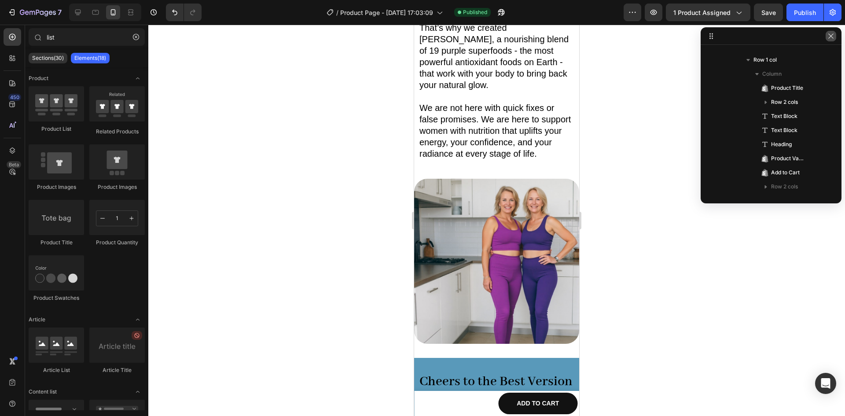
click at [833, 35] on icon "button" at bounding box center [830, 36] width 7 height 7
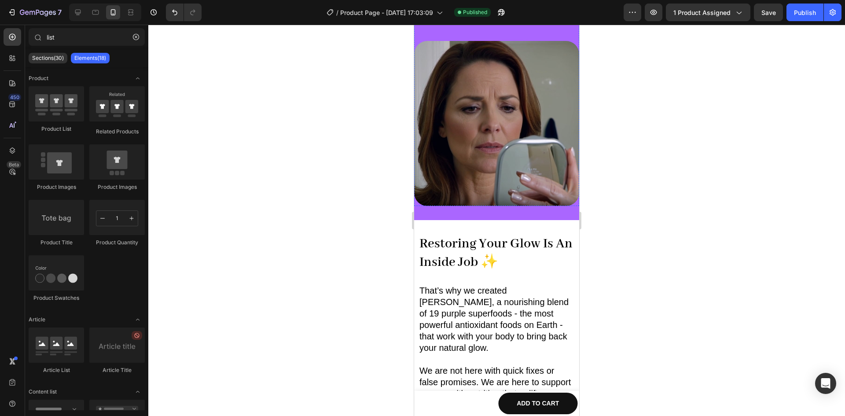
scroll to position [823, 0]
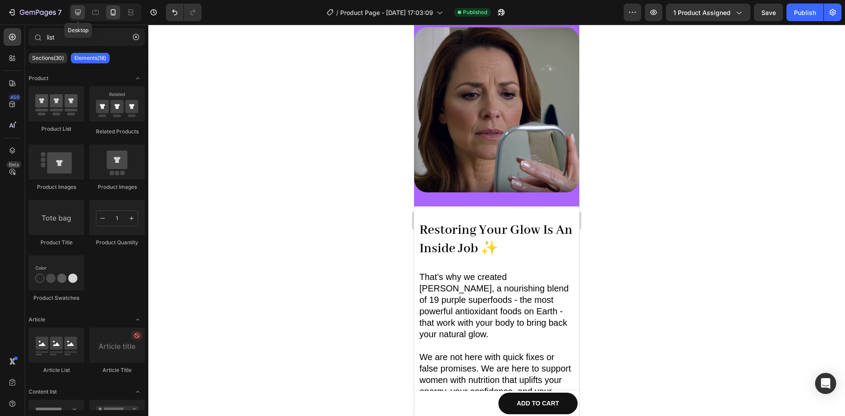
click at [81, 11] on icon at bounding box center [77, 12] width 9 height 9
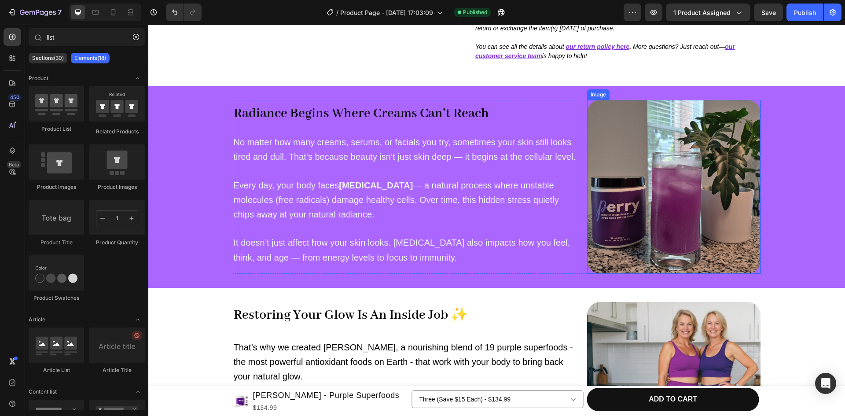
scroll to position [403, 0]
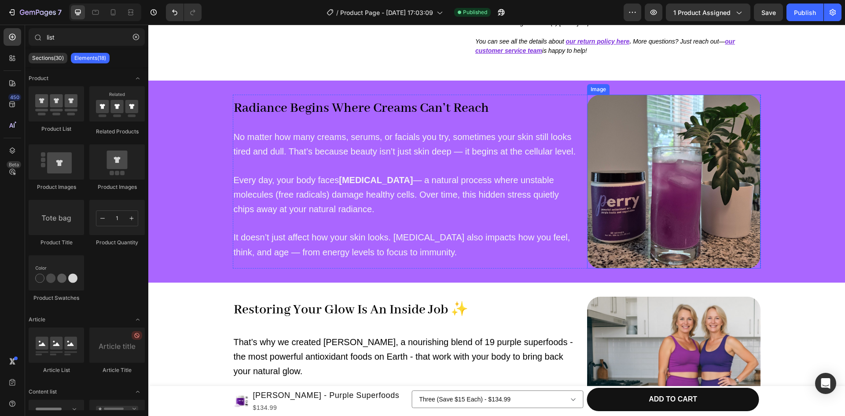
click at [631, 177] on img at bounding box center [674, 182] width 174 height 174
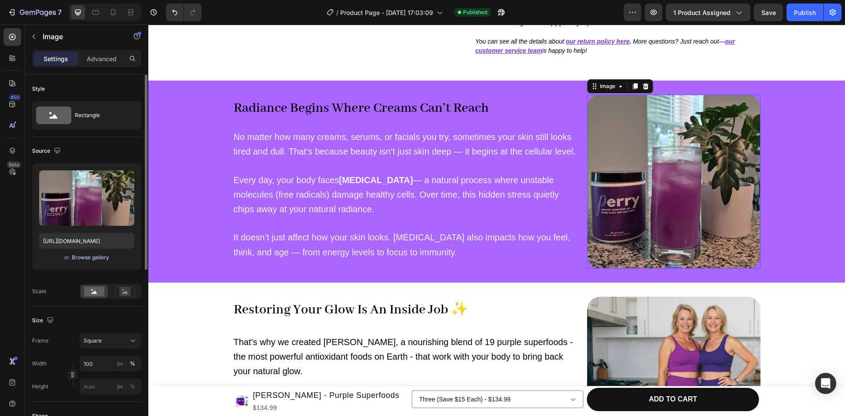
click at [89, 255] on div "Browse gallery" at bounding box center [90, 258] width 37 height 8
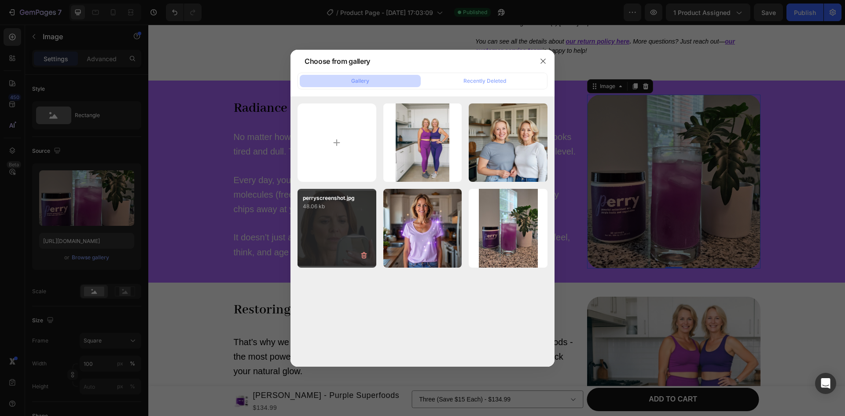
click at [322, 214] on div "perryscreenshot.jpg 48.06 kb" at bounding box center [337, 228] width 79 height 79
type input "[URL][DOMAIN_NAME]"
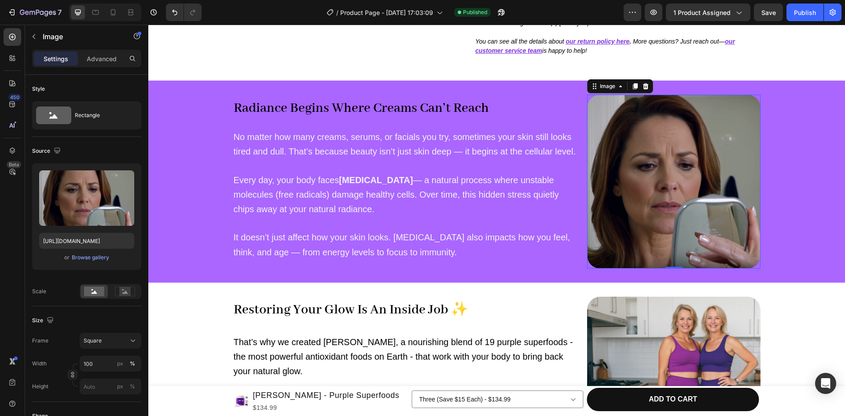
click at [99, 66] on div "Settings Advanced" at bounding box center [86, 59] width 109 height 18
click at [91, 62] on p "Advanced" at bounding box center [102, 58] width 30 height 9
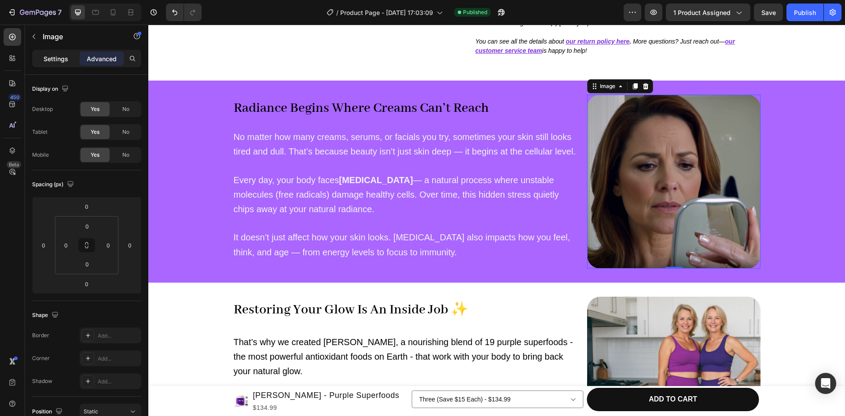
click at [54, 60] on p "Settings" at bounding box center [56, 58] width 25 height 9
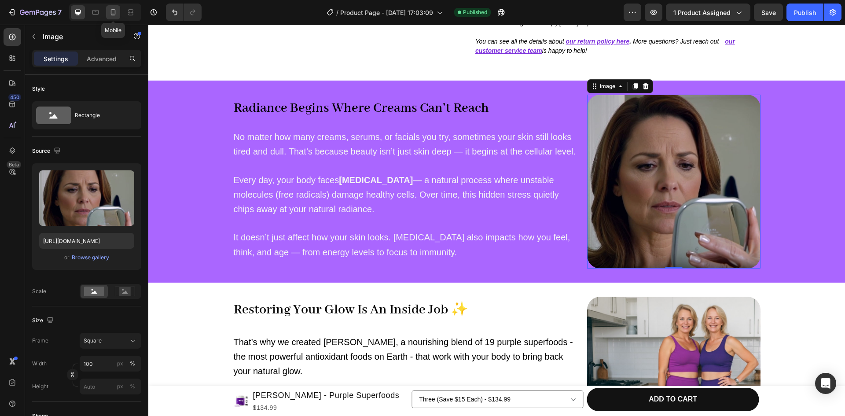
click at [115, 17] on div at bounding box center [113, 12] width 14 height 14
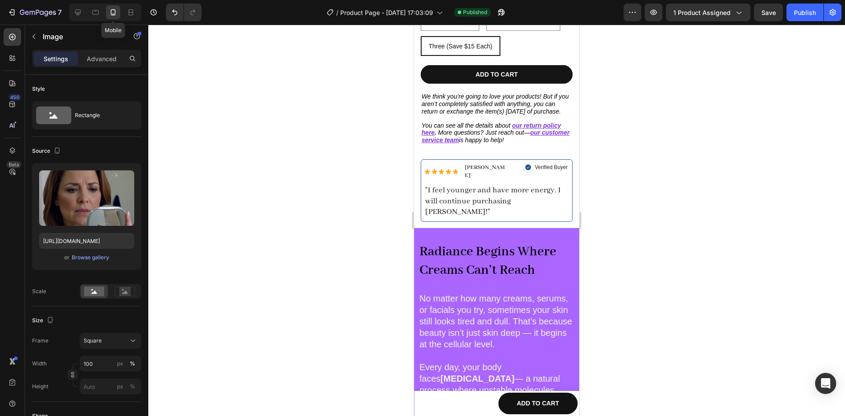
scroll to position [944, 0]
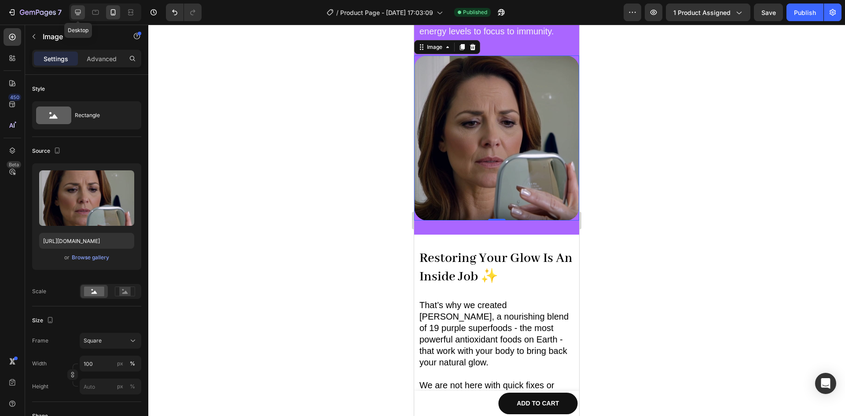
click at [77, 12] on icon at bounding box center [78, 13] width 6 height 6
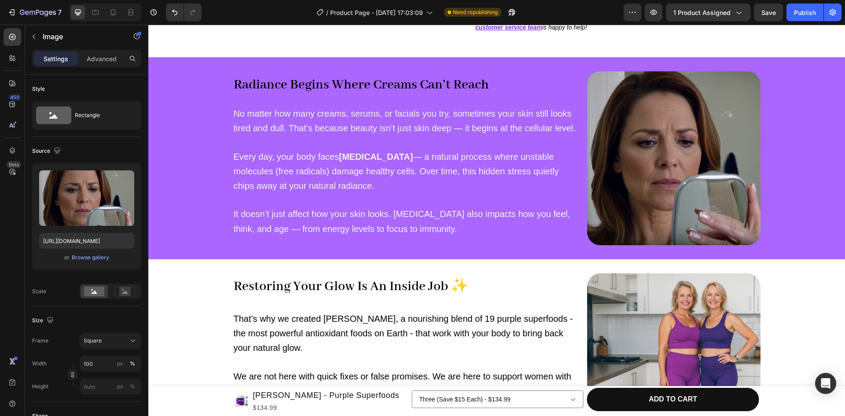
scroll to position [427, 0]
click at [805, 9] on div "Publish" at bounding box center [805, 12] width 22 height 9
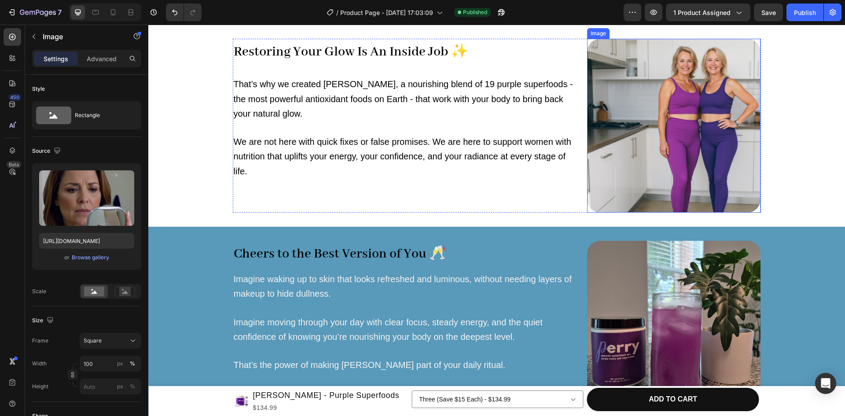
scroll to position [633, 0]
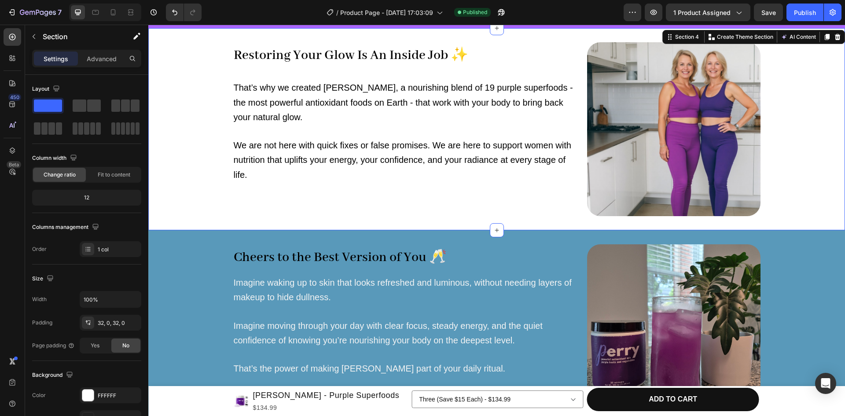
click at [789, 176] on div "Restoring Your Glow Is An Inside Job ✨ Heading That’s why we created [PERSON_NA…" at bounding box center [496, 129] width 697 height 174
click at [823, 37] on icon at bounding box center [826, 36] width 7 height 7
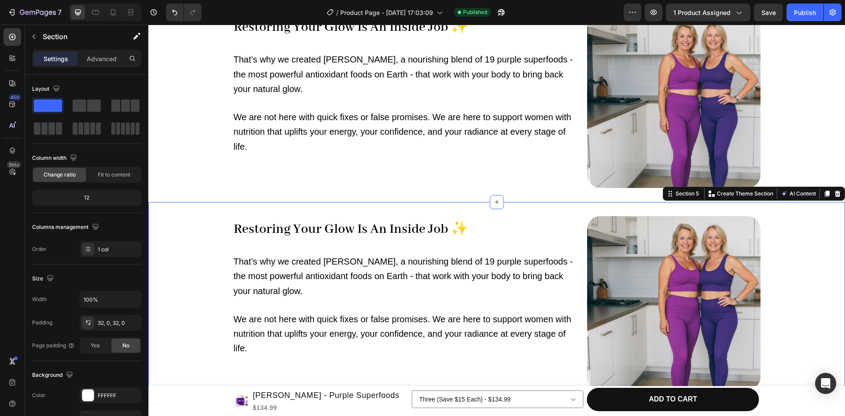
scroll to position [662, 0]
click at [176, 14] on icon "Undo/Redo" at bounding box center [174, 12] width 9 height 9
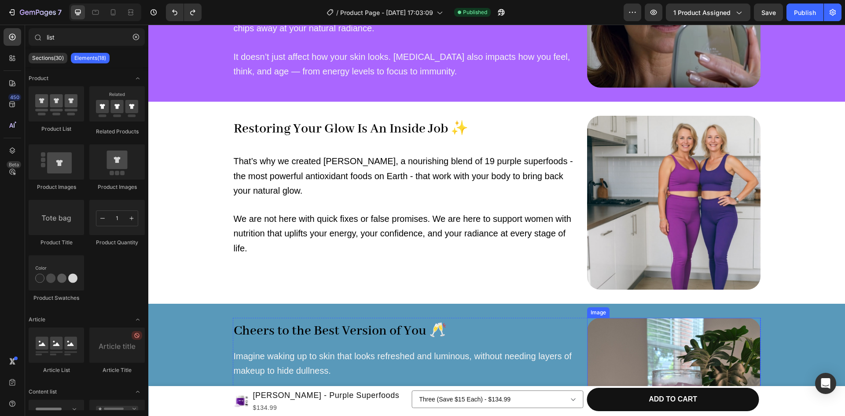
scroll to position [562, 0]
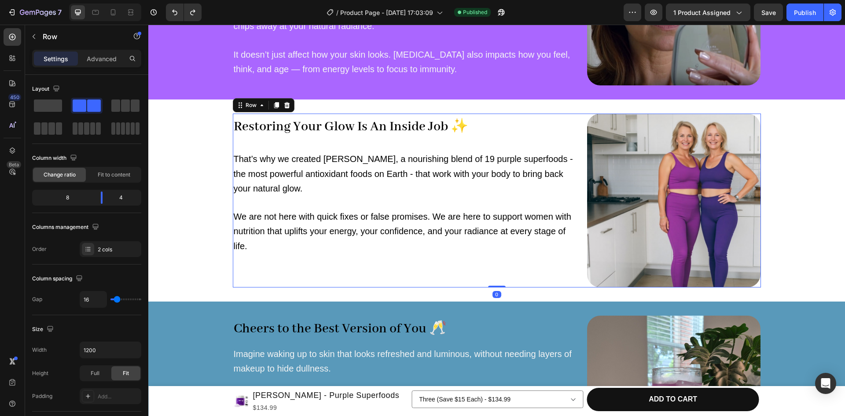
click at [490, 283] on div "Restoring Your Glow Is An Inside Job ✨ Heading That’s why we created [PERSON_NA…" at bounding box center [406, 201] width 347 height 174
click at [39, 35] on button "button" at bounding box center [34, 36] width 14 height 14
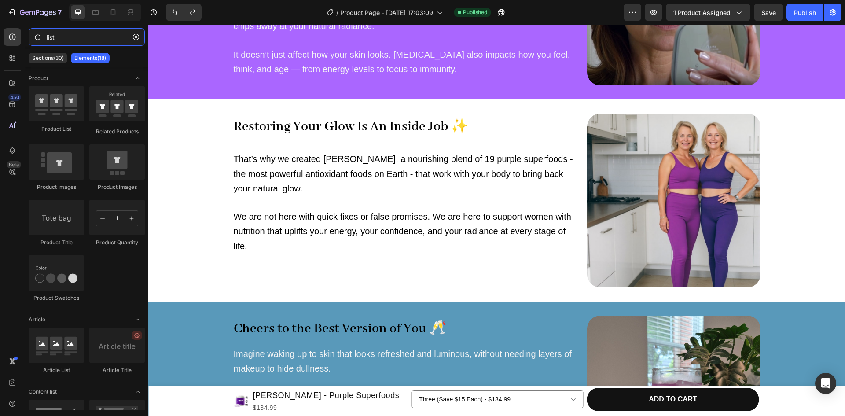
click at [67, 39] on input "list" at bounding box center [87, 37] width 116 height 18
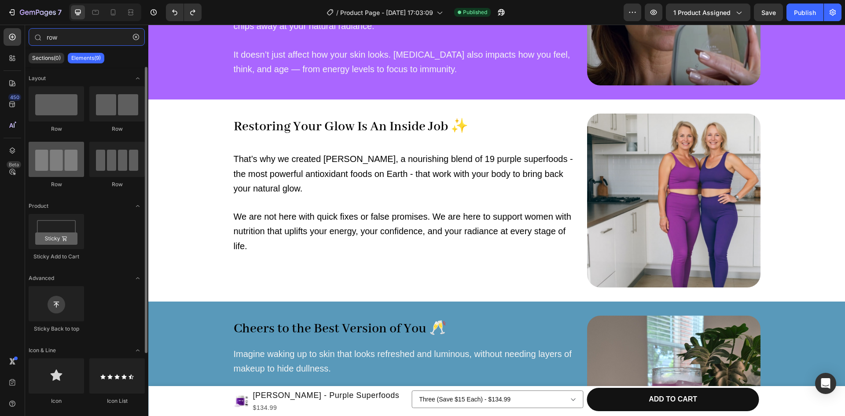
type input "row"
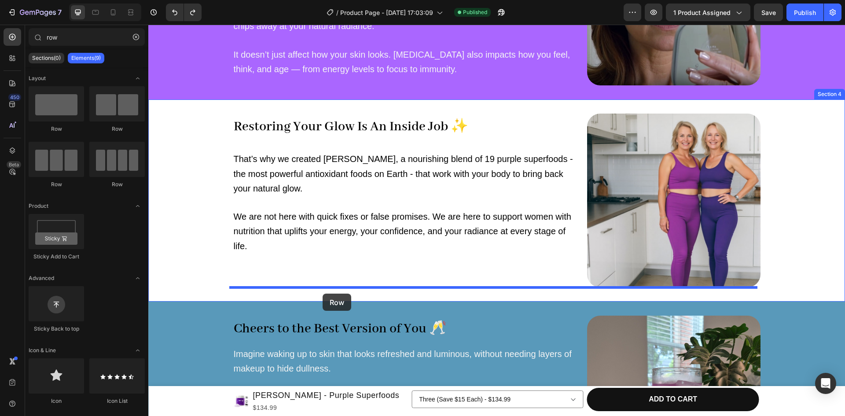
drag, startPoint x: 198, startPoint y: 184, endPoint x: 323, endPoint y: 294, distance: 166.2
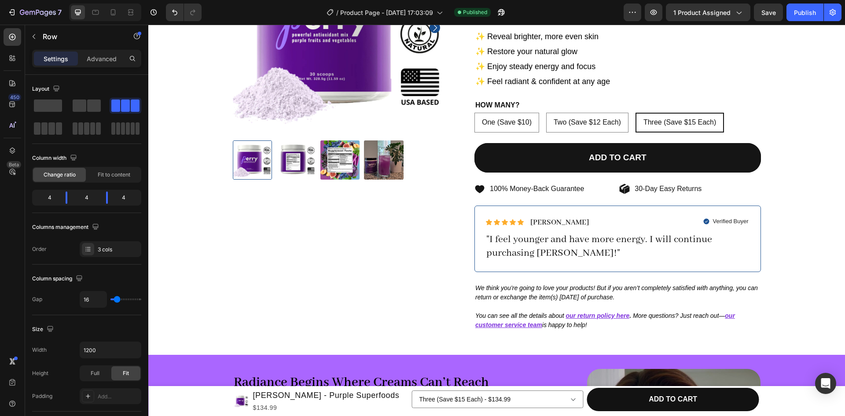
scroll to position [130, 0]
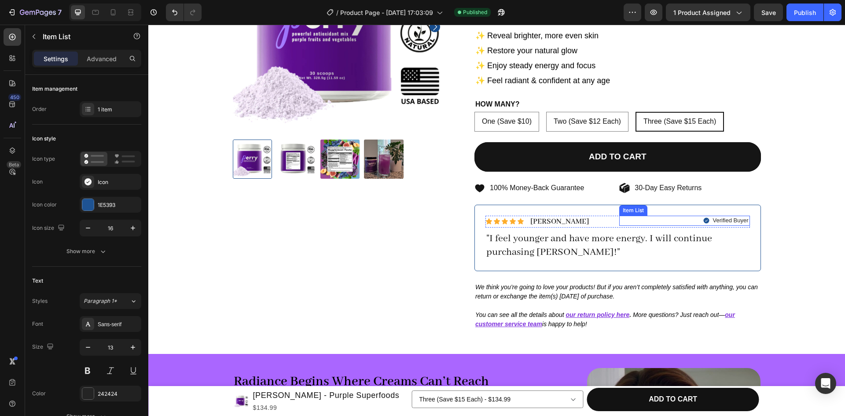
click at [626, 206] on div "Item List" at bounding box center [633, 210] width 25 height 8
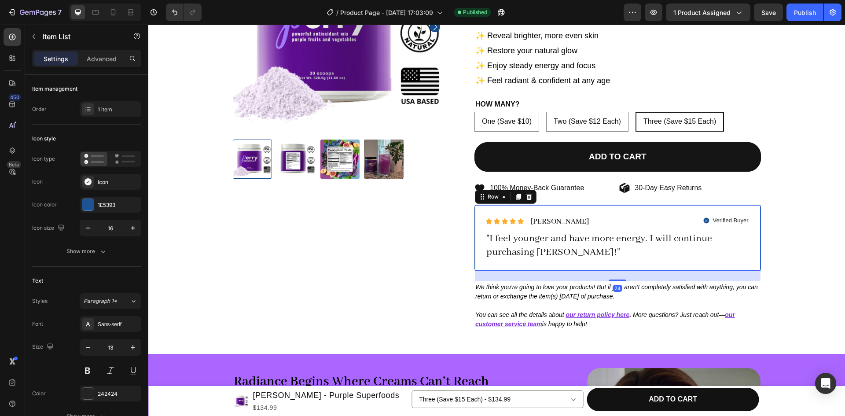
click at [651, 244] on div "Icon Icon Icon Icon Icon Icon List [PERSON_NAME] Text Block Row Verified Buyer …" at bounding box center [617, 238] width 287 height 67
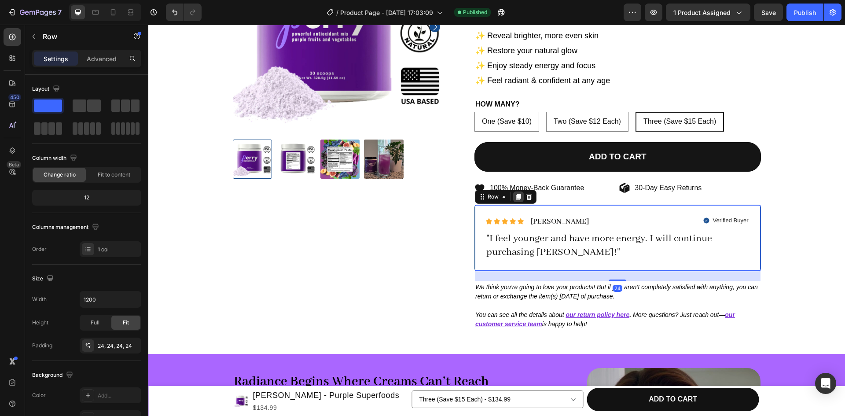
click at [516, 194] on icon at bounding box center [518, 197] width 5 height 6
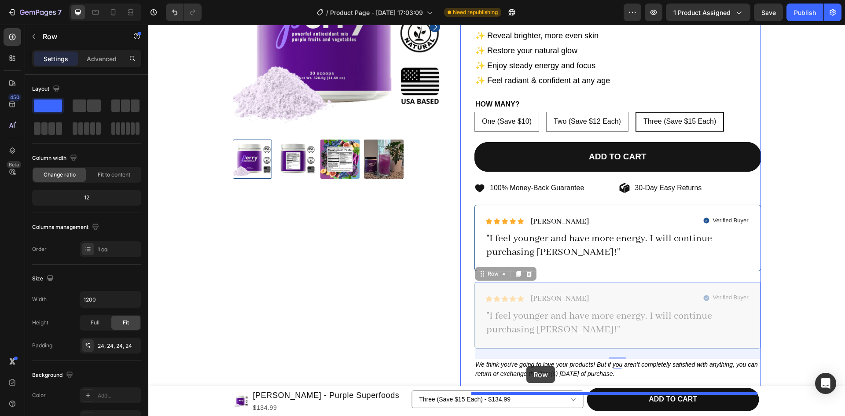
drag, startPoint x: 487, startPoint y: 250, endPoint x: 526, endPoint y: 365, distance: 121.4
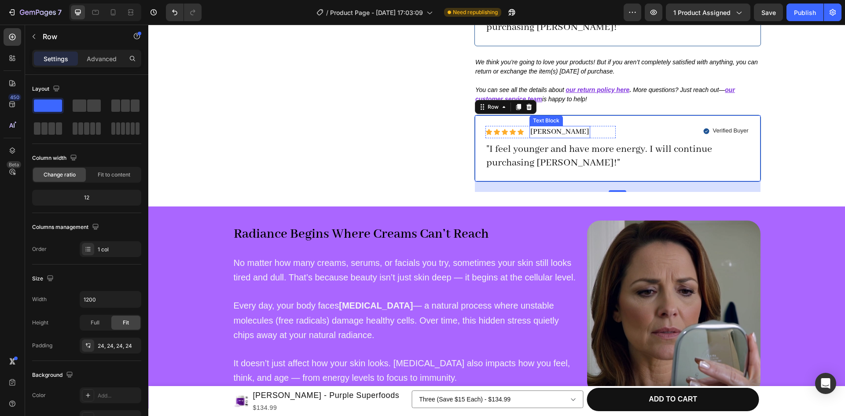
scroll to position [361, 0]
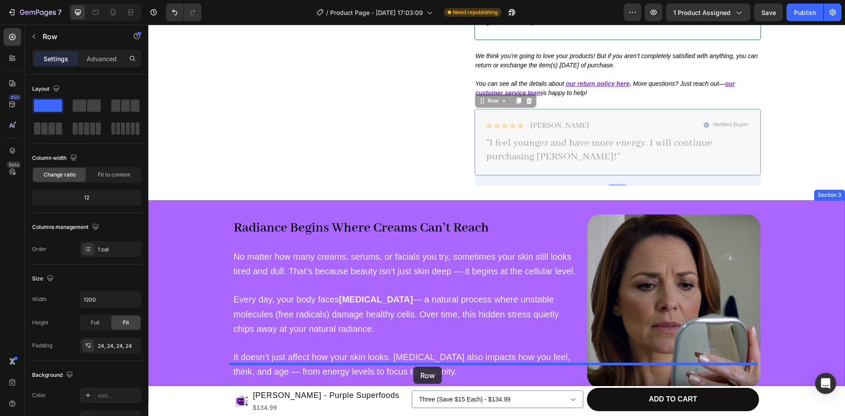
drag, startPoint x: 485, startPoint y: 77, endPoint x: 413, endPoint y: 367, distance: 298.8
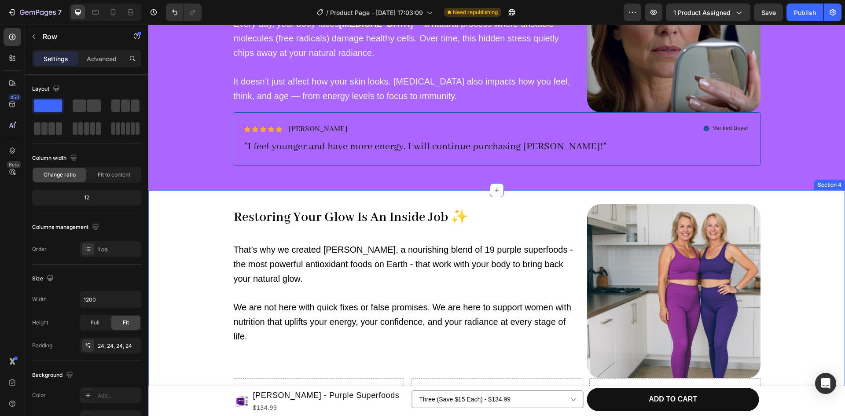
scroll to position [535, 0]
click at [349, 120] on div "Icon Icon Icon Icon Icon Icon List [PERSON_NAME] Text Block Row Verified Buyer …" at bounding box center [497, 139] width 528 height 53
click at [188, 118] on div "Radiance Begins Where Creams Can’t Reach Heading No matter how many creams, ser…" at bounding box center [496, 57] width 697 height 237
click at [275, 123] on div "Icon Icon Icon Icon Icon Icon List [PERSON_NAME] Text Block Row Verified Buyer …" at bounding box center [497, 139] width 528 height 53
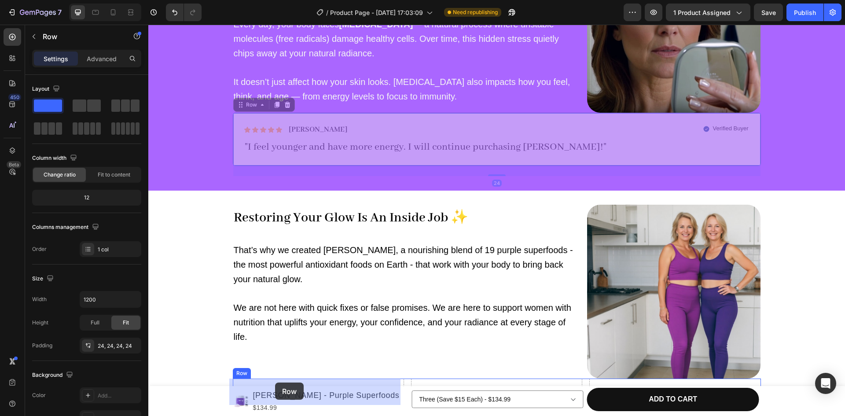
drag, startPoint x: 243, startPoint y: 106, endPoint x: 275, endPoint y: 382, distance: 278.6
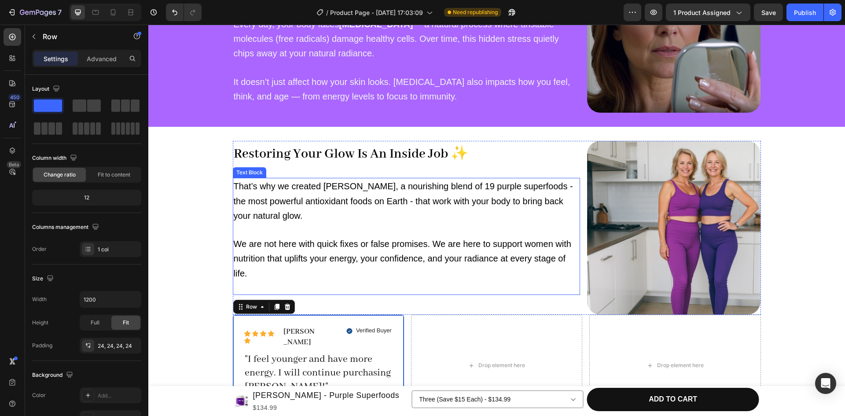
scroll to position [642, 0]
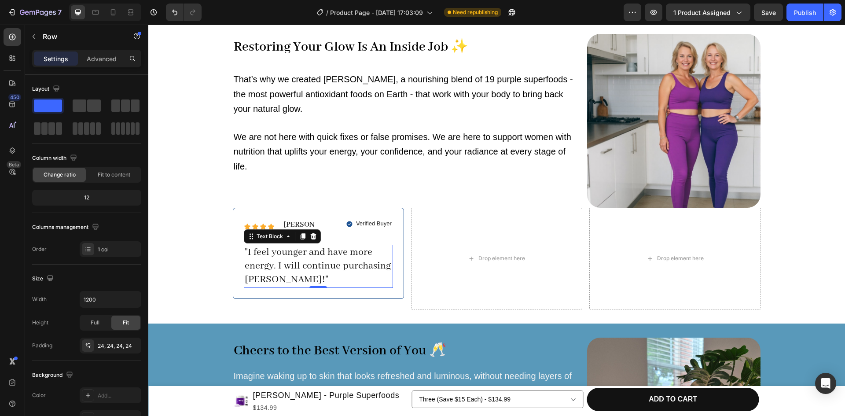
click at [309, 256] on p ""I feel younger and have more energy. I will continue purchasing [PERSON_NAME]!"" at bounding box center [318, 266] width 147 height 41
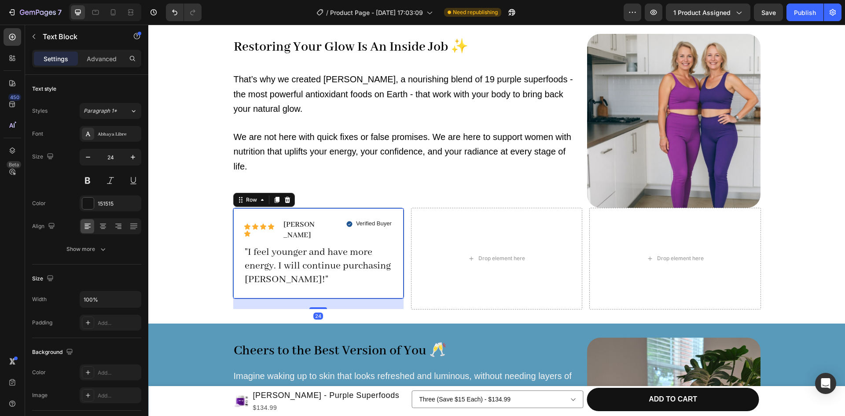
click at [279, 210] on div "Icon Icon Icon Icon Icon Icon List [PERSON_NAME] Text Block Row Verified Buyer …" at bounding box center [318, 253] width 171 height 91
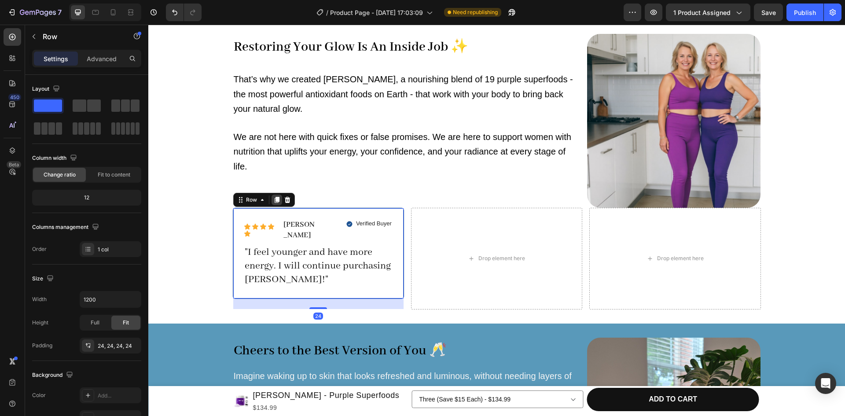
click at [275, 202] on icon at bounding box center [276, 200] width 5 height 6
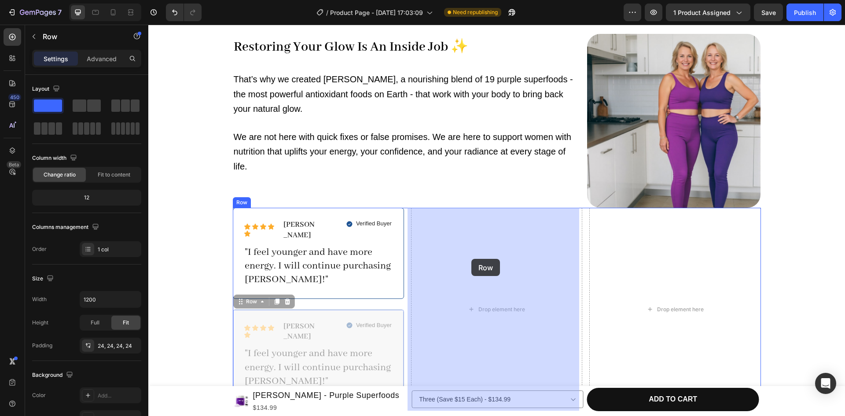
drag, startPoint x: 243, startPoint y: 300, endPoint x: 471, endPoint y: 258, distance: 232.3
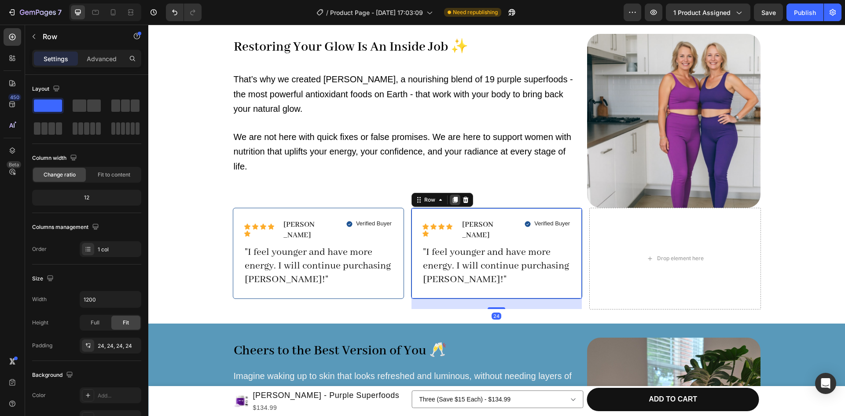
click at [452, 199] on icon at bounding box center [455, 199] width 7 height 7
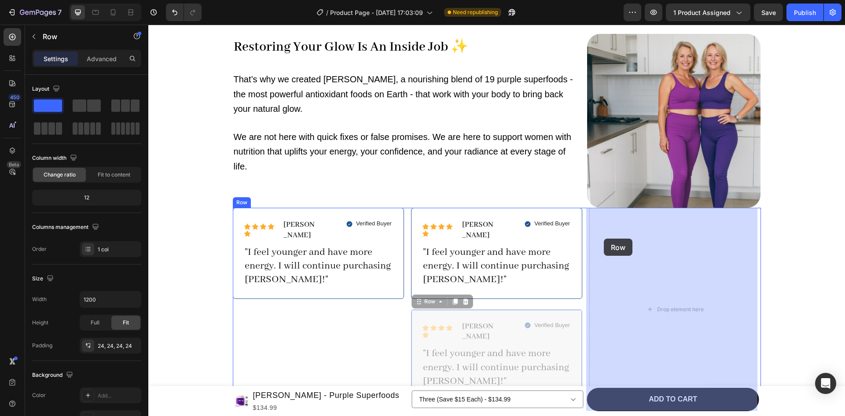
drag, startPoint x: 416, startPoint y: 302, endPoint x: 606, endPoint y: 240, distance: 199.7
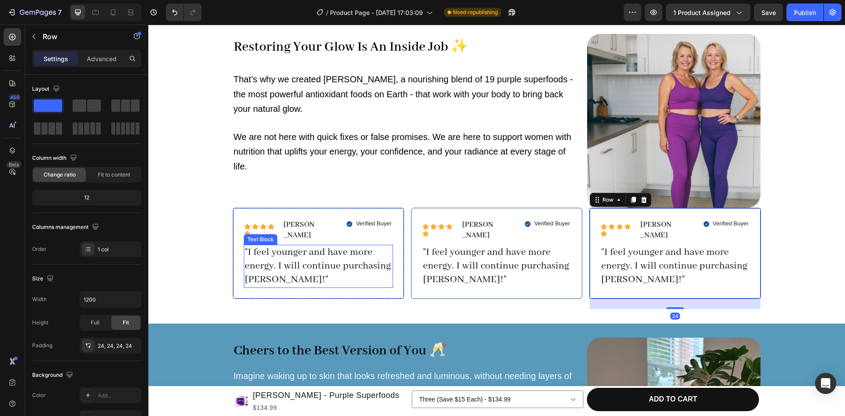
click at [271, 253] on p ""I feel younger and have more energy. I will continue purchasing [PERSON_NAME]!"" at bounding box center [318, 266] width 147 height 41
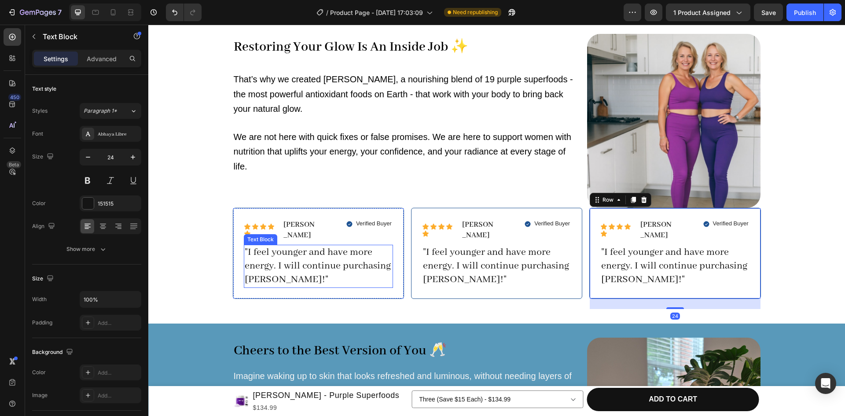
click at [271, 253] on p ""I feel younger and have more energy. I will continue purchasing [PERSON_NAME]!"" at bounding box center [318, 266] width 147 height 41
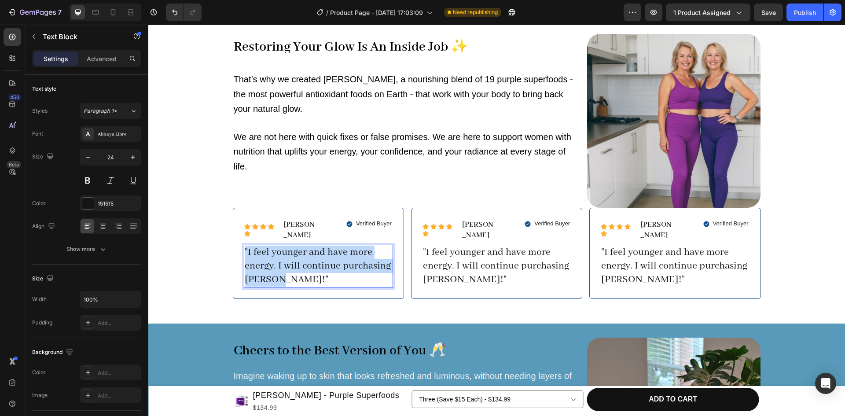
click at [271, 253] on p ""I feel younger and have more energy. I will continue purchasing [PERSON_NAME]!"" at bounding box center [318, 266] width 147 height 41
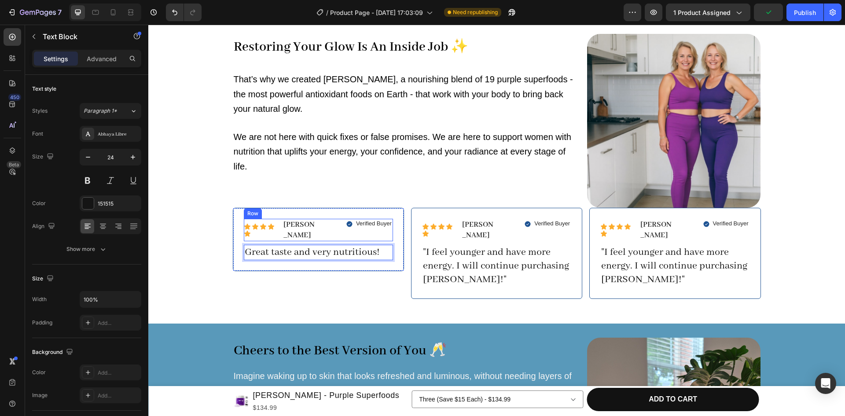
click at [329, 236] on div "Verified Buyer Item List" at bounding box center [356, 230] width 73 height 22
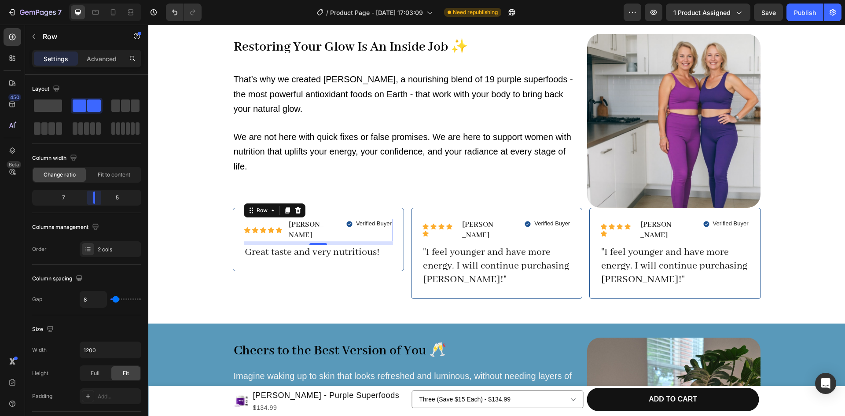
drag, startPoint x: 87, startPoint y: 195, endPoint x: 98, endPoint y: 195, distance: 11.4
click at [98, 0] on body "7 / Product Page - [DATE] 17:03:09 Need republishing Preview 1 product assigned…" at bounding box center [422, 0] width 845 height 0
click at [488, 235] on p "[PERSON_NAME]" at bounding box center [478, 230] width 32 height 21
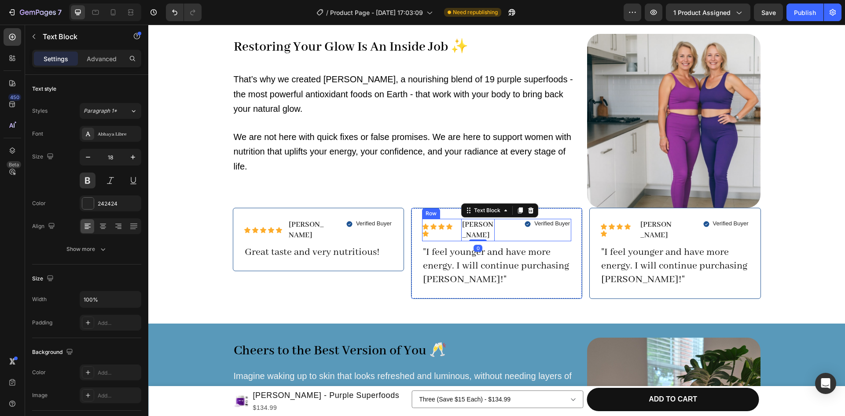
click at [498, 234] on div "Verified Buyer Item List" at bounding box center [534, 230] width 73 height 22
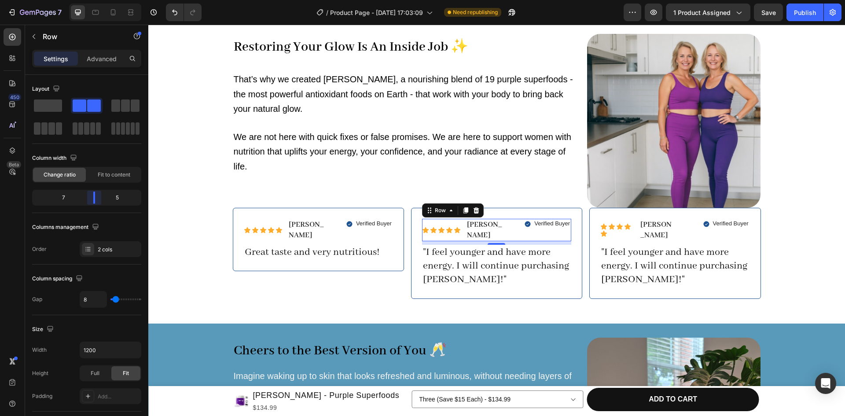
drag, startPoint x: 85, startPoint y: 198, endPoint x: 98, endPoint y: 198, distance: 12.8
click at [98, 0] on body "7 / Product Page - [DATE] 17:03:09 Need republishing Preview 1 product assigned…" at bounding box center [422, 0] width 845 height 0
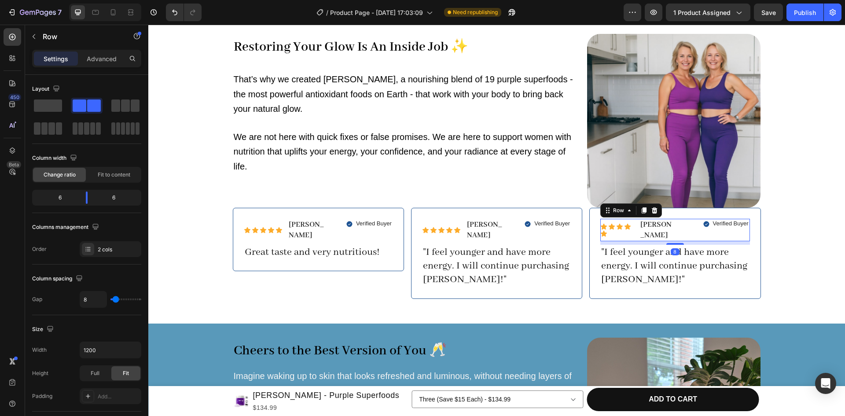
click at [677, 234] on div "Verified Buyer Item List" at bounding box center [713, 230] width 73 height 22
drag, startPoint x: 86, startPoint y: 200, endPoint x: 107, endPoint y: 198, distance: 20.8
click at [107, 0] on body "7 / Product Page - [DATE] 17:03:09 Need republishing Preview 1 product assigned…" at bounding box center [422, 0] width 845 height 0
click at [504, 230] on div "Icon Icon Icon Icon Icon Icon List [PERSON_NAME] Text Block Row Verified Buyer …" at bounding box center [496, 230] width 149 height 22
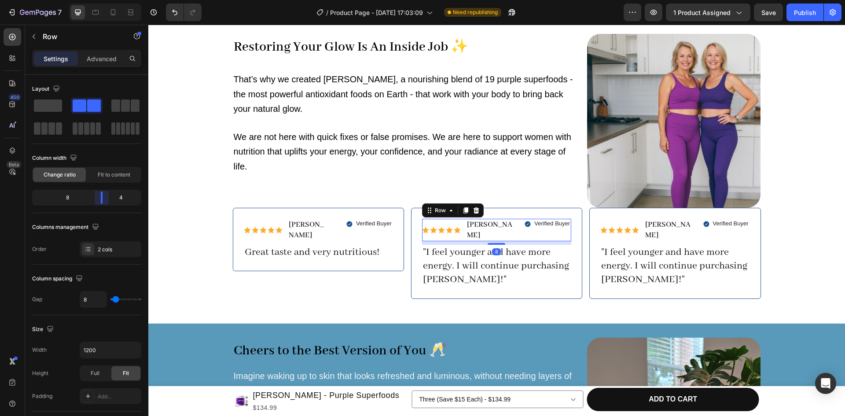
drag, startPoint x: 95, startPoint y: 198, endPoint x: 136, endPoint y: 210, distance: 42.5
click at [106, 0] on body "7 / Product Page - [DATE] 17:03:09 Need republishing Preview 1 product assigned…" at bounding box center [422, 0] width 845 height 0
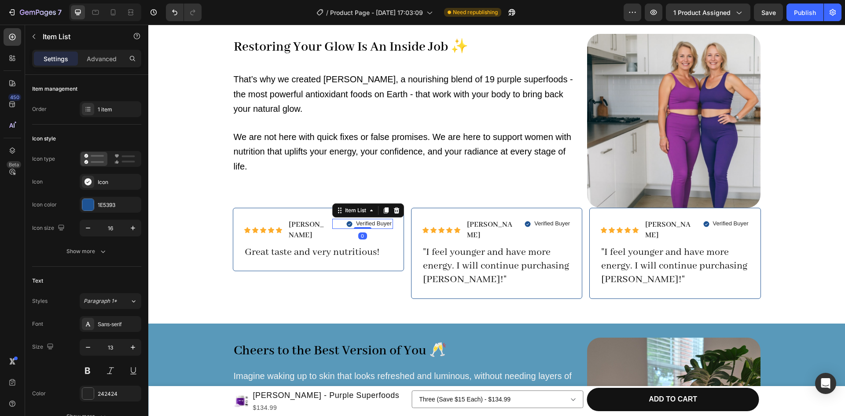
click at [332, 229] on div "Verified Buyer" at bounding box center [362, 224] width 61 height 10
click at [327, 231] on div "Icon Icon Icon Icon Icon Icon List [PERSON_NAME] Text Block Row Verified Buyer …" at bounding box center [318, 230] width 149 height 22
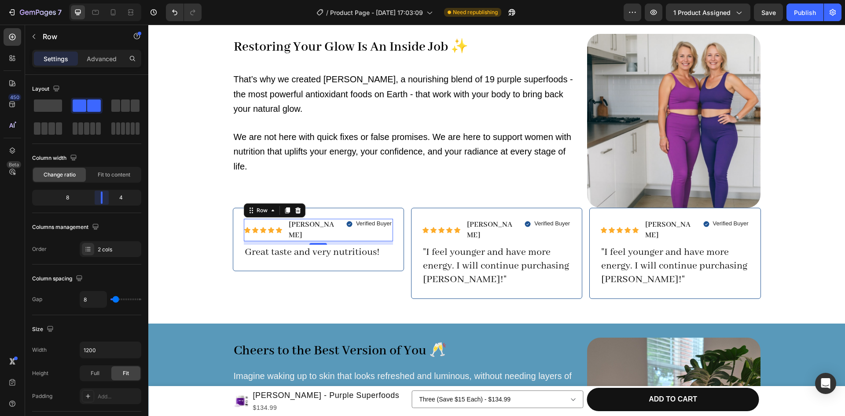
drag, startPoint x: 97, startPoint y: 198, endPoint x: 103, endPoint y: 199, distance: 5.7
click at [103, 0] on body "7 / Product Page - [DATE] 17:03:09 Need republishing Preview 1 product assigned…" at bounding box center [422, 0] width 845 height 0
click at [377, 246] on p "Great taste and very nutritious!" at bounding box center [318, 253] width 147 height 14
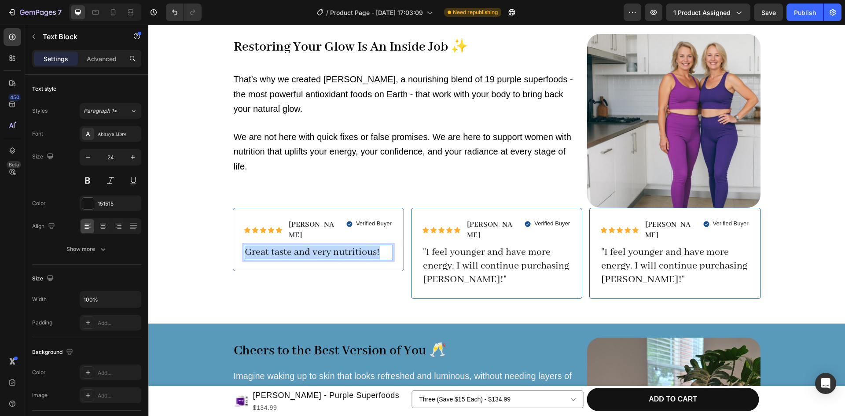
click at [377, 246] on p "Great taste and very nutritious!" at bounding box center [318, 253] width 147 height 14
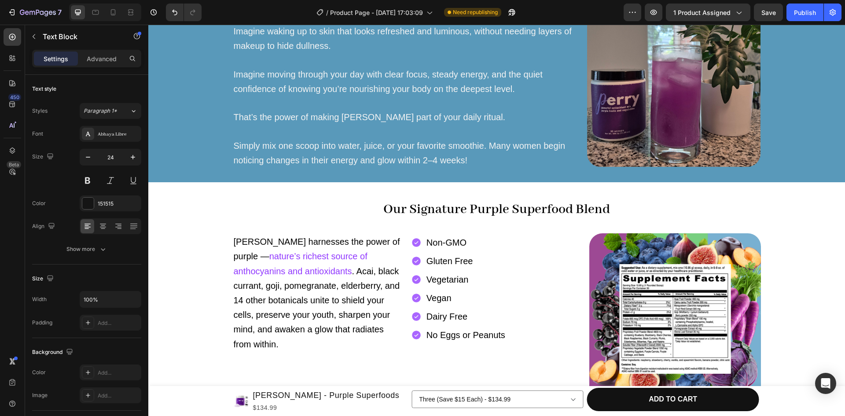
scroll to position [1060, 0]
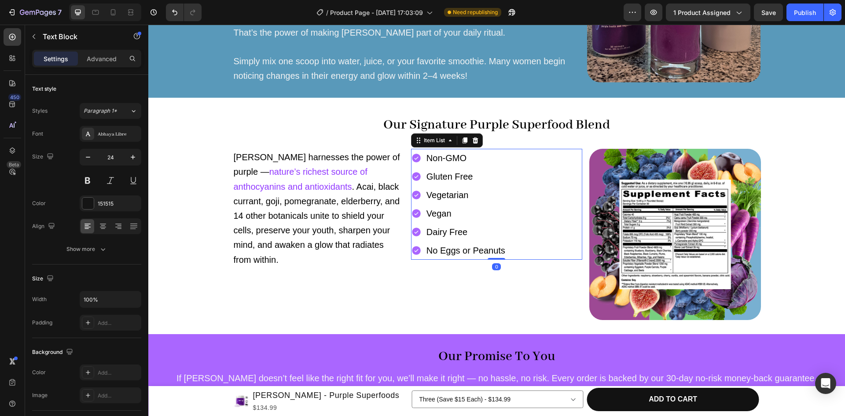
click at [450, 158] on span "Non-GMO" at bounding box center [446, 158] width 40 height 10
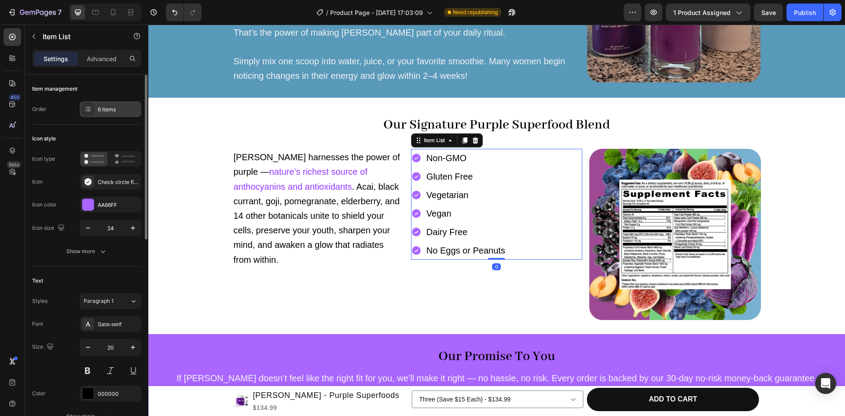
click at [105, 104] on div "6 items" at bounding box center [111, 109] width 62 height 16
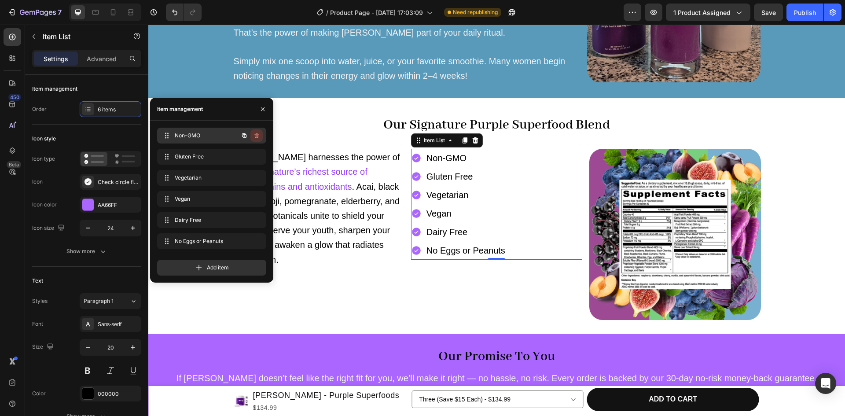
click at [257, 136] on icon "button" at bounding box center [257, 136] width 0 height 2
click at [256, 134] on div "Delete" at bounding box center [251, 136] width 16 height 8
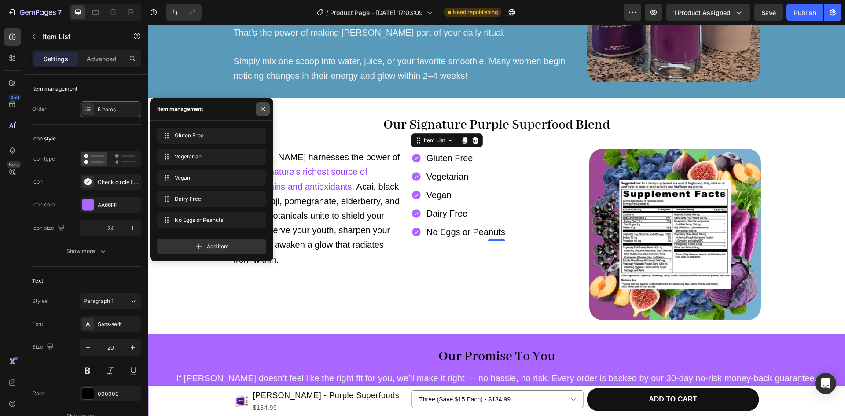
click at [260, 108] on icon "button" at bounding box center [262, 109] width 7 height 7
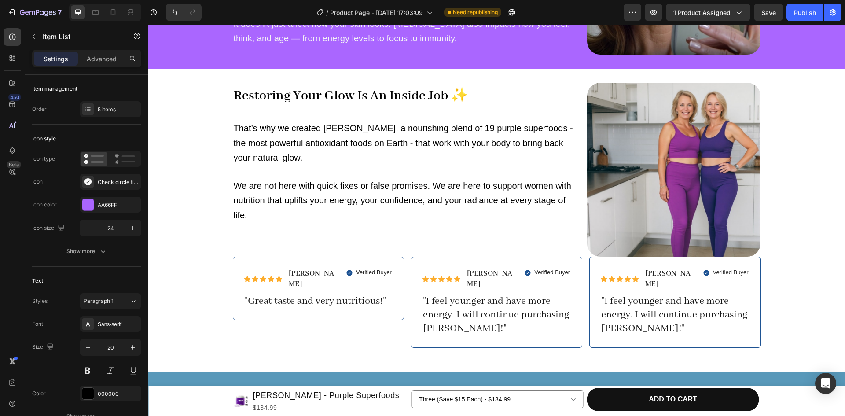
scroll to position [636, 0]
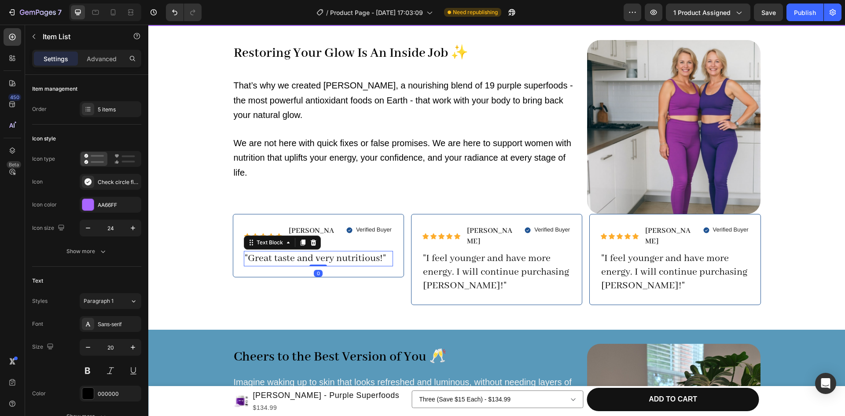
click at [359, 252] on p ""Great taste and very nutritious!"" at bounding box center [318, 259] width 147 height 14
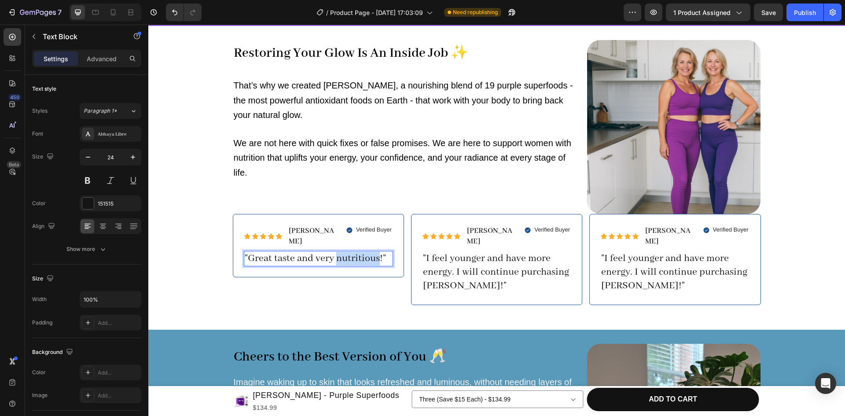
click at [359, 252] on p ""Great taste and very nutritious!"" at bounding box center [318, 259] width 147 height 14
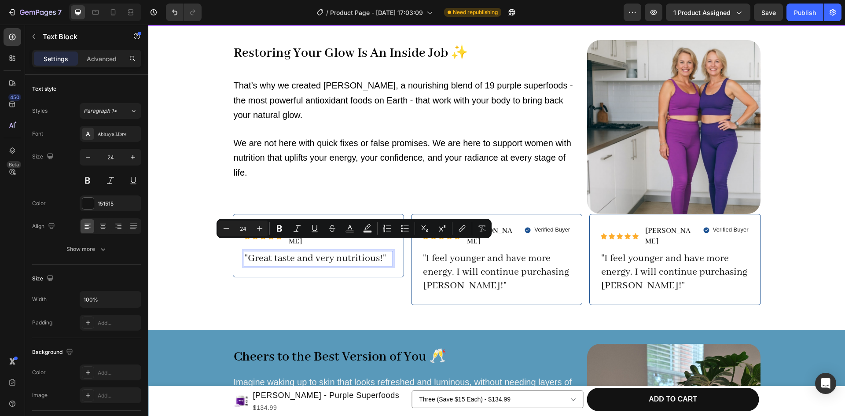
click at [379, 252] on p ""Great taste and very nutritious!"" at bounding box center [318, 259] width 147 height 14
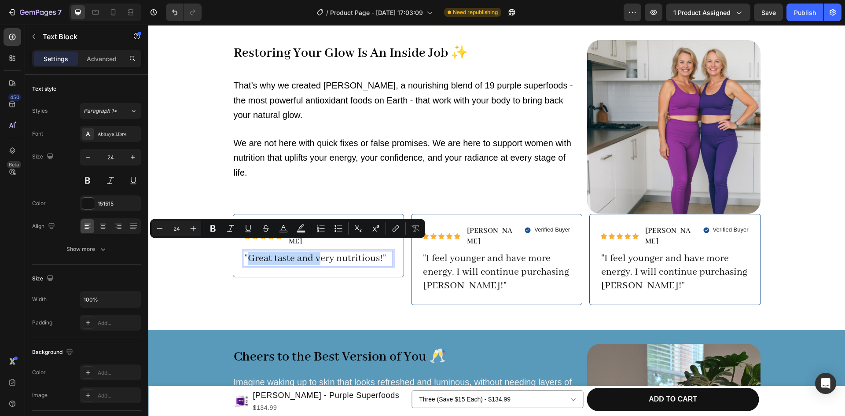
drag, startPoint x: 316, startPoint y: 245, endPoint x: 245, endPoint y: 248, distance: 70.9
click at [245, 252] on p ""Great taste and very nutritious!"" at bounding box center [318, 259] width 147 height 14
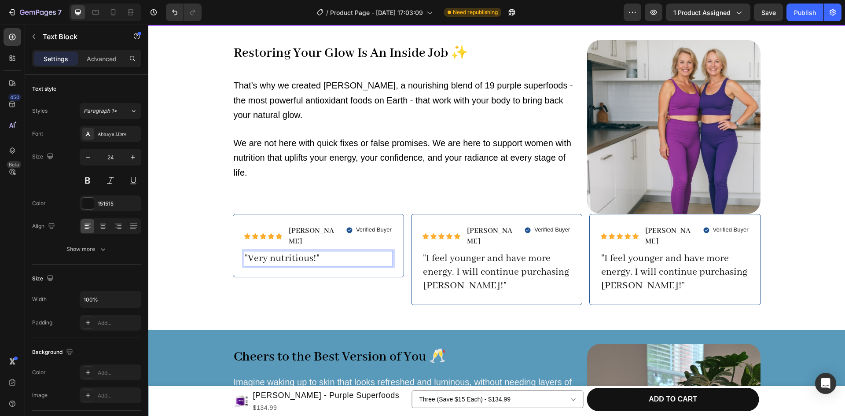
click at [309, 252] on p ""Very nutritious!"" at bounding box center [318, 259] width 147 height 14
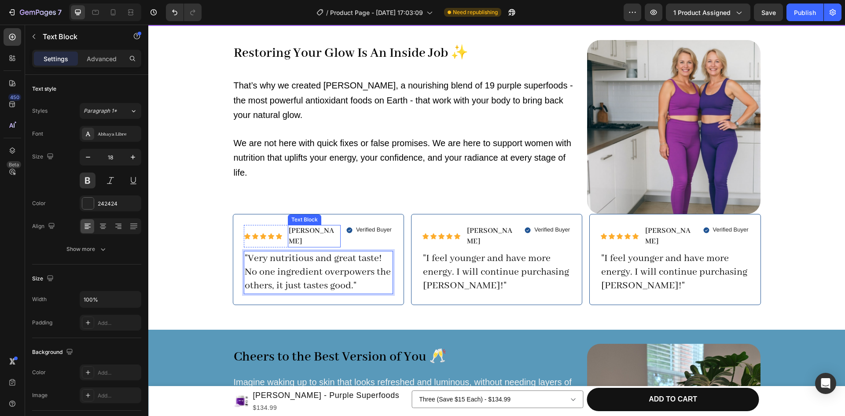
click at [299, 233] on p "[PERSON_NAME]" at bounding box center [314, 236] width 51 height 21
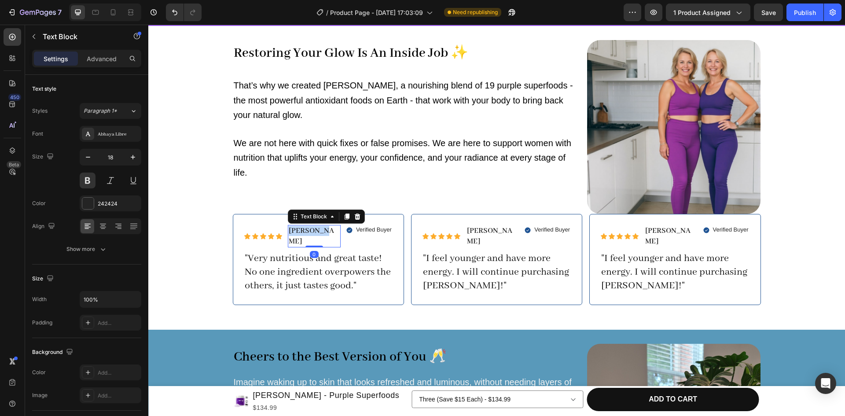
click at [299, 233] on p "[PERSON_NAME]" at bounding box center [314, 236] width 51 height 21
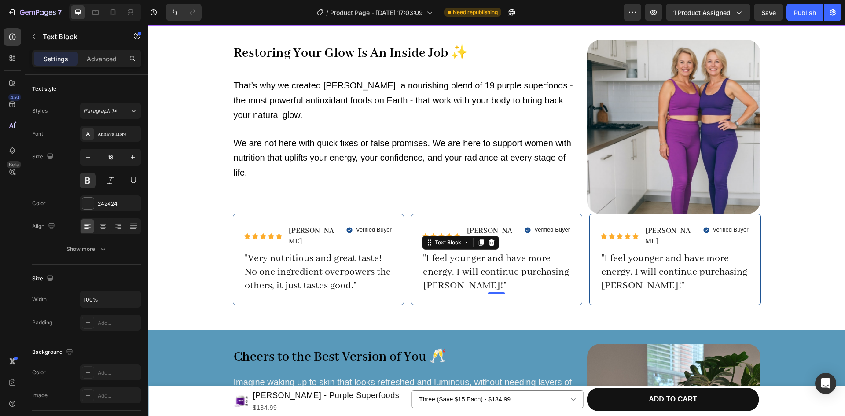
click at [451, 252] on p ""I feel younger and have more energy. I will continue purchasing [PERSON_NAME]!"" at bounding box center [496, 272] width 147 height 41
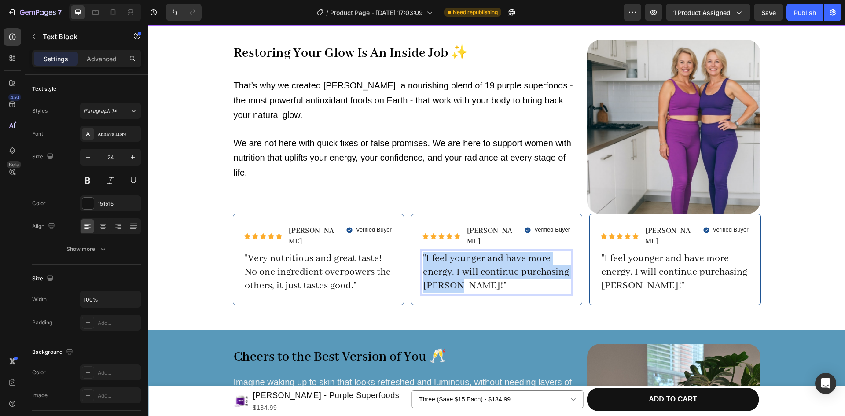
click at [451, 252] on p ""I feel younger and have more energy. I will continue purchasing [PERSON_NAME]!"" at bounding box center [496, 272] width 147 height 41
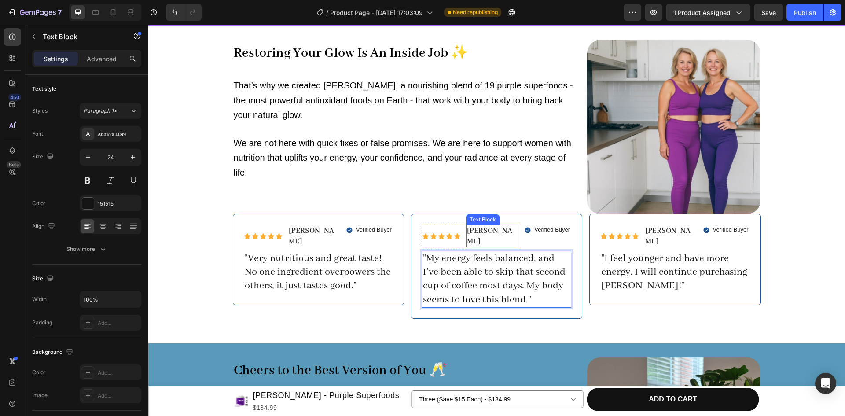
click at [481, 228] on p "[PERSON_NAME]" at bounding box center [492, 236] width 51 height 21
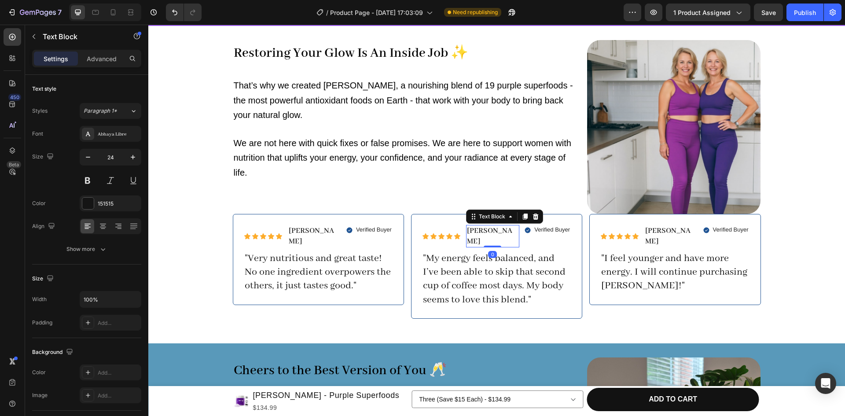
click at [481, 228] on p "[PERSON_NAME]" at bounding box center [492, 236] width 51 height 21
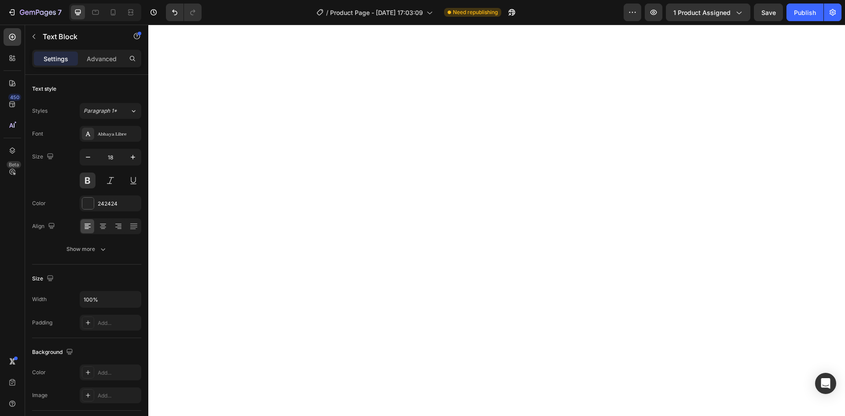
select select "581687059031393260"
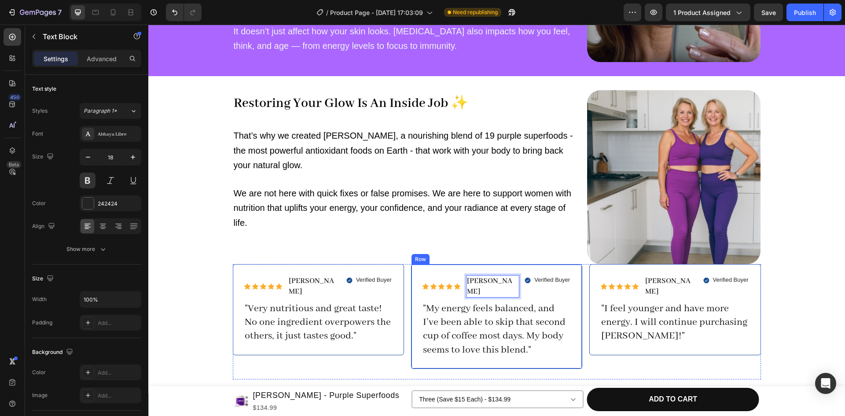
scroll to position [584, 0]
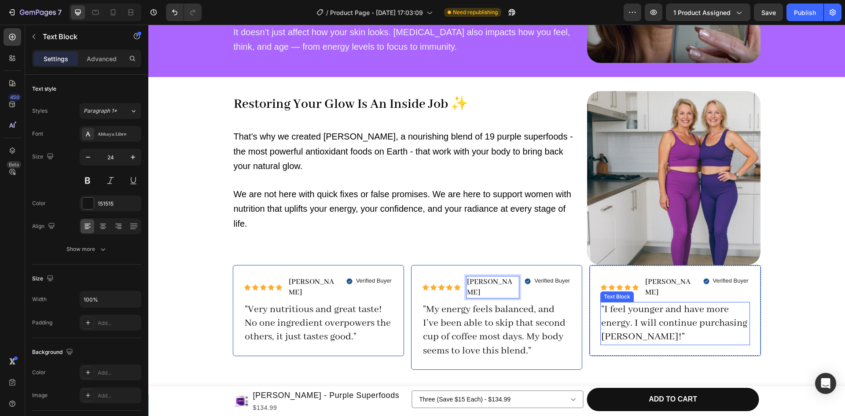
click at [639, 303] on p ""I feel younger and have more energy. I will continue purchasing [PERSON_NAME]!"" at bounding box center [674, 323] width 147 height 41
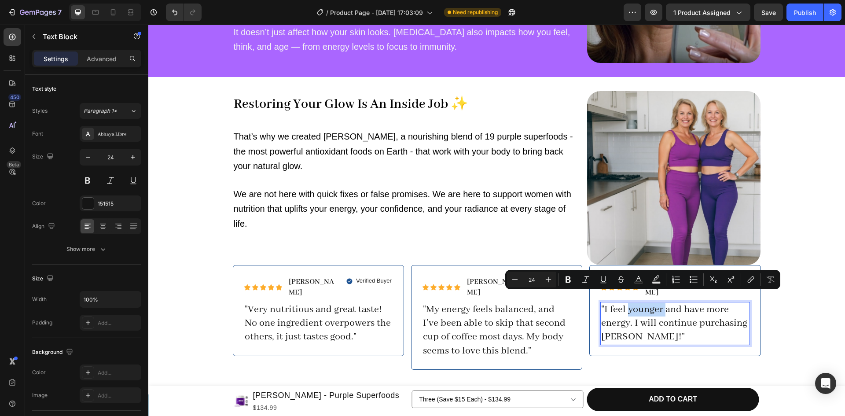
click at [627, 304] on p ""I feel younger and have more energy. I will continue purchasing [PERSON_NAME]!"" at bounding box center [674, 323] width 147 height 41
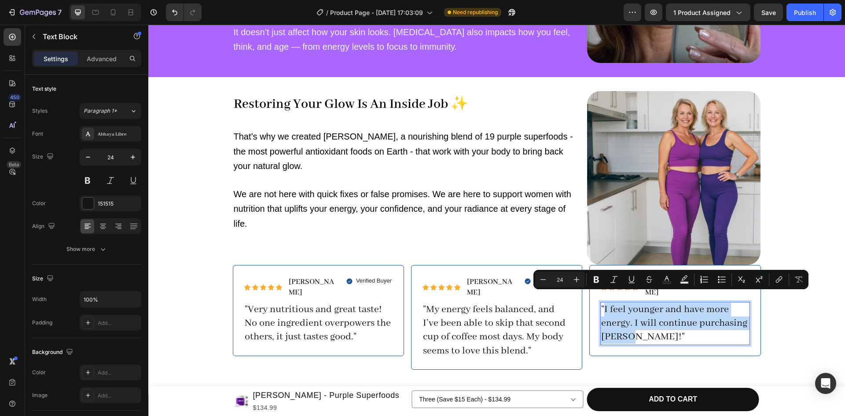
drag, startPoint x: 625, startPoint y: 327, endPoint x: 601, endPoint y: 298, distance: 38.2
click at [601, 303] on p ""I feel younger and have more energy. I will continue purchasing [PERSON_NAME]!"" at bounding box center [674, 323] width 147 height 41
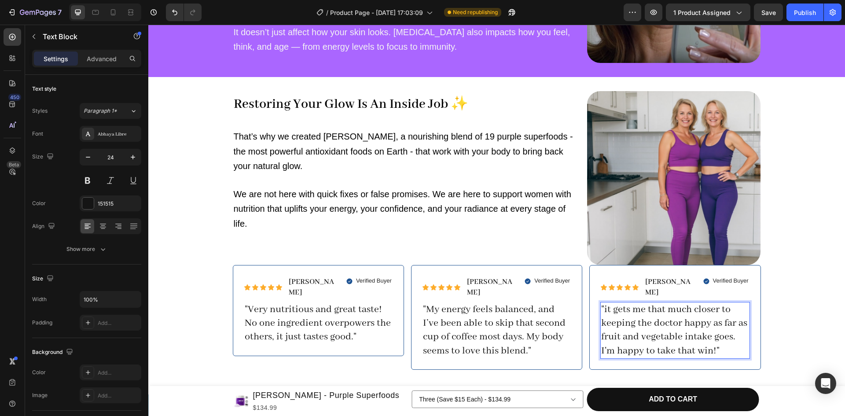
click at [653, 320] on p ""it gets me that much closer to keeping the doctor happy as far as fruit and ve…" at bounding box center [674, 330] width 147 height 55
click at [605, 303] on p ""it gets me that much closer to keeping the doctor happy as far as fruit and ve…" at bounding box center [674, 330] width 147 height 55
drag, startPoint x: 632, startPoint y: 313, endPoint x: 601, endPoint y: 299, distance: 34.1
click at [601, 303] on p ""Gets me that much closer to keeping the doctor happy as far as fruit and veget…" at bounding box center [674, 330] width 147 height 55
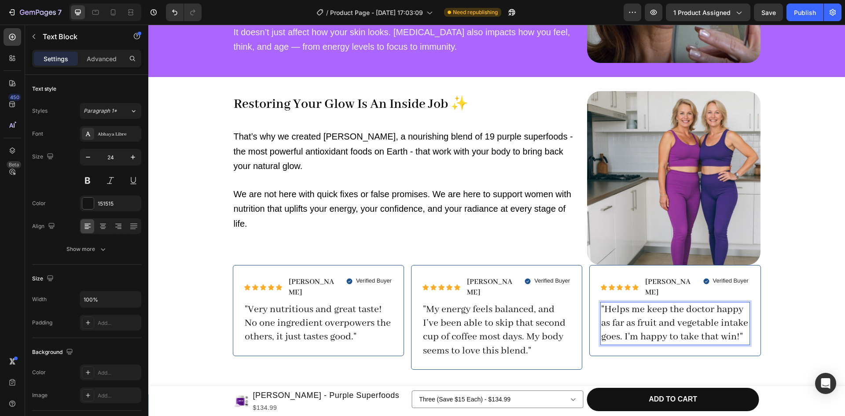
click at [670, 326] on p ""Helps me keep the doctor happy as far as fruit and vegetable intake goes. I'm …" at bounding box center [674, 323] width 147 height 41
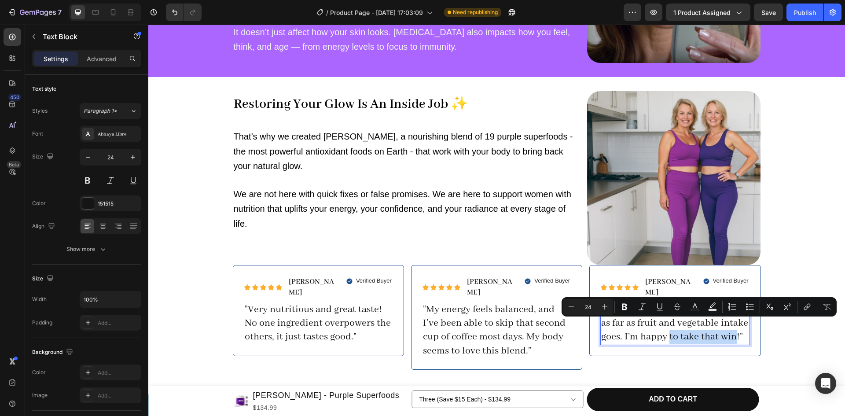
drag, startPoint x: 670, startPoint y: 326, endPoint x: 728, endPoint y: 327, distance: 57.7
click at [728, 327] on p ""Helps me keep the doctor happy as far as fruit and vegetable intake goes. I'm …" at bounding box center [674, 323] width 147 height 41
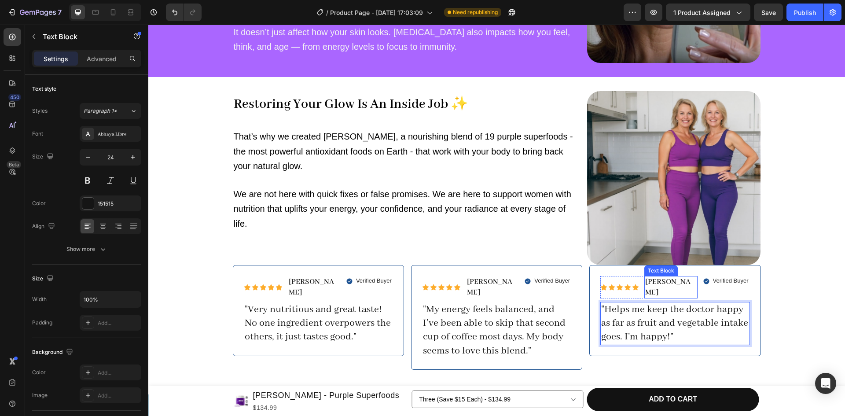
click at [660, 282] on p "[PERSON_NAME]" at bounding box center [670, 287] width 51 height 21
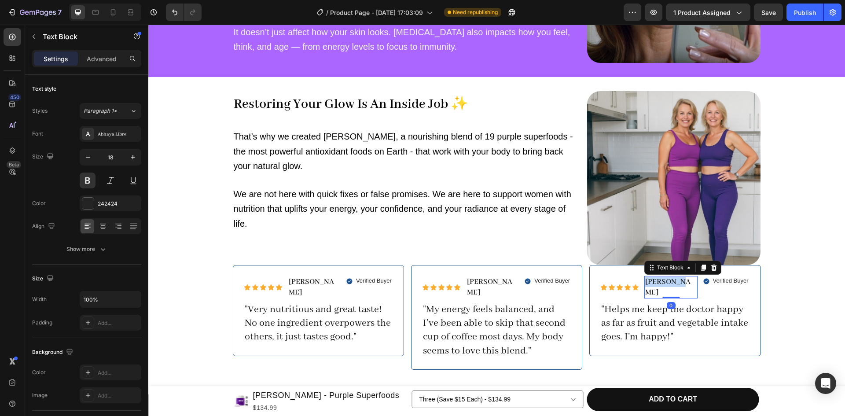
click at [660, 283] on p "[PERSON_NAME]" at bounding box center [670, 287] width 51 height 21
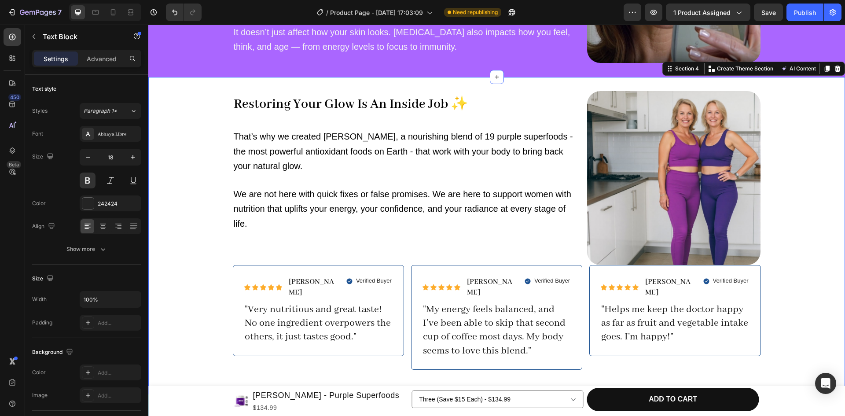
click at [811, 301] on div "Restoring Your Glow Is An Inside Job ✨ Heading That’s why we created Perry, a n…" at bounding box center [496, 235] width 697 height 289
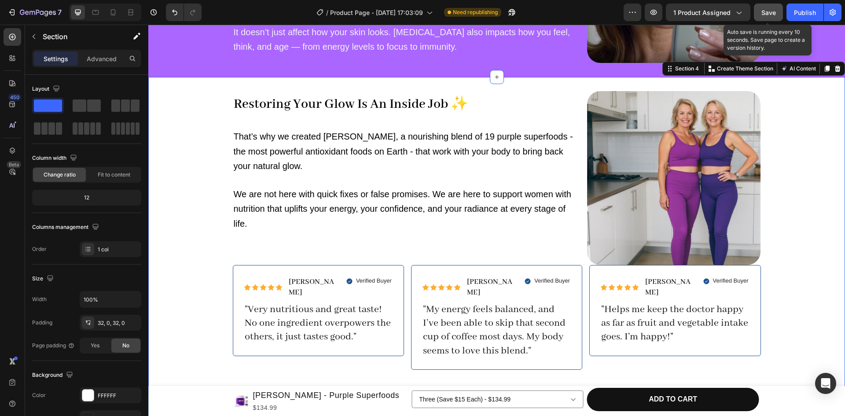
click at [767, 18] on button "Save" at bounding box center [768, 13] width 29 height 18
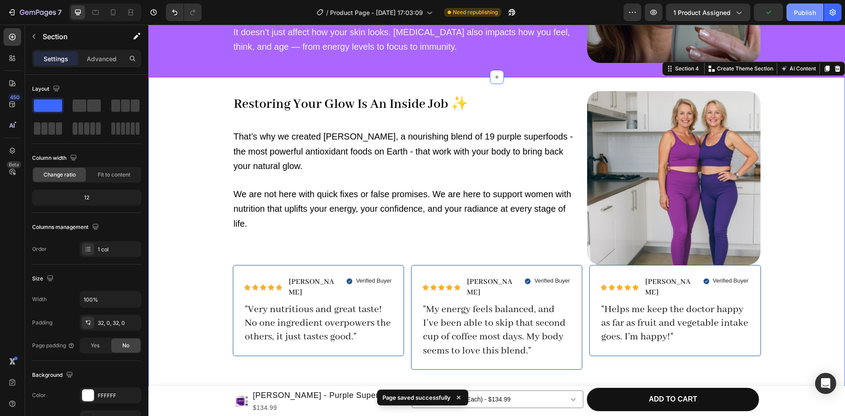
click at [805, 15] on div "Publish" at bounding box center [805, 12] width 22 height 9
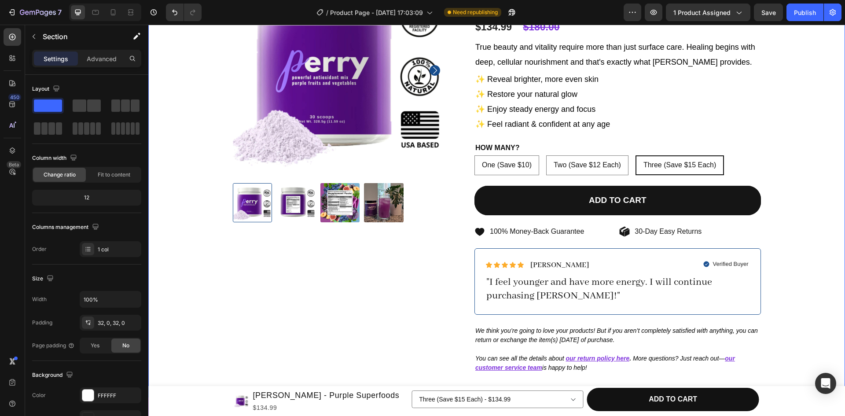
scroll to position [180, 0]
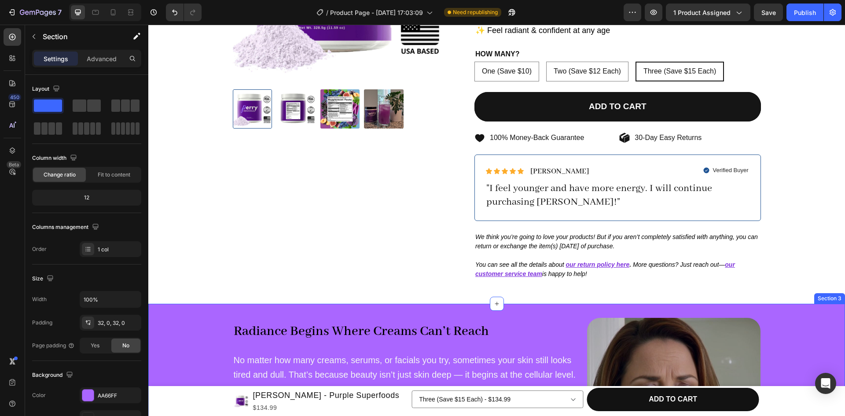
click at [180, 318] on div "Radiance Begins Where Creams Can’t Reach Heading No matter how many creams, ser…" at bounding box center [496, 405] width 697 height 174
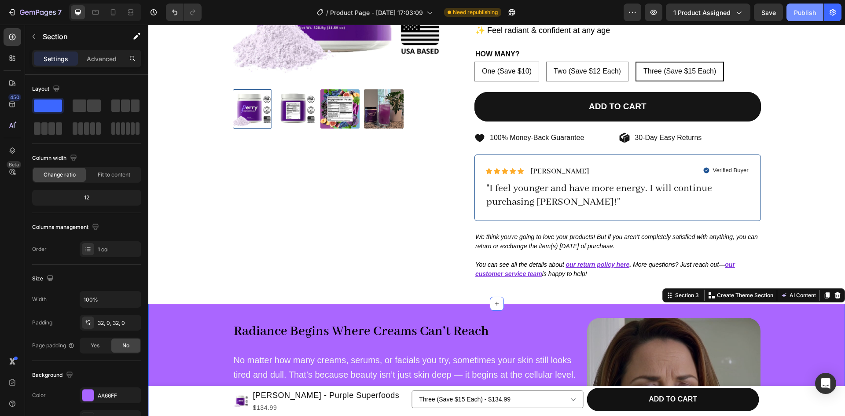
click at [797, 12] on div "Publish" at bounding box center [805, 12] width 22 height 9
